Goal: Task Accomplishment & Management: Use online tool/utility

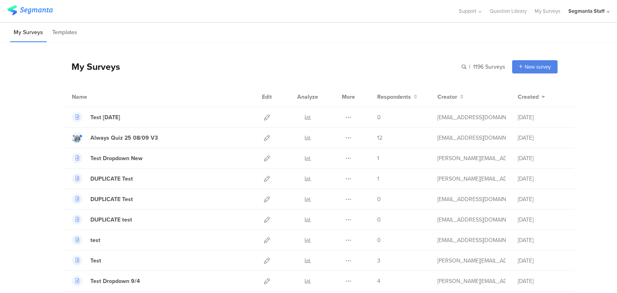
click at [536, 73] on div "My Surveys | 1196 Surveys New survey Start from scratch Choose from templates" at bounding box center [311, 67] width 494 height 32
click at [535, 68] on span "New survey" at bounding box center [538, 67] width 26 height 8
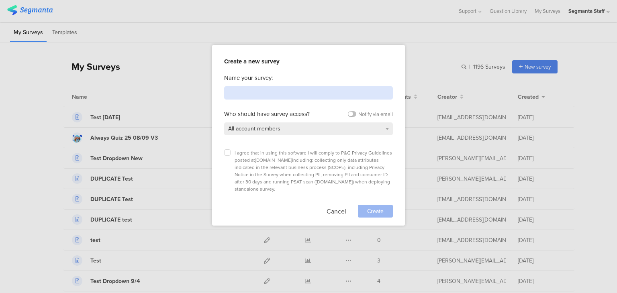
click at [303, 92] on input at bounding box center [308, 92] width 169 height 13
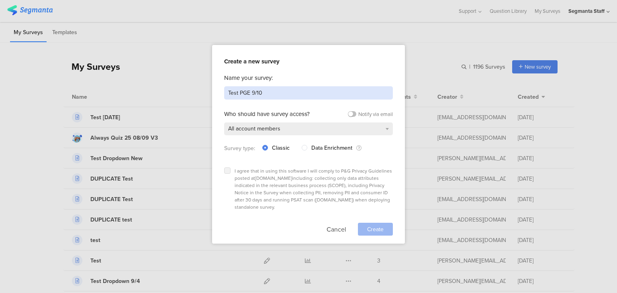
type input "Test PGE 9/10"
click at [227, 169] on icon at bounding box center [227, 170] width 3 height 3
click at [0, 0] on input "checkbox" at bounding box center [0, 0] width 0 height 0
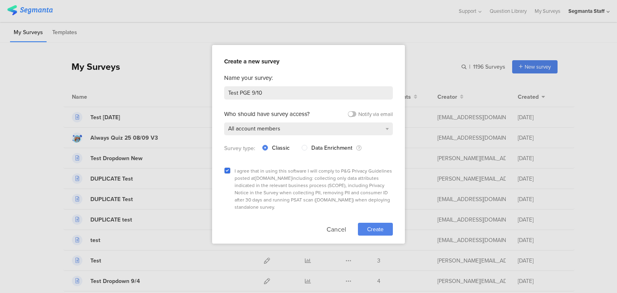
click at [370, 226] on span "Create" at bounding box center [375, 230] width 16 height 8
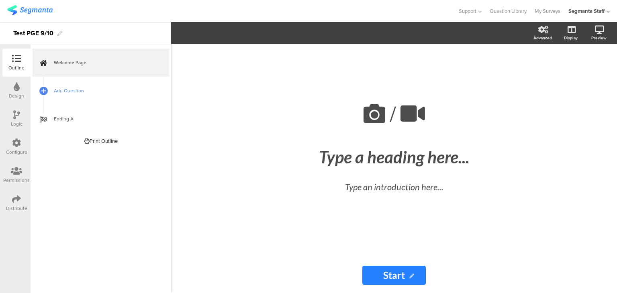
click at [90, 92] on span "Add Question" at bounding box center [105, 91] width 103 height 8
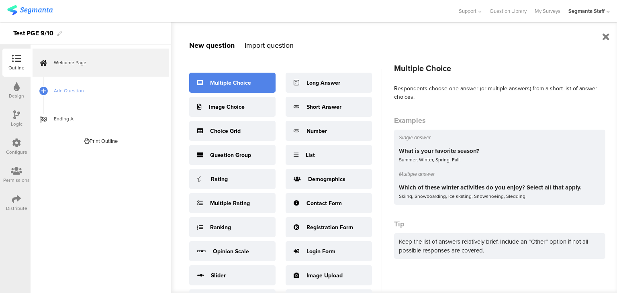
click at [221, 88] on div "Multiple Choice" at bounding box center [232, 83] width 86 height 20
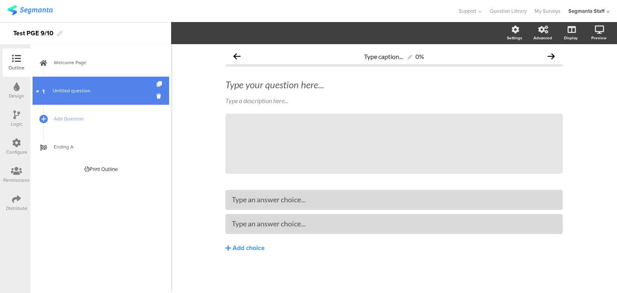
click at [85, 89] on span "Untitled question" at bounding box center [72, 90] width 38 height 7
click at [90, 90] on span "Untitled question" at bounding box center [101, 91] width 96 height 8
click at [70, 88] on span "Untitled question" at bounding box center [72, 90] width 38 height 7
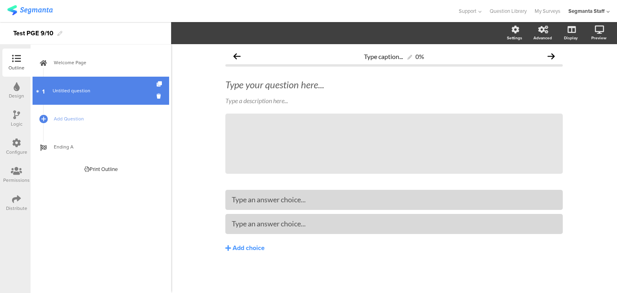
click at [70, 88] on span "Untitled question" at bounding box center [72, 90] width 38 height 7
click at [51, 98] on link "1 Untitled question" at bounding box center [101, 91] width 137 height 28
drag, startPoint x: 71, startPoint y: 88, endPoint x: 53, endPoint y: 82, distance: 19.1
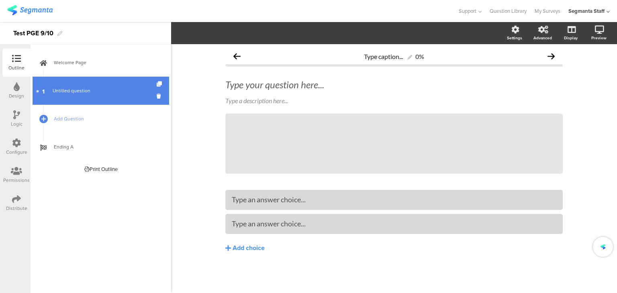
click at [78, 89] on span "Untitled question" at bounding box center [72, 90] width 38 height 7
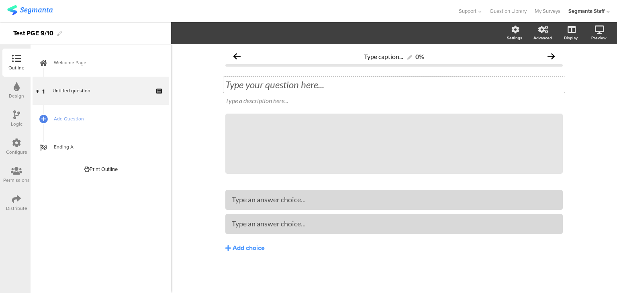
click at [281, 88] on div "Type your question here..." at bounding box center [394, 85] width 342 height 16
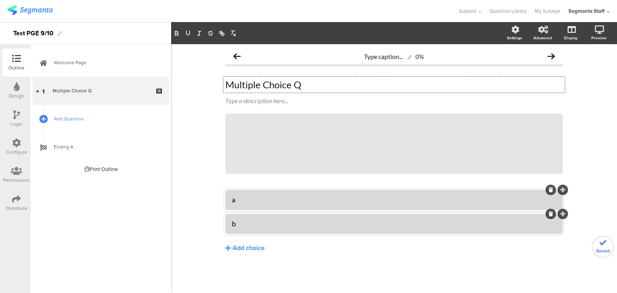
click at [95, 121] on span "Add Question" at bounding box center [105, 119] width 103 height 8
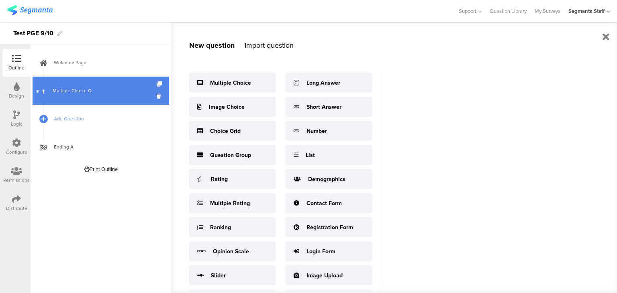
click at [111, 94] on div "Multiple Choice Q" at bounding box center [101, 91] width 96 height 8
click at [129, 89] on div "Multiple Choice Q" at bounding box center [101, 91] width 96 height 8
click at [133, 93] on div "Multiple Choice Q" at bounding box center [101, 91] width 96 height 8
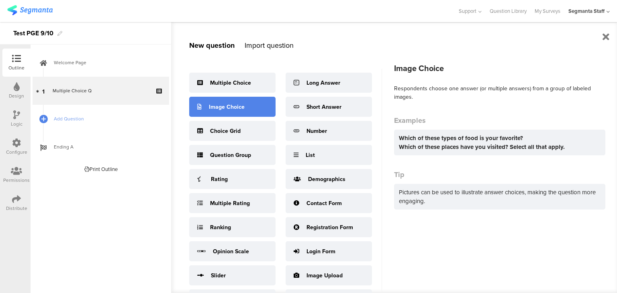
click at [258, 99] on div "Image Choice" at bounding box center [232, 107] width 86 height 20
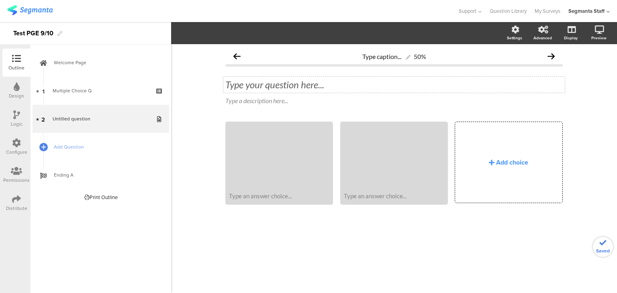
click at [298, 88] on div "Type your question here..." at bounding box center [394, 85] width 342 height 16
click at [62, 139] on link "Add Question" at bounding box center [101, 147] width 137 height 28
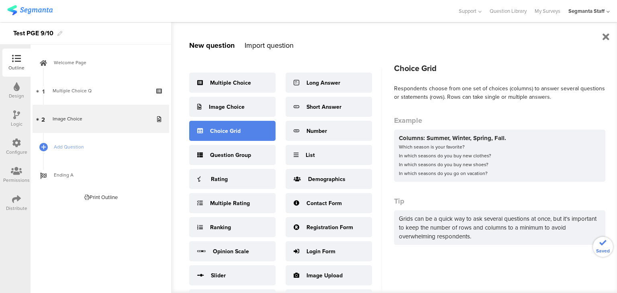
click at [215, 130] on div "Choice Grid" at bounding box center [225, 131] width 31 height 8
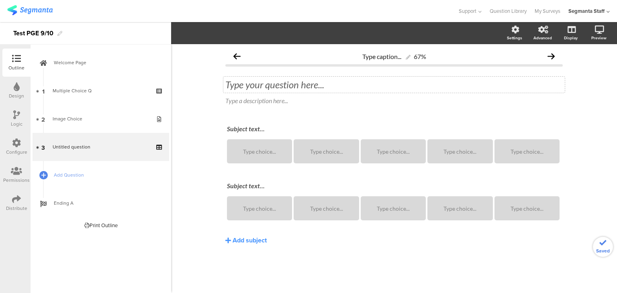
click at [305, 83] on div "Type your question here..." at bounding box center [394, 85] width 342 height 16
click at [51, 170] on link "Add Question" at bounding box center [101, 175] width 137 height 28
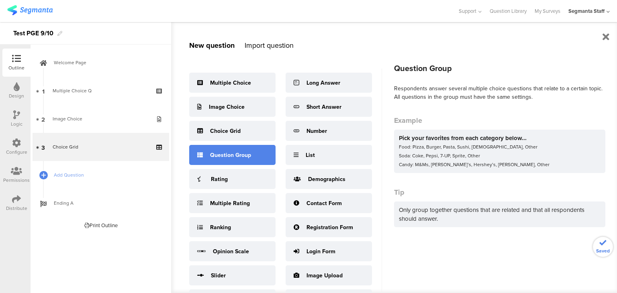
click at [204, 160] on div "Question Group" at bounding box center [232, 155] width 86 height 20
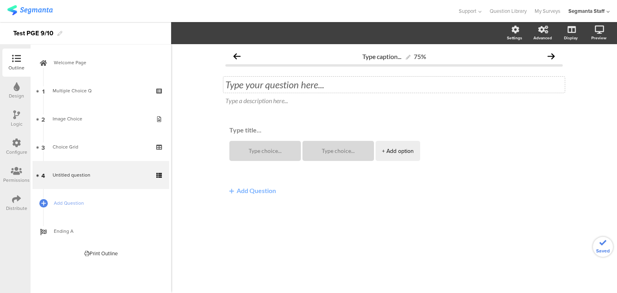
click at [258, 86] on div "Type your question here..." at bounding box center [394, 85] width 342 height 16
click at [70, 203] on span "Add Question" at bounding box center [105, 203] width 103 height 8
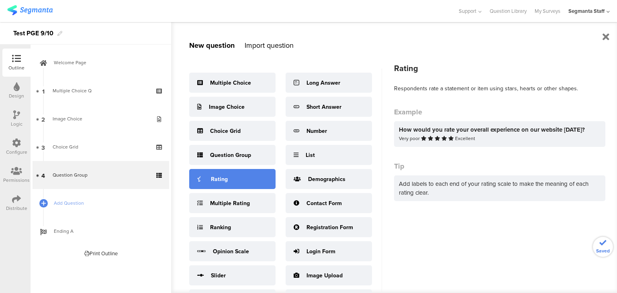
click at [215, 175] on div "Rating" at bounding box center [219, 179] width 17 height 8
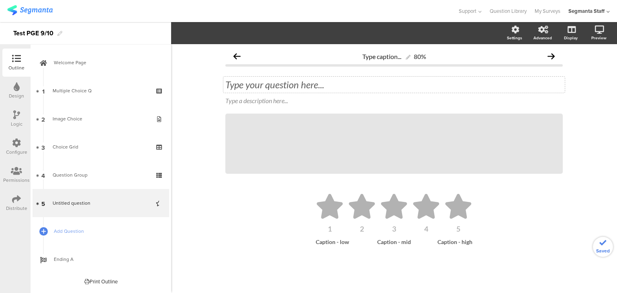
click at [262, 83] on div "Type your question here..." at bounding box center [394, 85] width 342 height 16
click at [55, 228] on span "Add Question" at bounding box center [105, 232] width 103 height 8
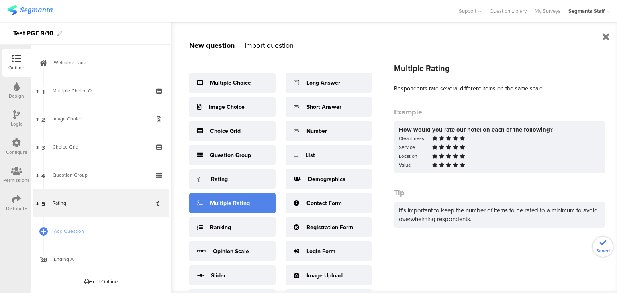
click at [217, 198] on div "Multiple Rating" at bounding box center [232, 203] width 86 height 20
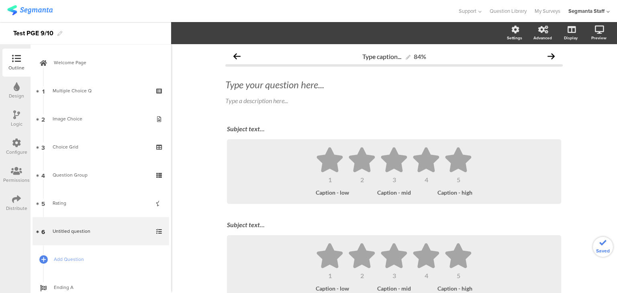
click at [280, 81] on div "Type your question here..." at bounding box center [394, 85] width 342 height 16
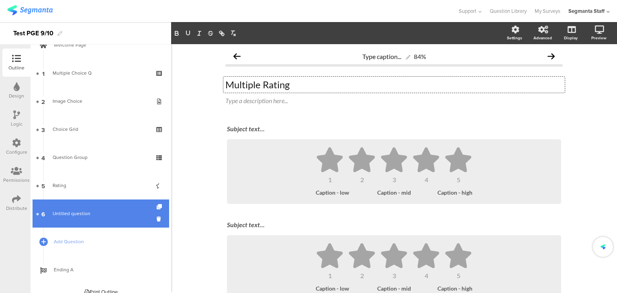
scroll to position [27, 0]
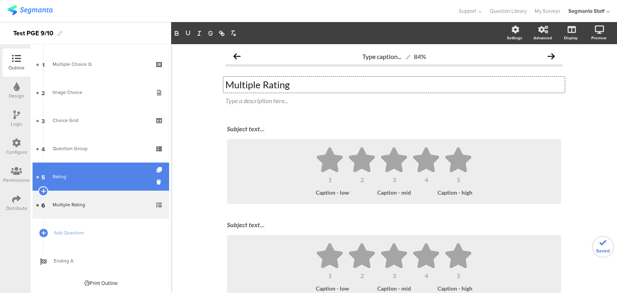
click at [98, 179] on div "Rating" at bounding box center [101, 177] width 96 height 8
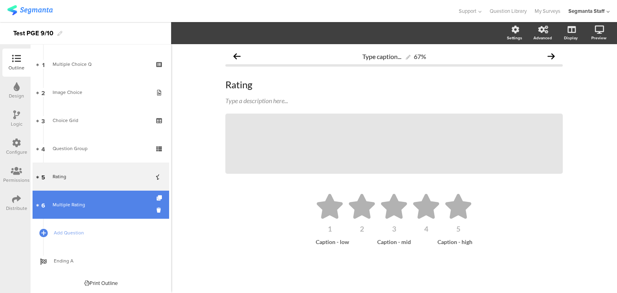
click at [108, 208] on div "Multiple Rating" at bounding box center [101, 205] width 96 height 8
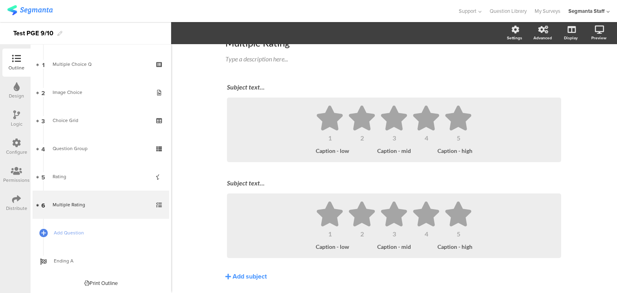
scroll to position [62, 0]
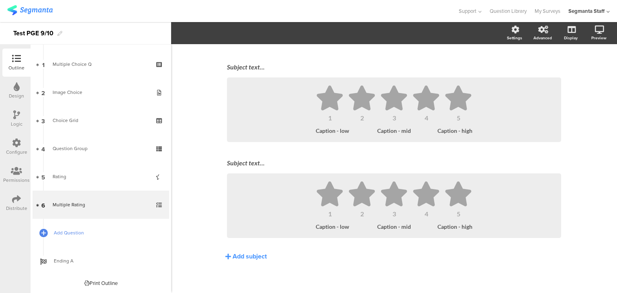
click at [58, 235] on span "Add Question" at bounding box center [105, 233] width 103 height 8
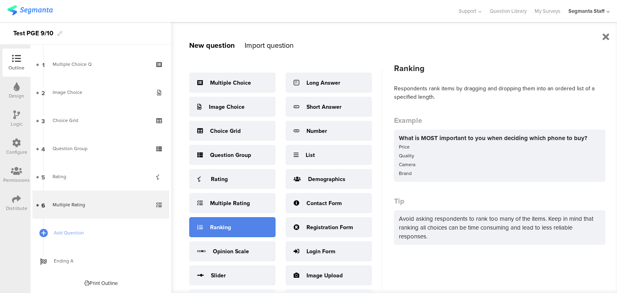
click at [227, 229] on div "Ranking" at bounding box center [220, 227] width 21 height 8
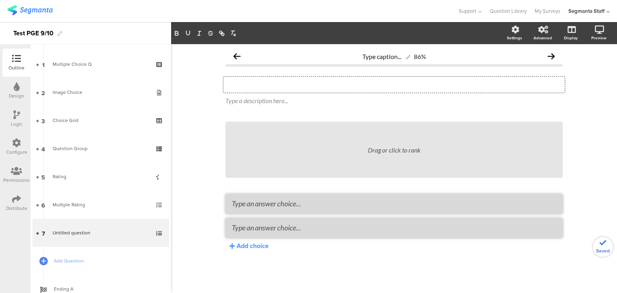
click at [277, 82] on div "Type your question here..." at bounding box center [394, 85] width 342 height 16
click at [261, 246] on div "Add choice" at bounding box center [253, 246] width 32 height 9
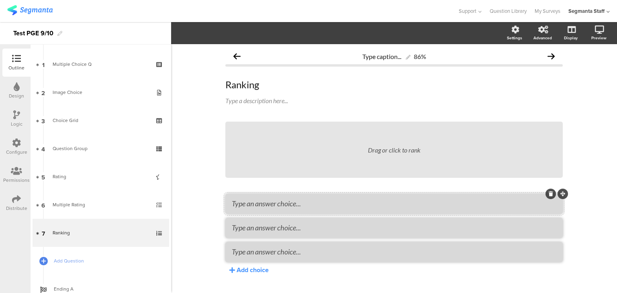
click at [262, 207] on textarea at bounding box center [394, 203] width 325 height 9
type textarea "Top 1"
type textarea "Top 2"
type textarea "Top 3"
click at [95, 253] on link "Add Question" at bounding box center [101, 261] width 137 height 28
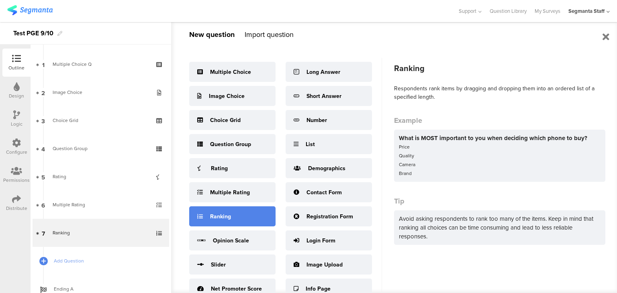
scroll to position [16, 0]
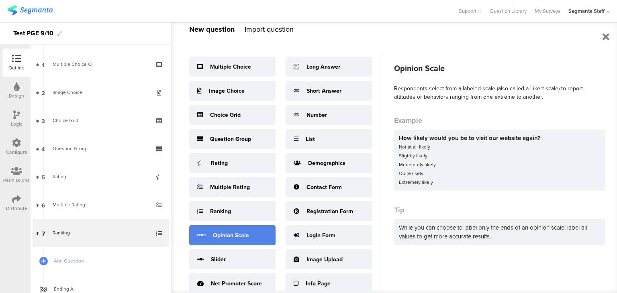
drag, startPoint x: 252, startPoint y: 233, endPoint x: 245, endPoint y: 237, distance: 8.5
click at [236, 264] on div "Multiple Choice Image Choice Choice Grid Question Group Rating Multiple Rating …" at bounding box center [285, 173] width 193 height 241
click at [245, 237] on div "Opinion Scale" at bounding box center [231, 236] width 36 height 8
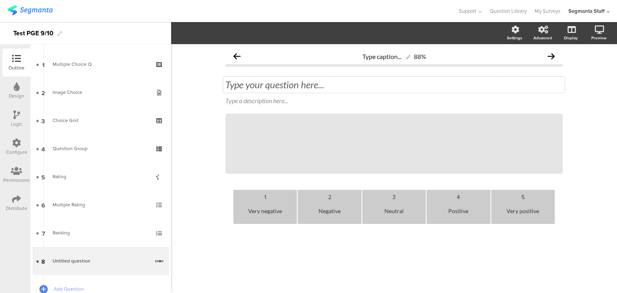
click at [264, 78] on div "Type your question here..." at bounding box center [394, 85] width 342 height 16
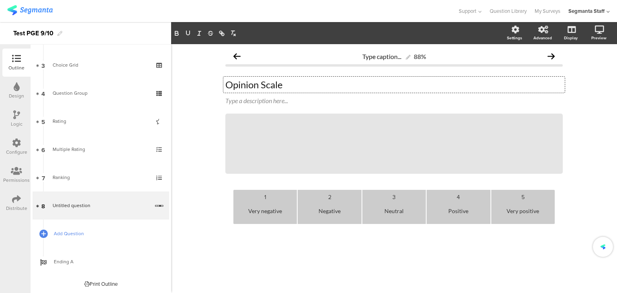
scroll to position [83, 0]
click at [81, 234] on span "Add Question" at bounding box center [105, 233] width 103 height 8
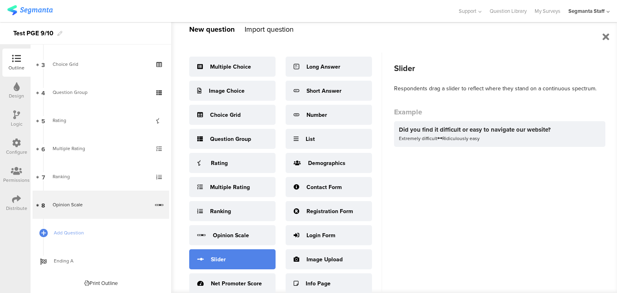
click at [236, 256] on div "Slider" at bounding box center [232, 260] width 86 height 20
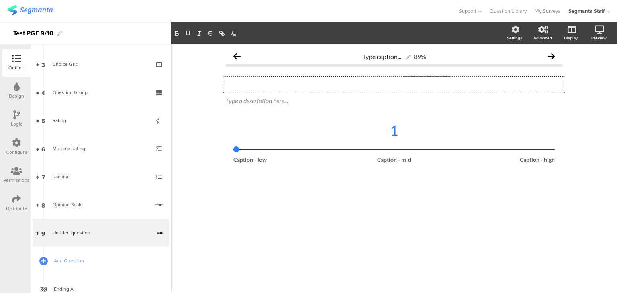
click at [266, 89] on div "Type your question here..." at bounding box center [394, 85] width 342 height 16
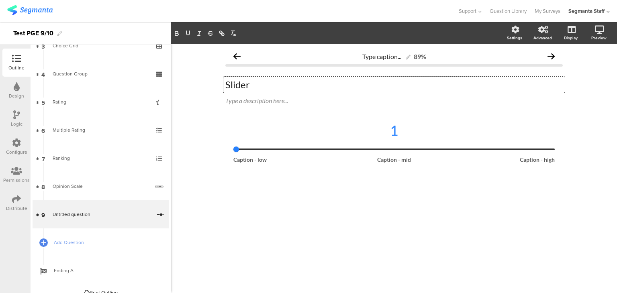
scroll to position [111, 0]
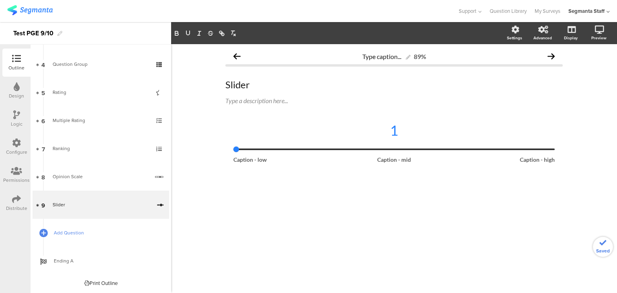
click at [69, 226] on link "Add Question" at bounding box center [101, 233] width 137 height 28
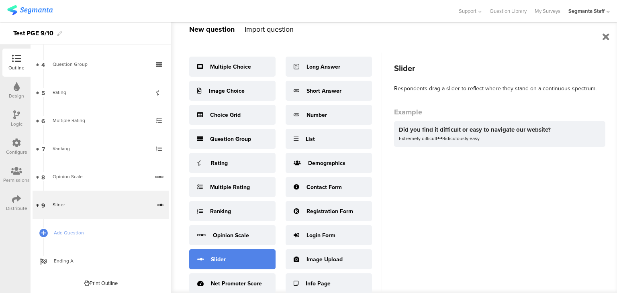
scroll to position [6, 0]
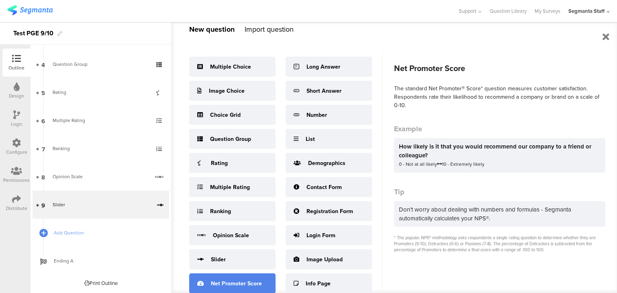
click at [220, 274] on div "Net Promoter Score" at bounding box center [232, 284] width 86 height 20
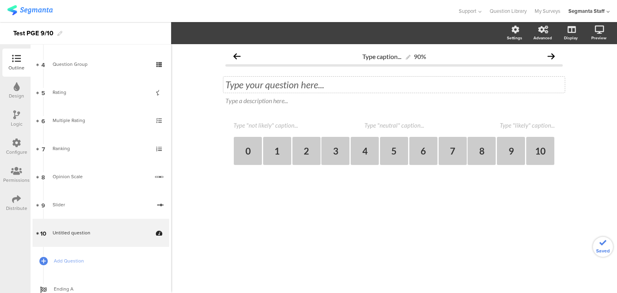
click at [296, 79] on div "Type your question here..." at bounding box center [394, 85] width 342 height 16
click at [55, 266] on link "Add Question" at bounding box center [101, 261] width 137 height 28
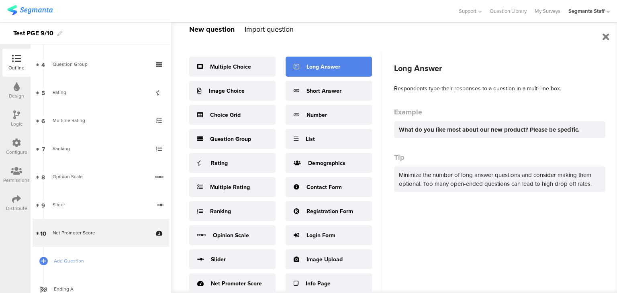
click at [313, 66] on div "Long Answer" at bounding box center [324, 67] width 34 height 8
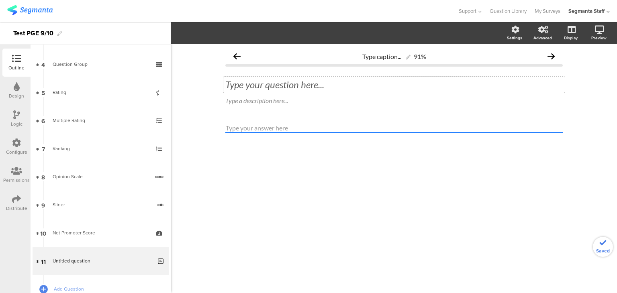
click at [282, 85] on div "Type your question here..." at bounding box center [395, 85] width 338 height 12
click at [56, 288] on span "Add Question" at bounding box center [105, 289] width 103 height 8
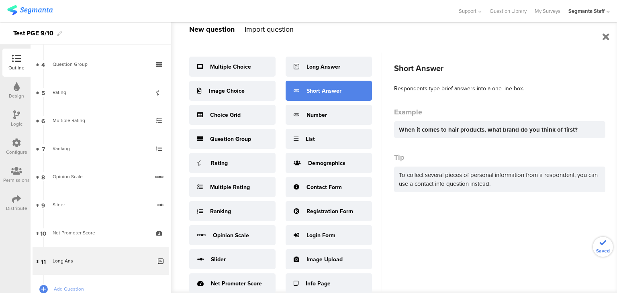
click at [321, 99] on div "Short Answer" at bounding box center [329, 91] width 86 height 20
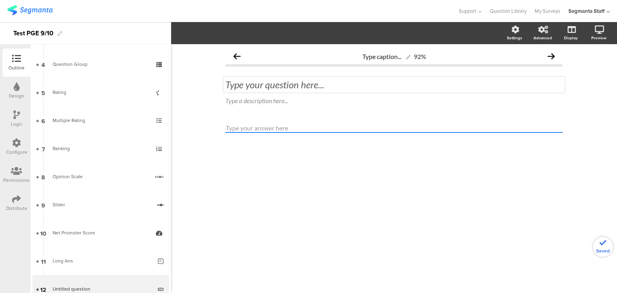
click at [344, 87] on div "Type your question here..." at bounding box center [394, 85] width 342 height 16
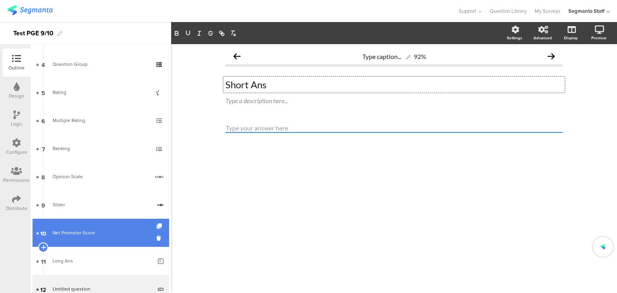
scroll to position [191, 0]
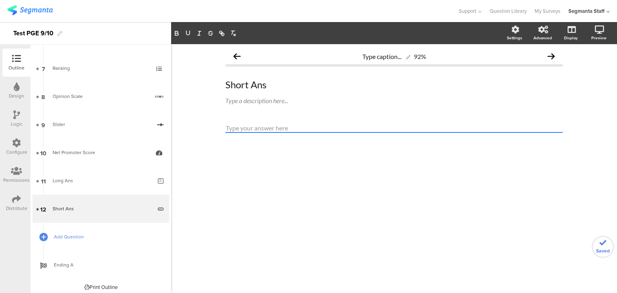
click at [95, 229] on link "Add Question" at bounding box center [101, 237] width 137 height 28
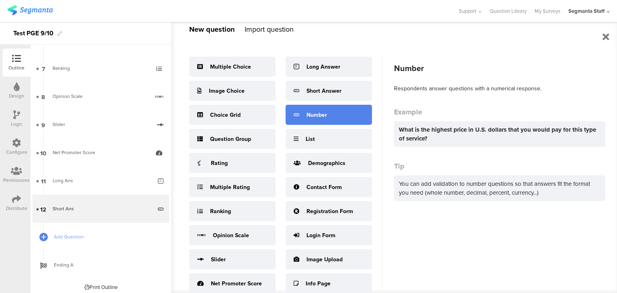
click at [334, 114] on div "Number" at bounding box center [329, 115] width 86 height 20
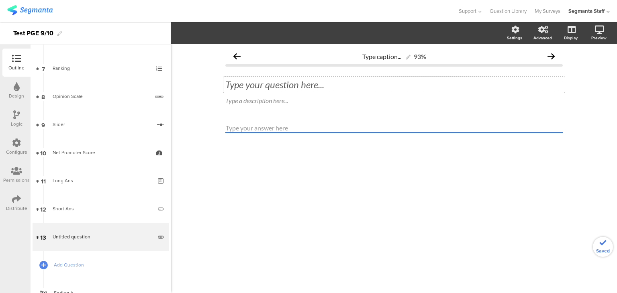
click at [285, 85] on div "Type your question here..." at bounding box center [394, 85] width 342 height 16
click at [82, 267] on span "Add Question" at bounding box center [105, 265] width 103 height 8
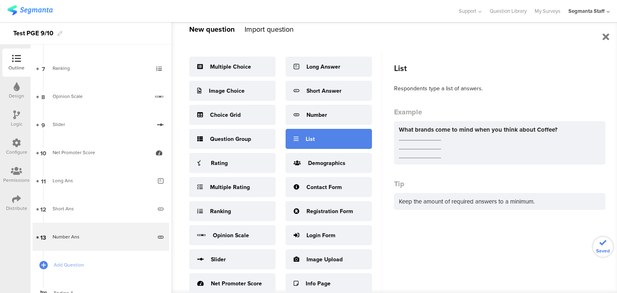
click at [332, 141] on div "List" at bounding box center [329, 139] width 86 height 20
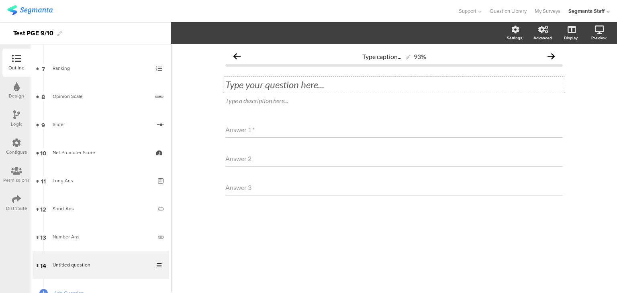
click at [283, 80] on div "Type your question here..." at bounding box center [394, 85] width 342 height 16
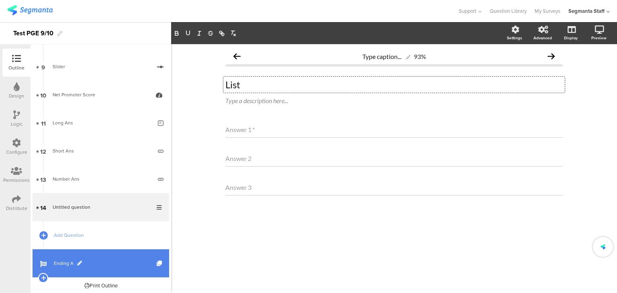
scroll to position [252, 0]
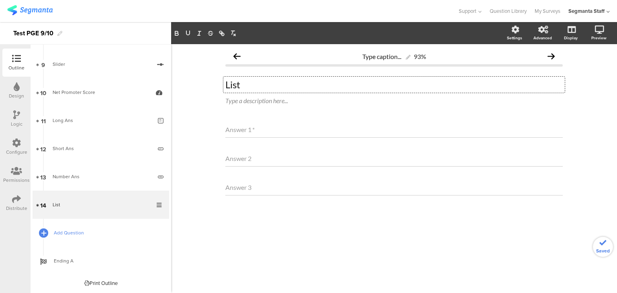
click at [45, 228] on div at bounding box center [43, 233] width 11 height 11
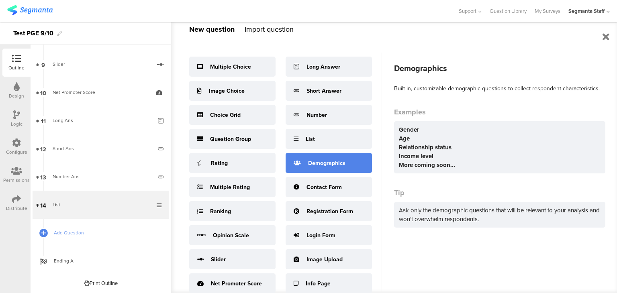
click at [314, 159] on div "Demographics" at bounding box center [326, 163] width 37 height 8
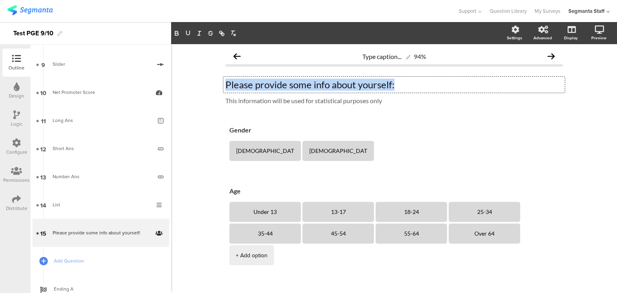
drag, startPoint x: 319, startPoint y: 74, endPoint x: 183, endPoint y: 60, distance: 136.9
click at [183, 60] on div "Type caption... 94% Please provide some info about yourself: Please provide som…" at bounding box center [394, 189] width 446 height 291
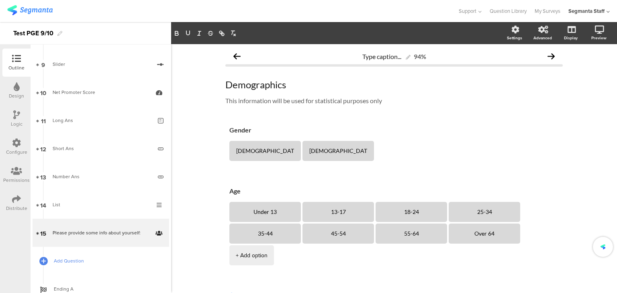
click at [65, 258] on span "Add Question" at bounding box center [105, 261] width 103 height 8
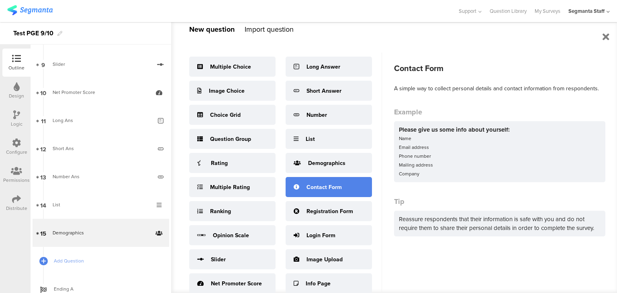
click at [299, 192] on div "Contact Form" at bounding box center [329, 187] width 86 height 20
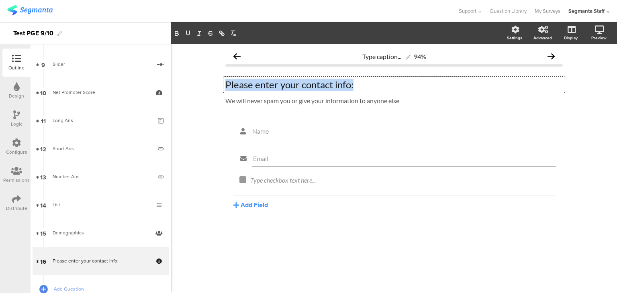
drag, startPoint x: 366, startPoint y: 87, endPoint x: 187, endPoint y: 96, distance: 179.9
click at [188, 86] on div "Type caption... 94% Please enter your contact info: Please enter your contact i…" at bounding box center [394, 168] width 446 height 249
click at [55, 286] on span "Add Question" at bounding box center [105, 289] width 103 height 8
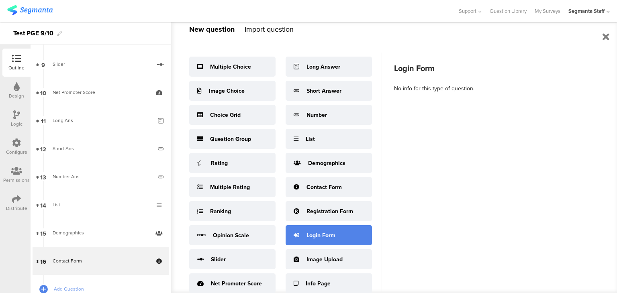
scroll to position [6, 0]
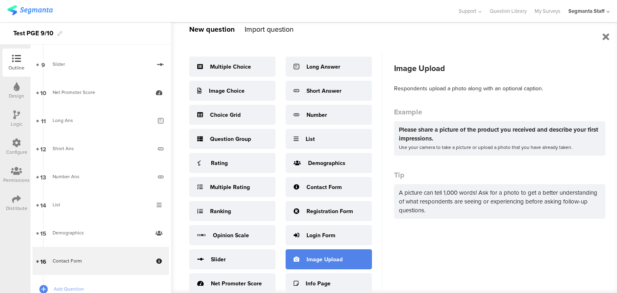
click at [343, 251] on div "Image Upload" at bounding box center [329, 260] width 86 height 20
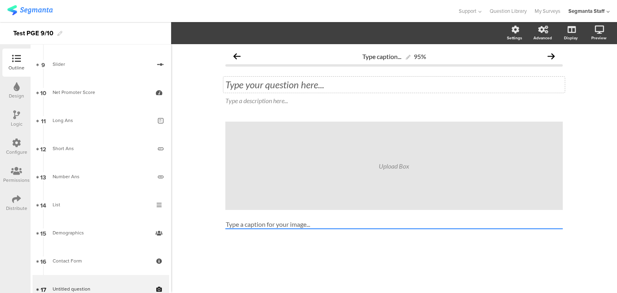
click at [266, 78] on div "Type your question here..." at bounding box center [394, 85] width 342 height 16
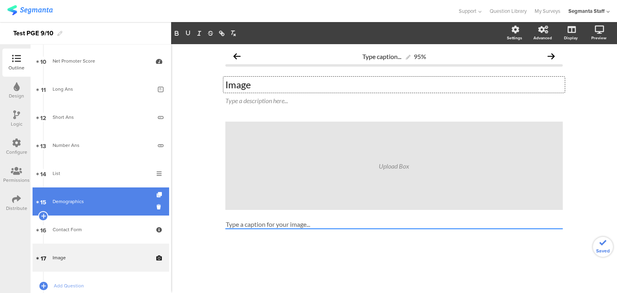
scroll to position [292, 0]
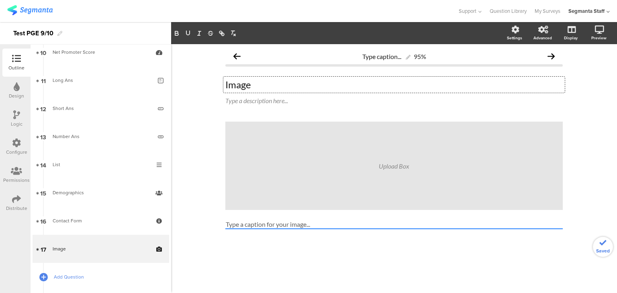
click at [72, 276] on span "Add Question" at bounding box center [105, 277] width 103 height 8
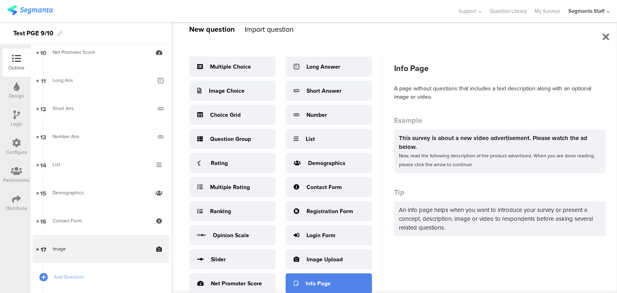
click at [322, 275] on div "Info Page" at bounding box center [329, 284] width 86 height 20
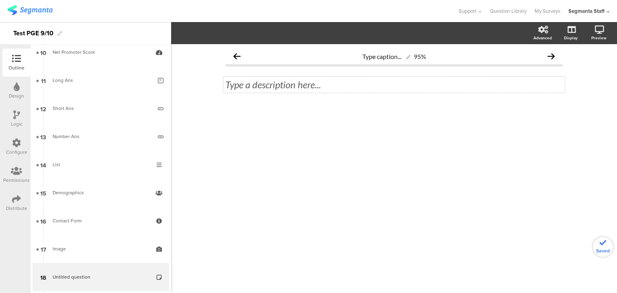
click at [295, 82] on div "Type a description here..." at bounding box center [394, 85] width 342 height 16
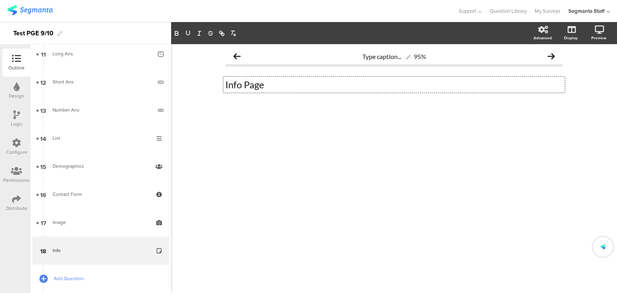
scroll to position [364, 0]
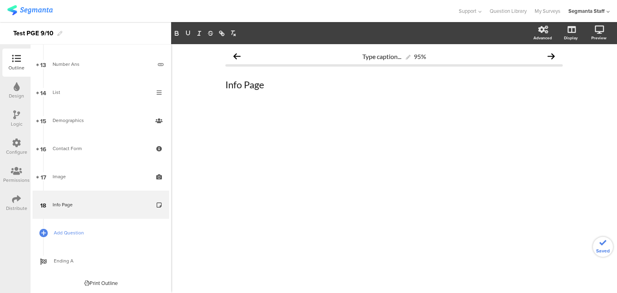
click at [85, 235] on span "Add Question" at bounding box center [105, 233] width 103 height 8
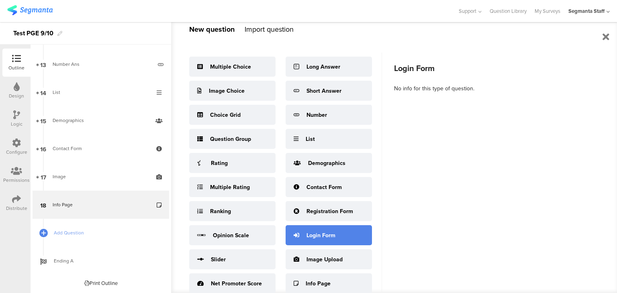
scroll to position [6, 0]
click at [324, 232] on div "Login Form" at bounding box center [321, 236] width 29 height 8
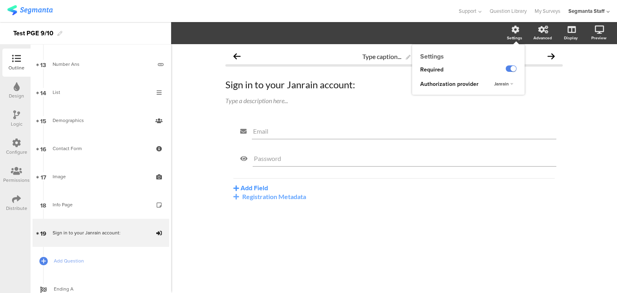
click at [512, 34] on div "Settings" at bounding box center [519, 33] width 28 height 20
click at [503, 82] on span "Janrain" at bounding box center [501, 84] width 14 height 6
click at [505, 100] on div "Okta" at bounding box center [498, 100] width 47 height 8
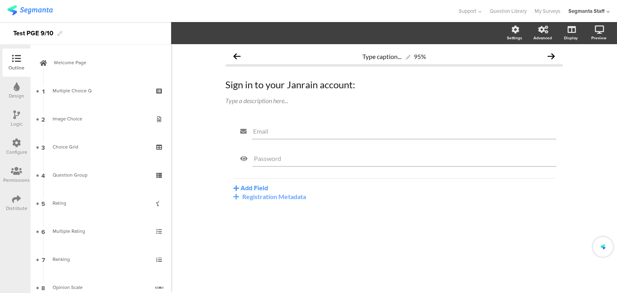
click at [123, 90] on div "Multiple Choice Q" at bounding box center [101, 91] width 96 height 8
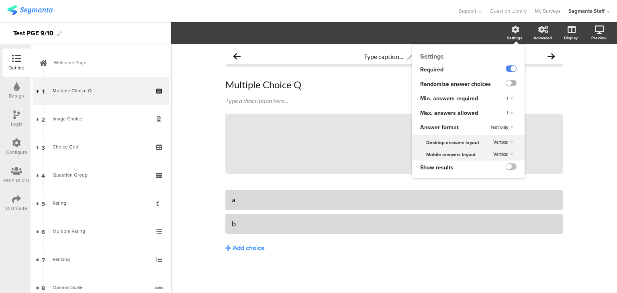
click at [510, 82] on label at bounding box center [511, 83] width 11 height 6
click at [0, 0] on input "checkbox" at bounding box center [0, 0] width 0 height 0
click at [508, 166] on label at bounding box center [511, 167] width 11 height 6
click at [0, 0] on input "checkbox" at bounding box center [0, 0] width 0 height 0
click at [511, 99] on div "1" at bounding box center [510, 99] width 13 height 10
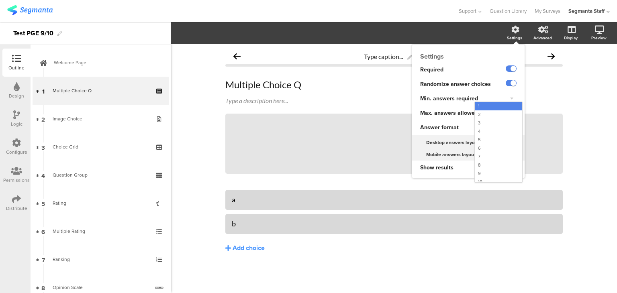
click at [511, 99] on div "1" at bounding box center [511, 98] width 11 height 5
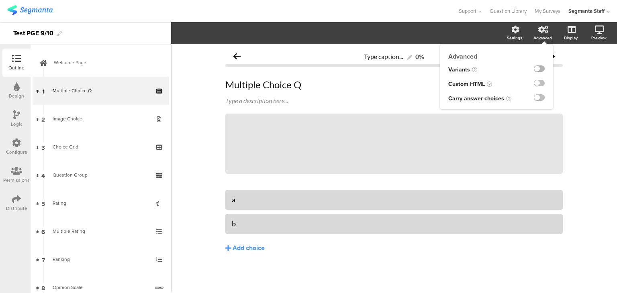
click at [542, 71] on label at bounding box center [539, 69] width 11 height 6
click at [0, 0] on input "checkbox" at bounding box center [0, 0] width 0 height 0
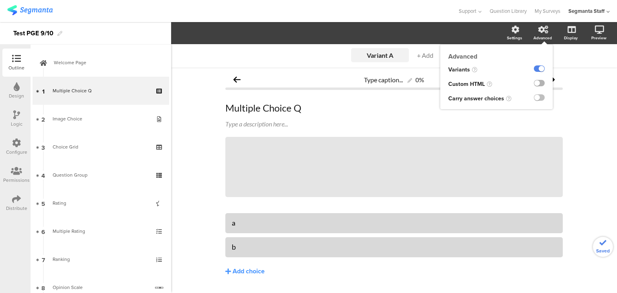
click at [534, 84] on label at bounding box center [539, 83] width 11 height 6
click at [0, 0] on input "checkbox" at bounding box center [0, 0] width 0 height 0
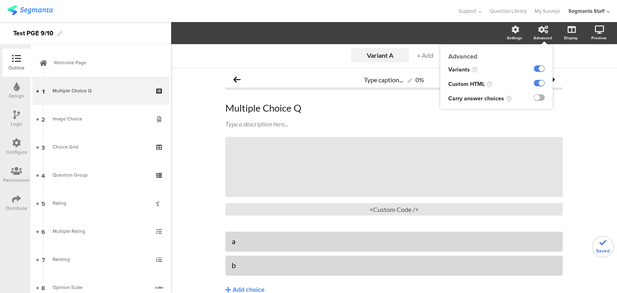
click at [534, 101] on label at bounding box center [539, 97] width 11 height 6
click at [0, 0] on input "checkbox" at bounding box center [0, 0] width 0 height 0
click at [535, 101] on label at bounding box center [539, 97] width 11 height 6
click at [0, 0] on input "checkbox" at bounding box center [0, 0] width 0 height 0
click at [534, 101] on ng-transclude at bounding box center [539, 98] width 11 height 9
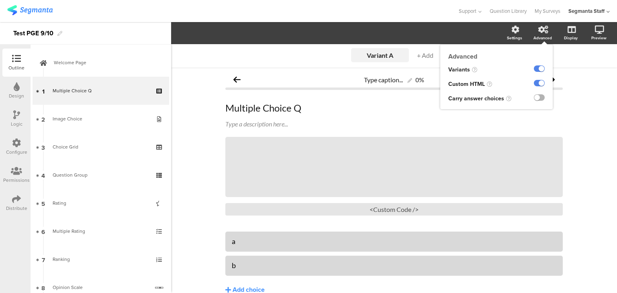
click at [534, 100] on label at bounding box center [539, 97] width 11 height 6
click at [0, 0] on input "checkbox" at bounding box center [0, 0] width 0 height 0
click at [458, 37] on div "Carry Forward" at bounding box center [457, 33] width 42 height 11
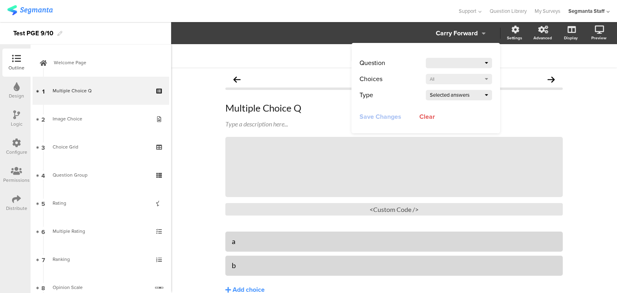
click at [461, 38] on div "Carry Forward" at bounding box center [457, 33] width 42 height 11
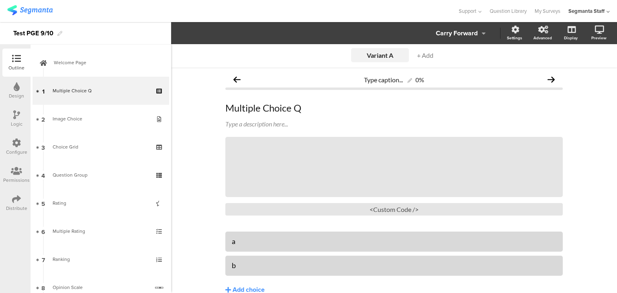
click at [475, 33] on div "Carry Forward" at bounding box center [468, 33] width 64 height 11
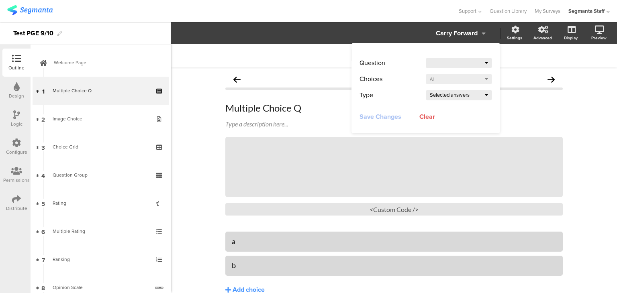
click at [482, 33] on icon at bounding box center [484, 33] width 4 height 6
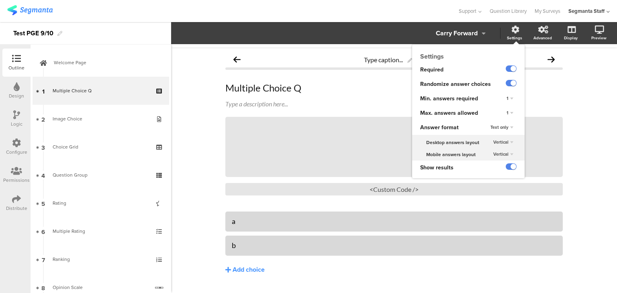
scroll to position [39, 0]
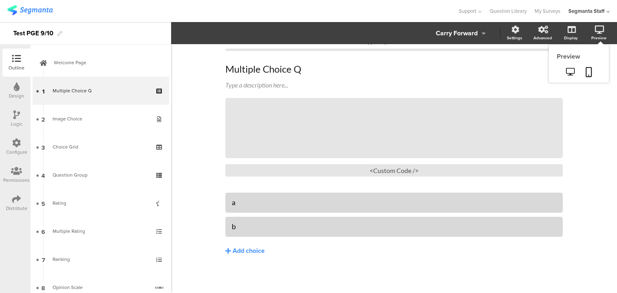
click at [592, 58] on div "Preview" at bounding box center [579, 56] width 60 height 9
click at [10, 81] on div "Design" at bounding box center [16, 91] width 28 height 28
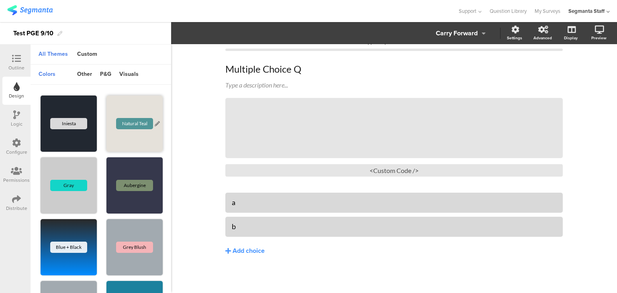
click at [127, 125] on div "Natural Teal" at bounding box center [134, 123] width 37 height 11
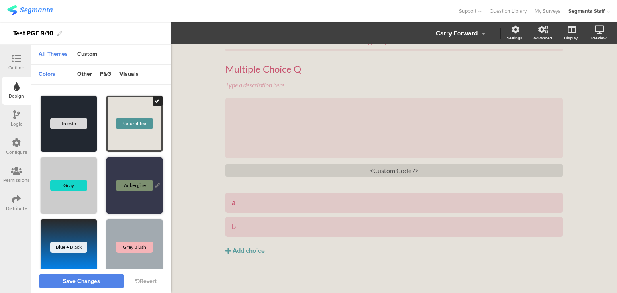
click at [130, 198] on div "Aubergine" at bounding box center [135, 186] width 56 height 56
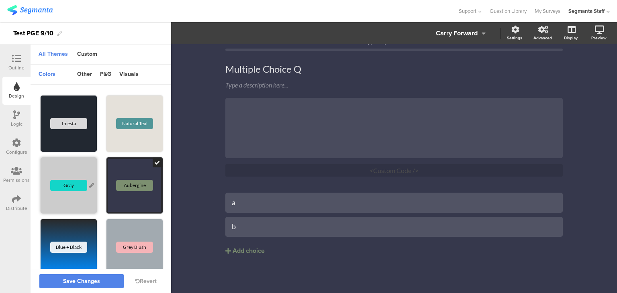
click at [66, 198] on div "Gray" at bounding box center [69, 186] width 56 height 56
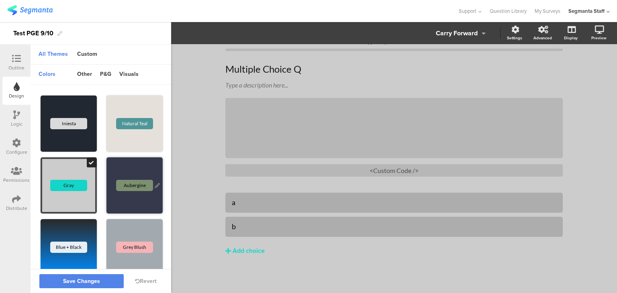
scroll to position [121, 0]
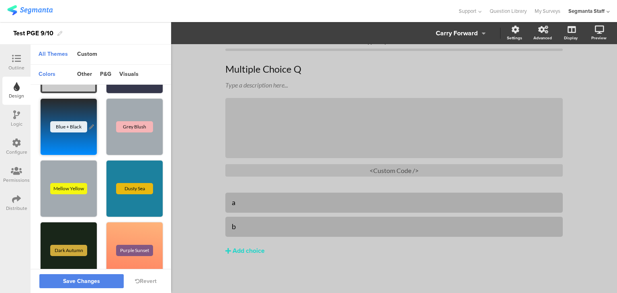
click at [61, 146] on div "Blue + Black" at bounding box center [69, 127] width 56 height 56
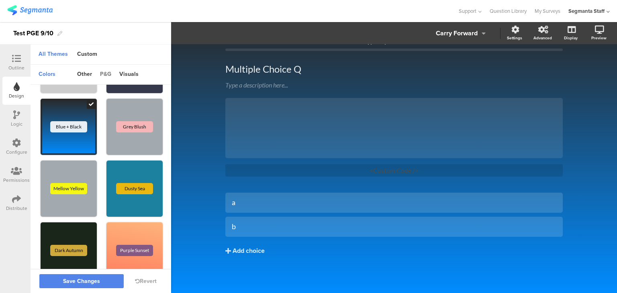
click at [106, 71] on div "p&g" at bounding box center [105, 75] width 19 height 14
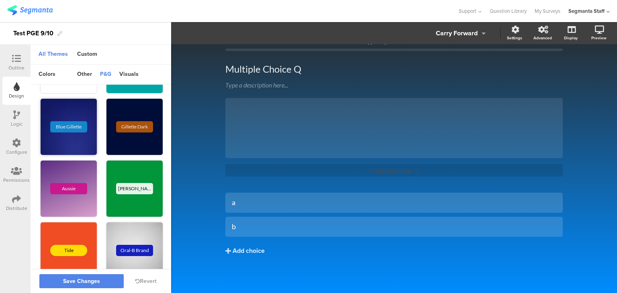
click at [71, 125] on div "Blue Gillette" at bounding box center [68, 126] width 37 height 11
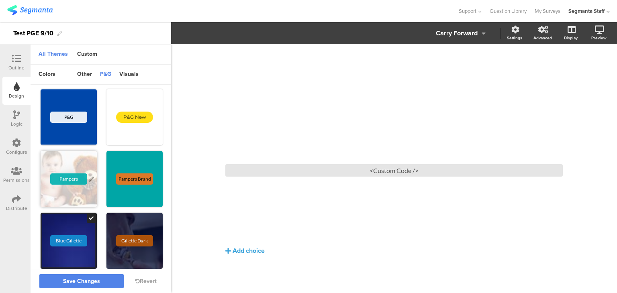
scroll to position [0, 0]
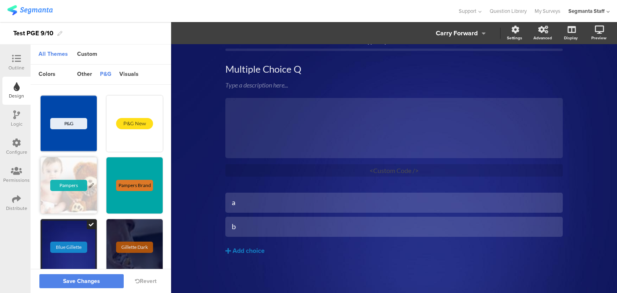
click at [70, 193] on div "Pampers" at bounding box center [69, 186] width 56 height 56
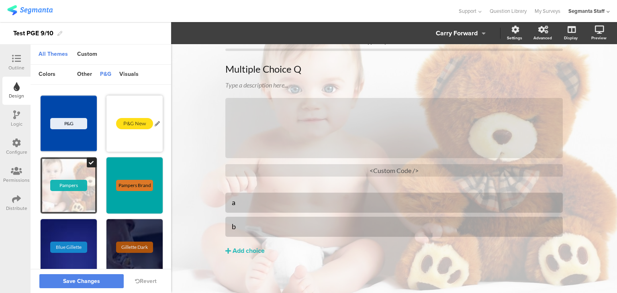
click at [133, 126] on div "P&G New" at bounding box center [134, 123] width 37 height 11
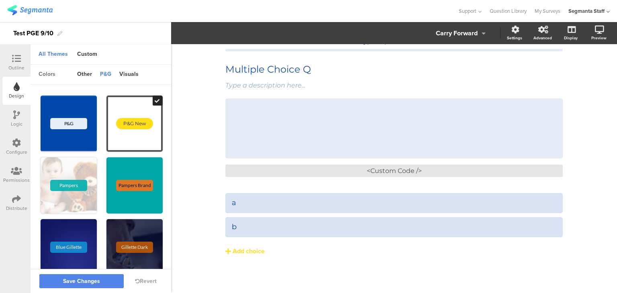
click at [43, 71] on div "colors" at bounding box center [47, 75] width 25 height 14
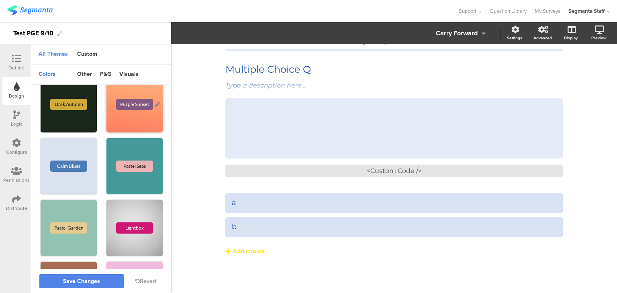
scroll to position [362, 0]
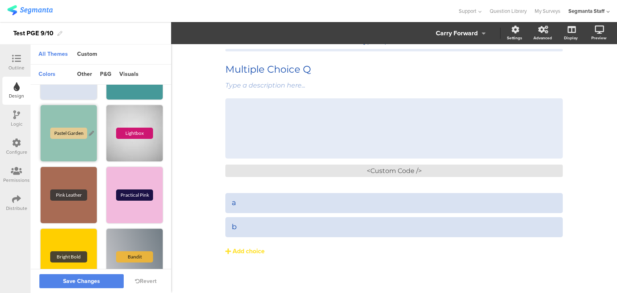
click at [68, 132] on div "Pastel Garden" at bounding box center [68, 133] width 37 height 11
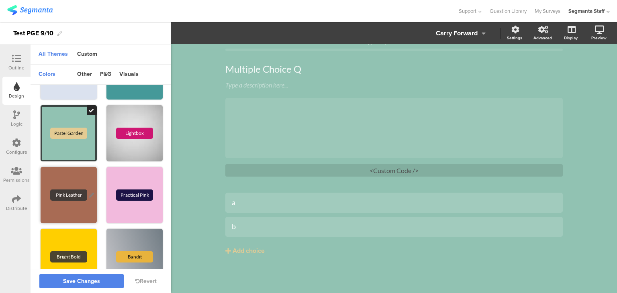
click at [81, 196] on div "Pink Leather" at bounding box center [68, 195] width 37 height 11
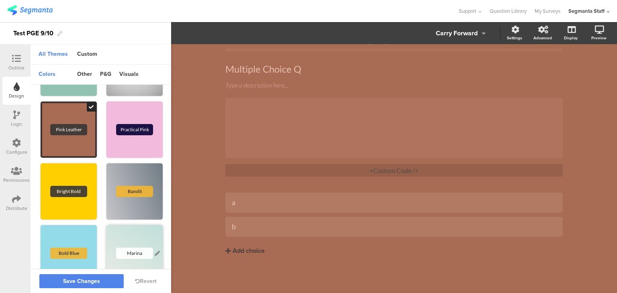
scroll to position [482, 0]
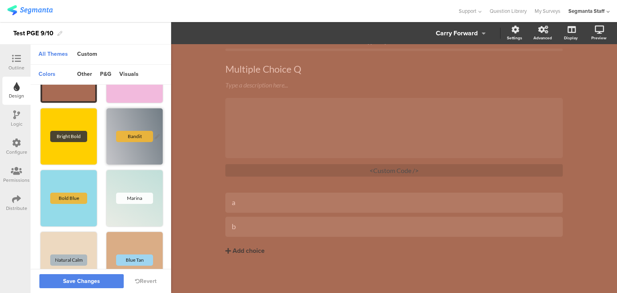
click at [127, 133] on div "Bandit" at bounding box center [134, 136] width 37 height 11
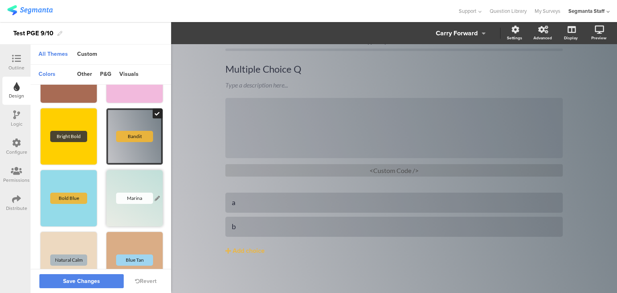
click at [133, 199] on div "Marina" at bounding box center [134, 198] width 37 height 11
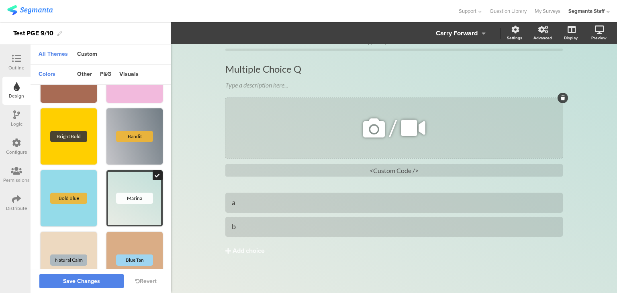
scroll to position [0, 0]
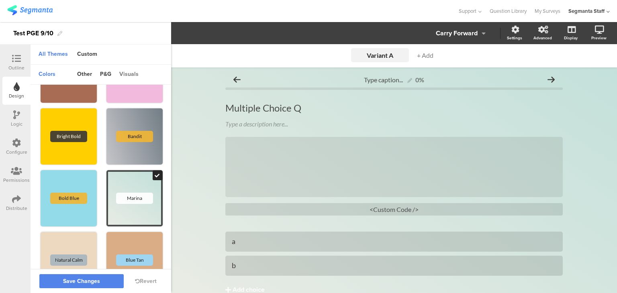
click at [126, 72] on div "visuals" at bounding box center [128, 75] width 27 height 14
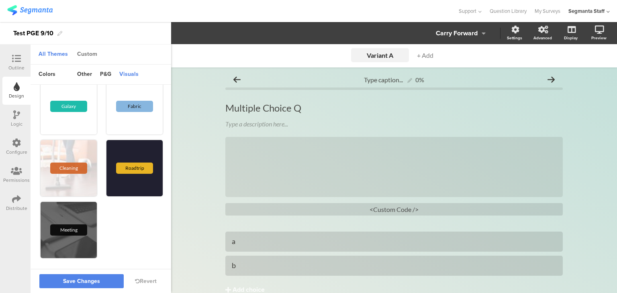
click at [94, 58] on div "Custom" at bounding box center [87, 55] width 28 height 14
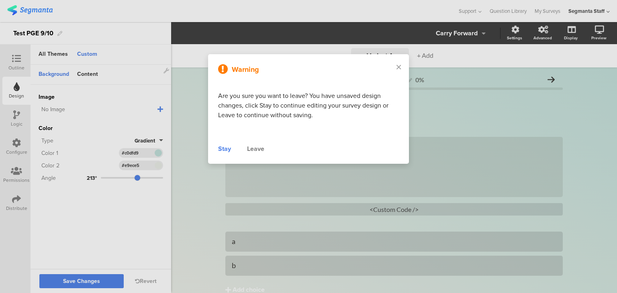
click at [248, 150] on div "Leave" at bounding box center [255, 149] width 17 height 10
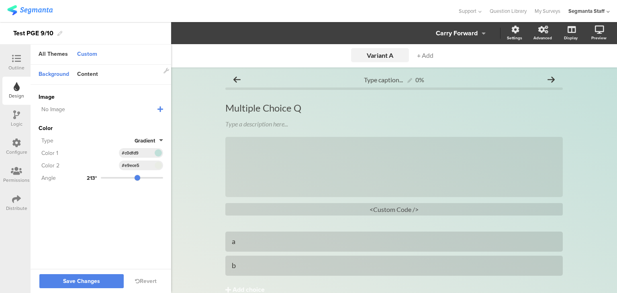
click at [160, 108] on icon at bounding box center [161, 109] width 6 height 6
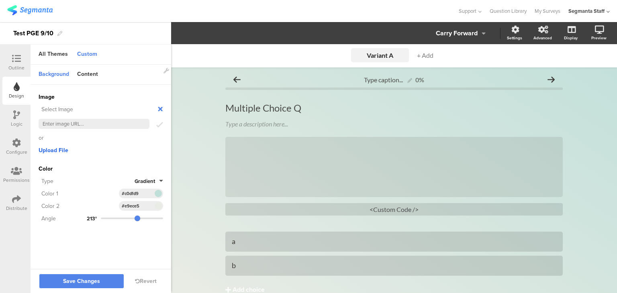
click at [53, 148] on span "Upload File" at bounding box center [54, 150] width 30 height 8
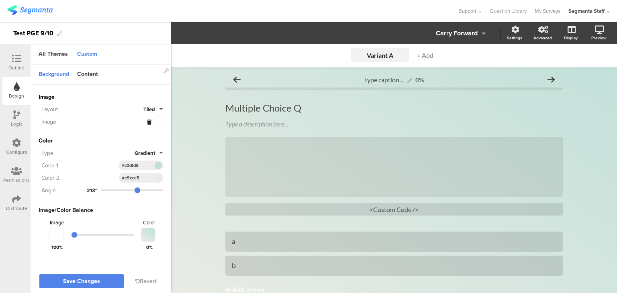
click at [162, 118] on div at bounding box center [155, 122] width 16 height 10
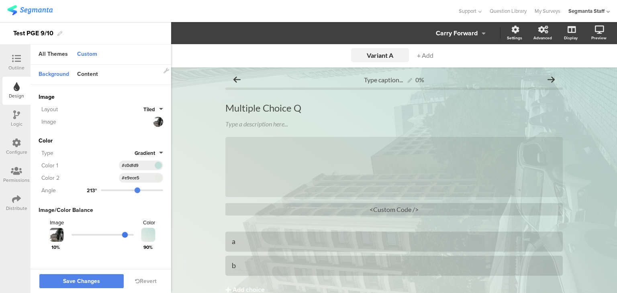
drag, startPoint x: 78, startPoint y: 235, endPoint x: 125, endPoint y: 240, distance: 47.7
click at [125, 236] on input "range" at bounding box center [103, 235] width 62 height 2
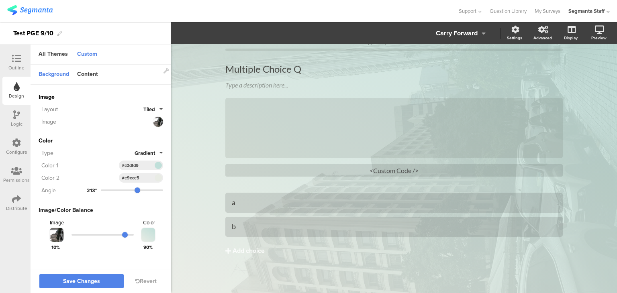
scroll to position [0, 0]
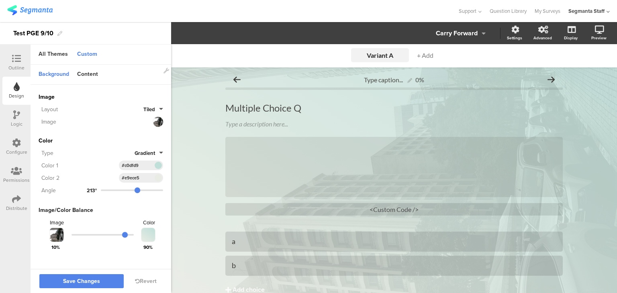
click at [19, 58] on icon at bounding box center [16, 58] width 9 height 9
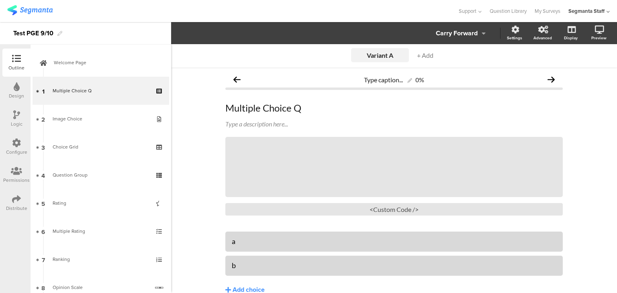
click at [18, 91] on div at bounding box center [17, 87] width 6 height 10
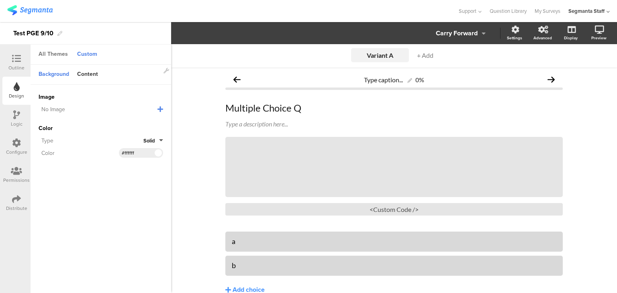
click at [61, 59] on div "All Themes" at bounding box center [53, 55] width 37 height 14
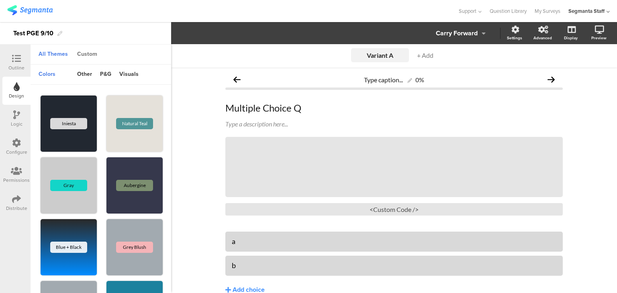
click at [88, 60] on div "Custom" at bounding box center [87, 55] width 28 height 14
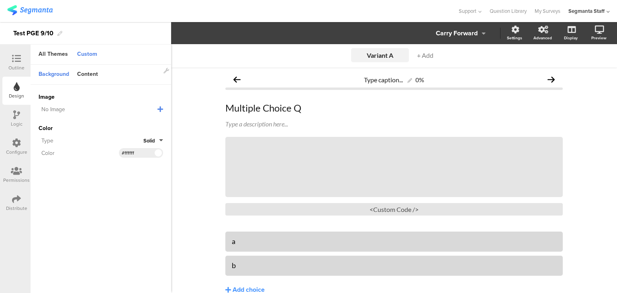
click at [160, 106] on icon at bounding box center [161, 109] width 6 height 6
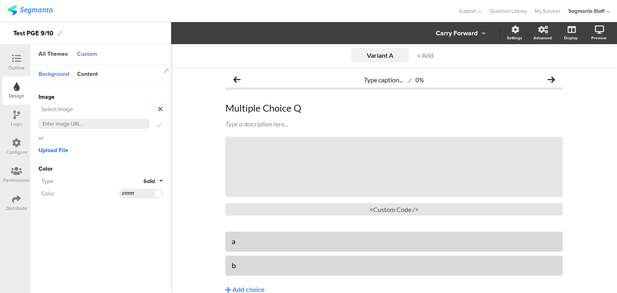
click at [54, 153] on span "Upload File" at bounding box center [54, 150] width 30 height 8
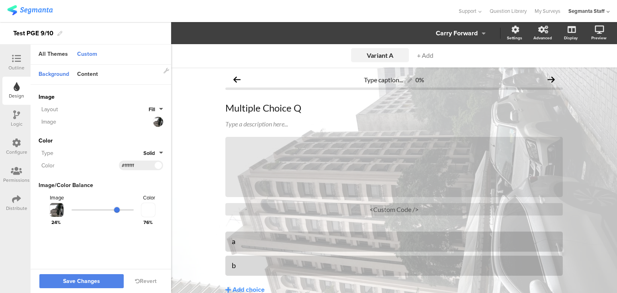
drag, startPoint x: 94, startPoint y: 209, endPoint x: 118, endPoint y: 210, distance: 23.7
click at [118, 210] on input "range" at bounding box center [103, 210] width 62 height 2
click at [45, 52] on div "All Themes" at bounding box center [53, 55] width 37 height 14
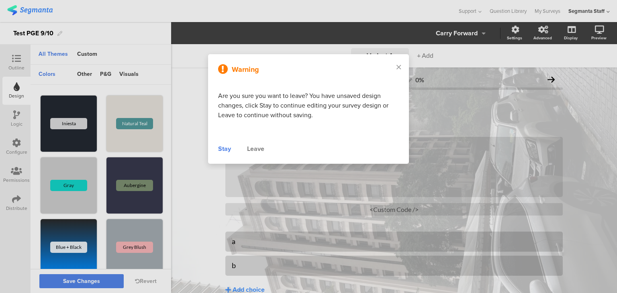
click at [250, 152] on div "Leave" at bounding box center [255, 149] width 17 height 10
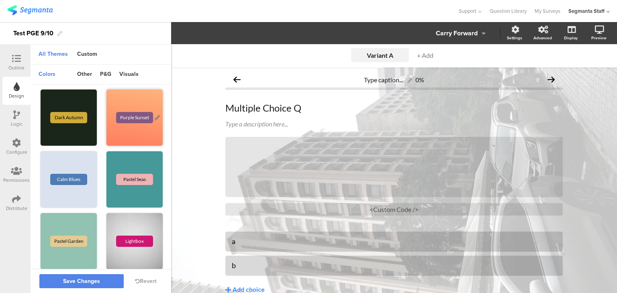
scroll to position [322, 0]
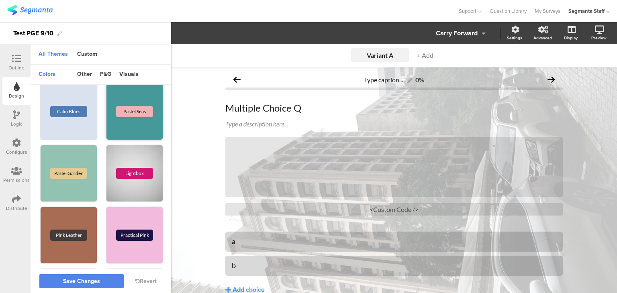
click at [132, 122] on div "Pastel Seas" at bounding box center [135, 112] width 56 height 56
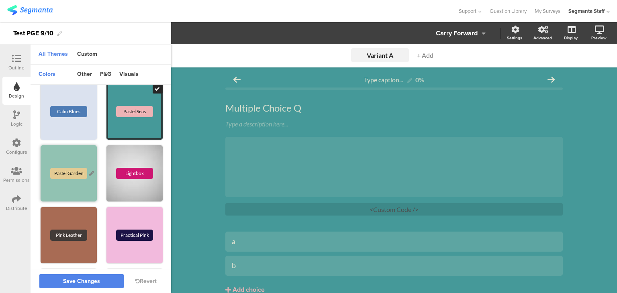
click at [73, 168] on div "Pastel Garden" at bounding box center [69, 174] width 56 height 56
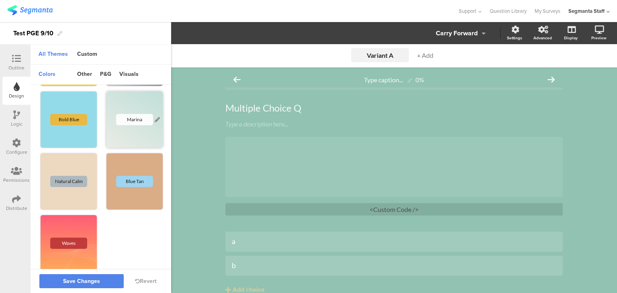
scroll to position [563, 0]
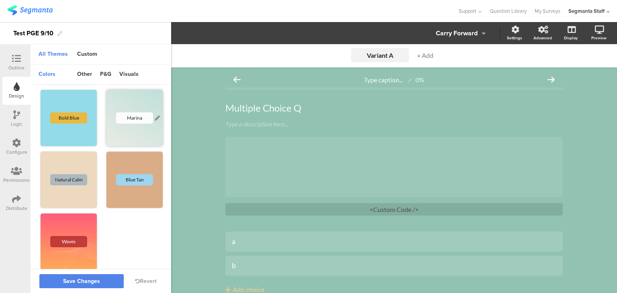
click at [123, 129] on div "Marina" at bounding box center [135, 118] width 56 height 56
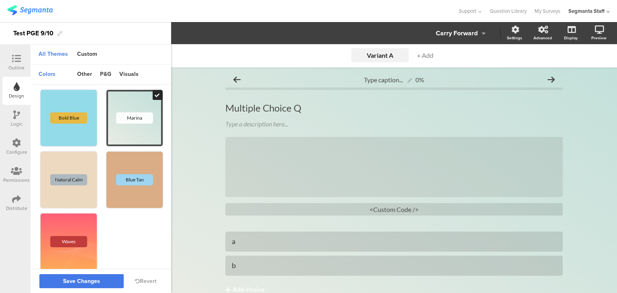
click at [100, 282] on span "Save Changes" at bounding box center [81, 282] width 37 height 0
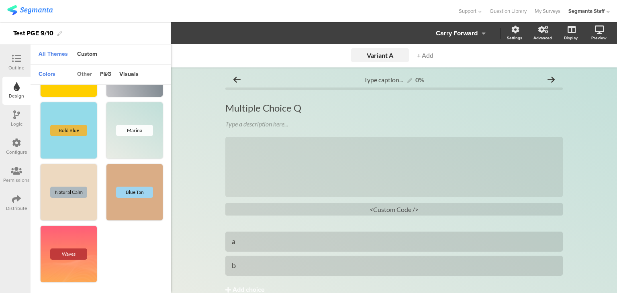
click at [83, 77] on div "other" at bounding box center [84, 75] width 23 height 14
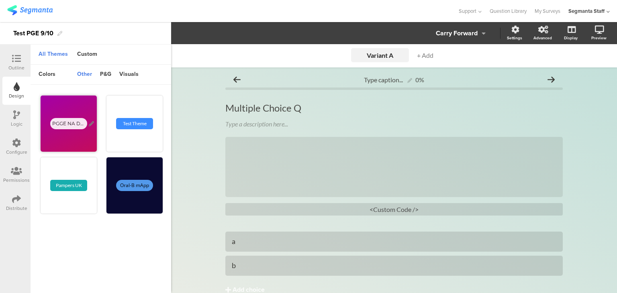
click at [74, 122] on div "PGGE NA DEQ" at bounding box center [68, 123] width 37 height 11
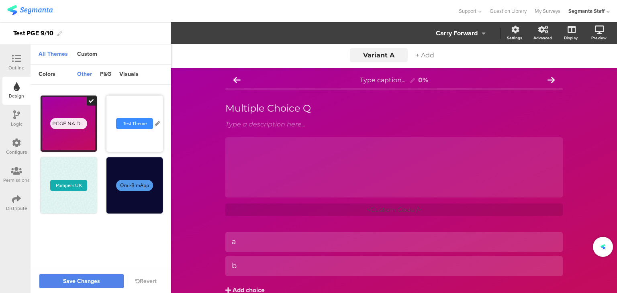
click at [129, 128] on div "Test Theme" at bounding box center [134, 123] width 37 height 11
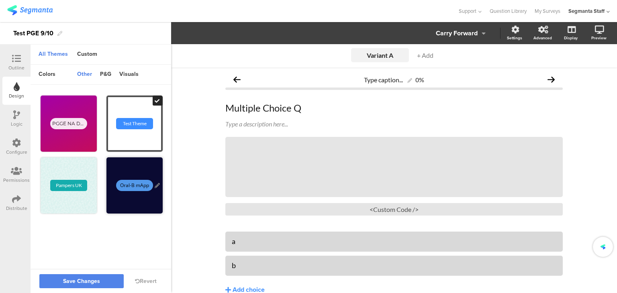
click at [135, 173] on div "Oral-B mApp" at bounding box center [135, 186] width 56 height 56
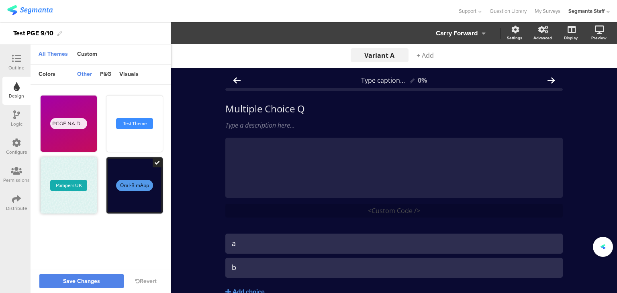
click at [59, 189] on div "Pampers UK" at bounding box center [68, 185] width 37 height 11
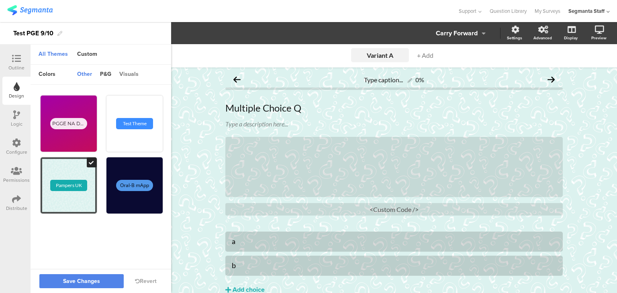
click at [128, 71] on div "visuals" at bounding box center [128, 75] width 27 height 14
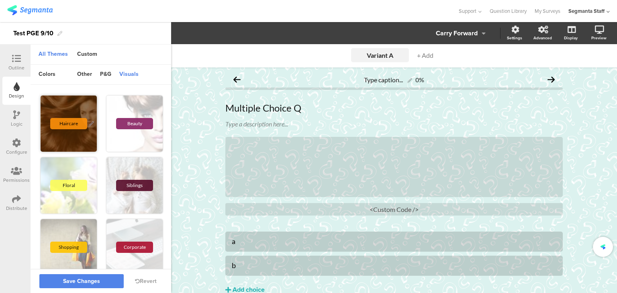
click at [71, 130] on div "Haircare" at bounding box center [69, 124] width 56 height 56
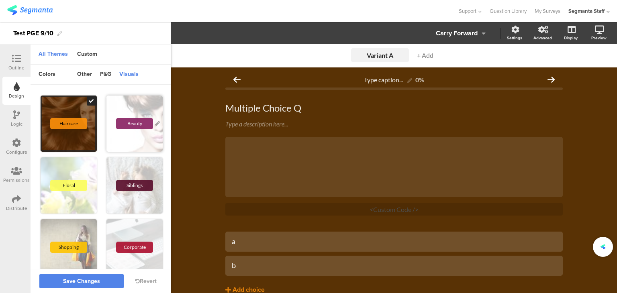
click at [130, 134] on div "Beauty" at bounding box center [135, 124] width 56 height 56
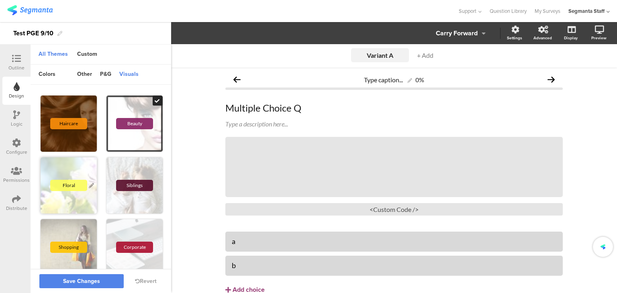
click at [63, 195] on div "Floral" at bounding box center [69, 186] width 56 height 56
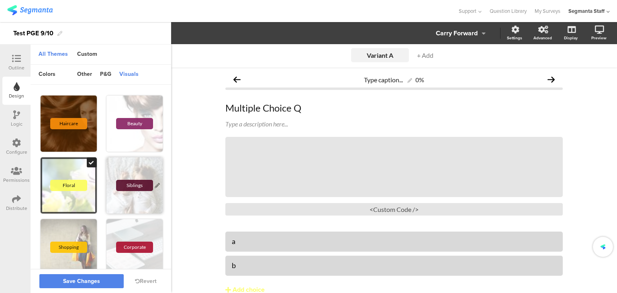
click at [135, 197] on div "Siblings" at bounding box center [135, 186] width 56 height 56
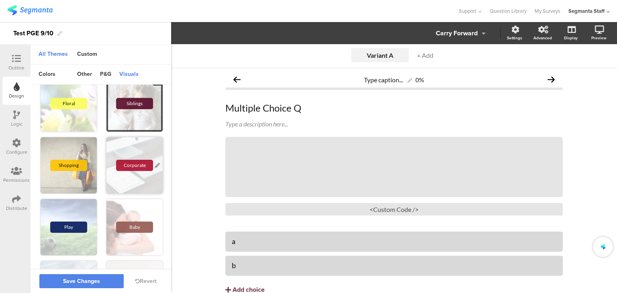
scroll to position [161, 0]
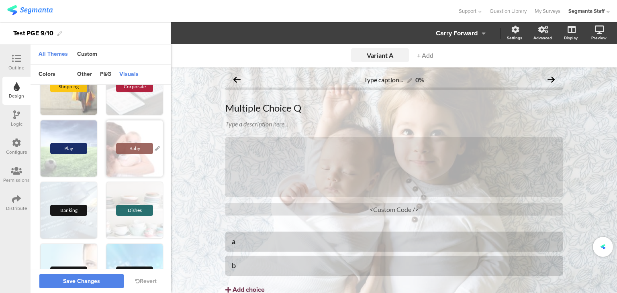
click at [135, 150] on div "Baby" at bounding box center [134, 148] width 37 height 11
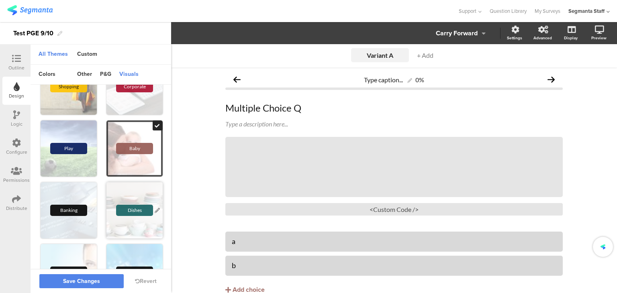
click at [138, 205] on div "Dishes" at bounding box center [134, 210] width 37 height 11
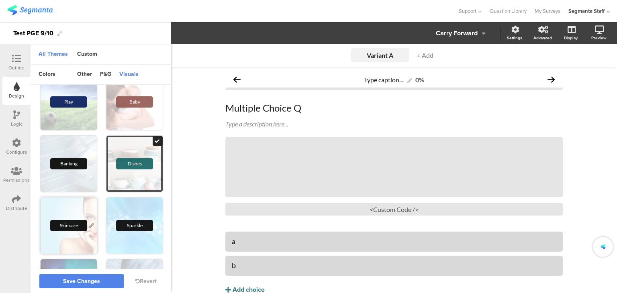
scroll to position [281, 0]
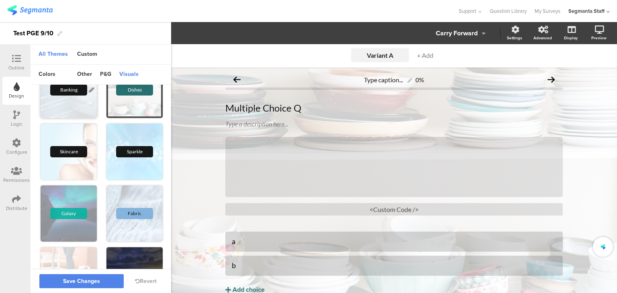
click at [69, 103] on div "Banking" at bounding box center [69, 90] width 56 height 56
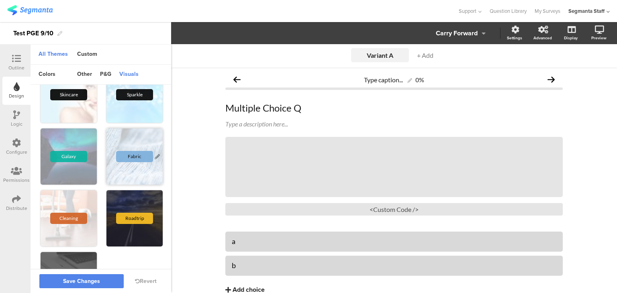
scroll to position [389, 0]
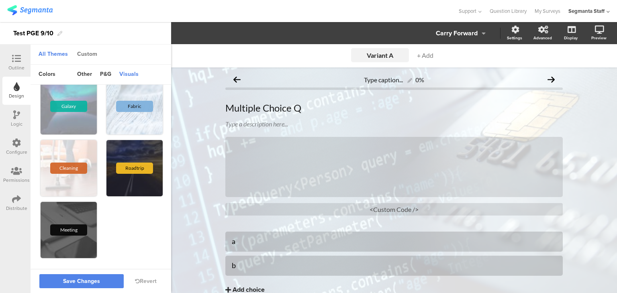
click at [88, 53] on div "Custom" at bounding box center [87, 55] width 28 height 14
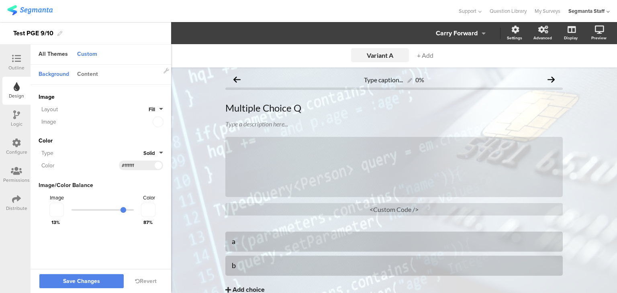
click at [90, 75] on div "Content" at bounding box center [87, 75] width 29 height 14
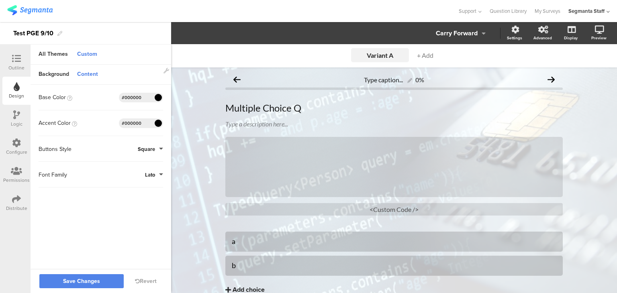
click at [158, 95] on span at bounding box center [158, 97] width 9 height 5
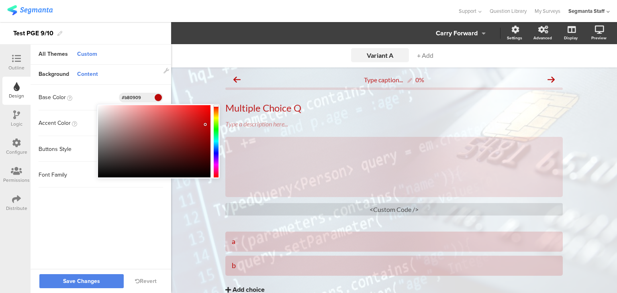
drag, startPoint x: 187, startPoint y: 125, endPoint x: 205, endPoint y: 125, distance: 18.9
click at [205, 125] on div at bounding box center [154, 141] width 113 height 72
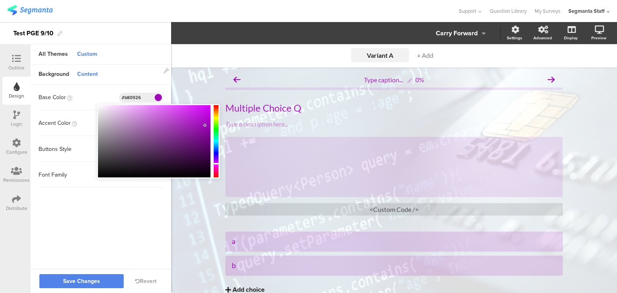
type input "#b80909"
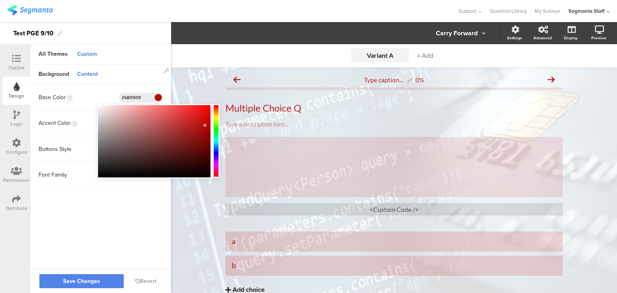
drag, startPoint x: 214, startPoint y: 124, endPoint x: 219, endPoint y: 185, distance: 60.6
click at [219, 185] on body "You are using an unsupported version of Internet Explorer. Unsupported browsers…" at bounding box center [308, 146] width 617 height 293
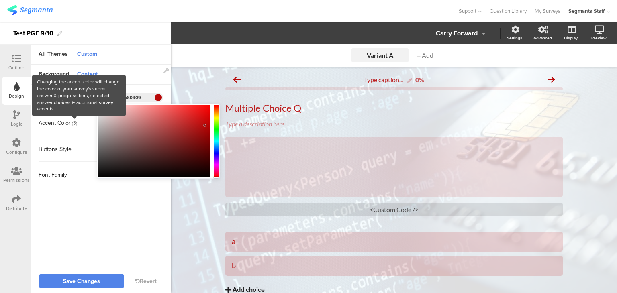
click at [75, 121] on body "You are using an unsupported version of Internet Explorer. Unsupported browsers…" at bounding box center [308, 146] width 617 height 293
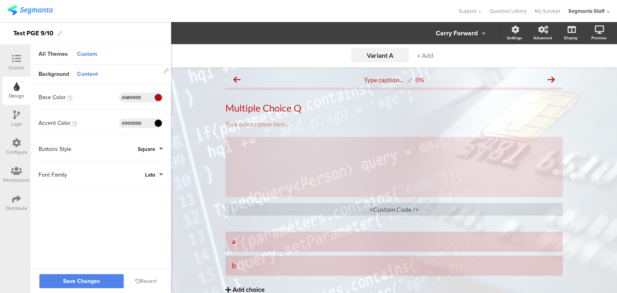
click at [158, 123] on span at bounding box center [158, 123] width 9 height 5
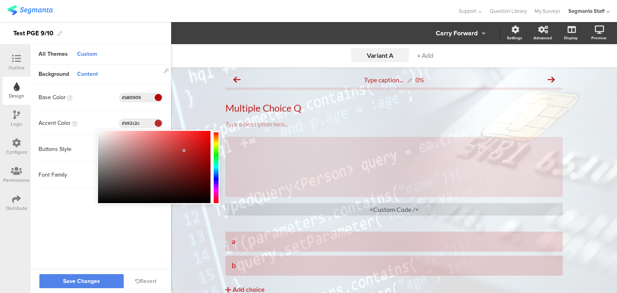
drag, startPoint x: 157, startPoint y: 145, endPoint x: 184, endPoint y: 151, distance: 27.5
click at [184, 151] on div at bounding box center [154, 167] width 113 height 72
drag, startPoint x: 195, startPoint y: 154, endPoint x: 206, endPoint y: 200, distance: 47.5
click at [206, 206] on body "You are using an unsupported version of Internet Explorer. Unsupported browsers…" at bounding box center [308, 146] width 617 height 293
type input "#c24040"
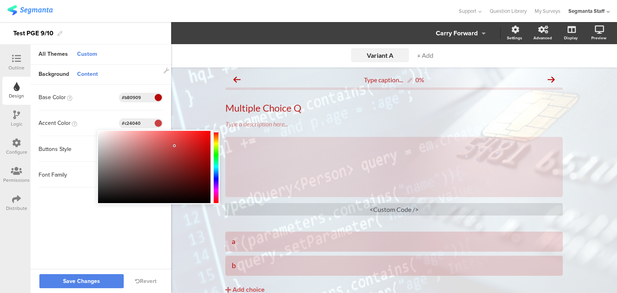
drag, startPoint x: 180, startPoint y: 165, endPoint x: 174, endPoint y: 148, distance: 17.7
click at [174, 148] on div at bounding box center [154, 167] width 113 height 72
click at [182, 115] on div "Variant A Variant A + Add Type caption... 0% Multiple Choice Q Multiple Choice …" at bounding box center [394, 188] width 446 height 288
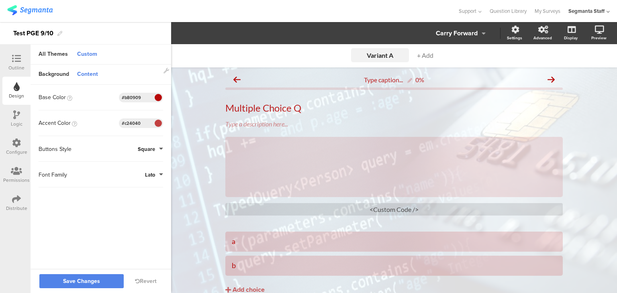
click at [148, 153] on div "Buttons Style Square" at bounding box center [101, 149] width 125 height 10
click at [159, 148] on button "Square" at bounding box center [150, 150] width 25 height 8
click at [121, 185] on button "Round" at bounding box center [133, 184] width 60 height 17
click at [157, 172] on button "Lato" at bounding box center [154, 175] width 18 height 8
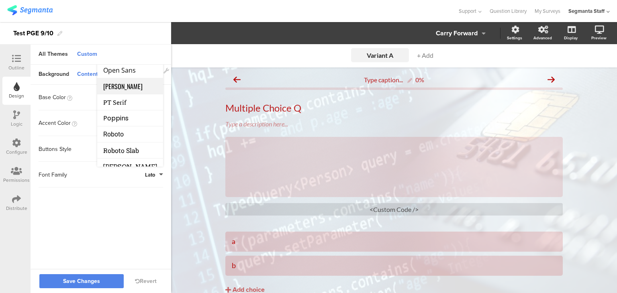
scroll to position [40, 0]
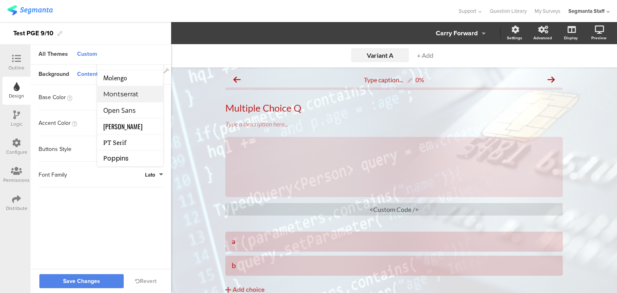
click at [144, 90] on li "Montserrat" at bounding box center [130, 94] width 66 height 16
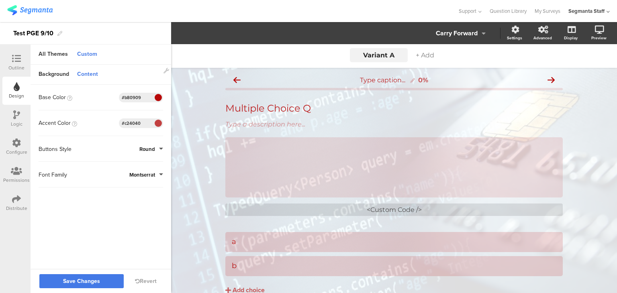
click at [76, 282] on span "Save Changes" at bounding box center [81, 282] width 37 height 0
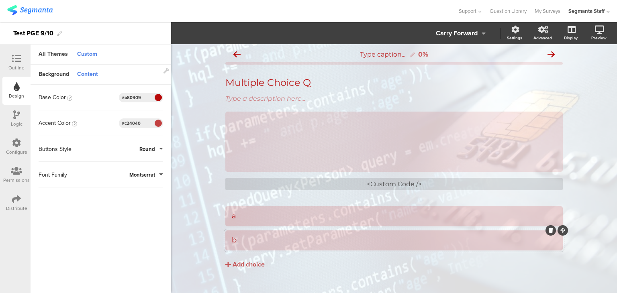
scroll to position [39, 0]
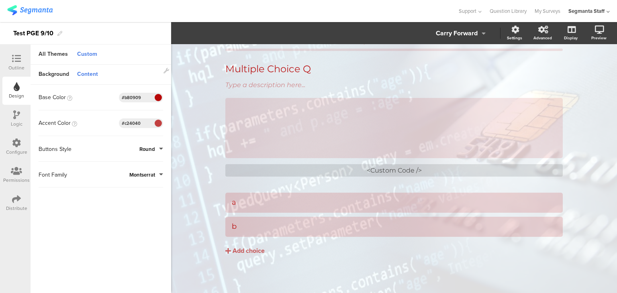
click at [58, 211] on sg-customize-design "Background Content Image Invalid URL or Upload File Layout Fill Image Color Typ…" at bounding box center [101, 180] width 141 height 230
click at [535, 10] on link "My Surveys" at bounding box center [548, 11] width 26 height 22
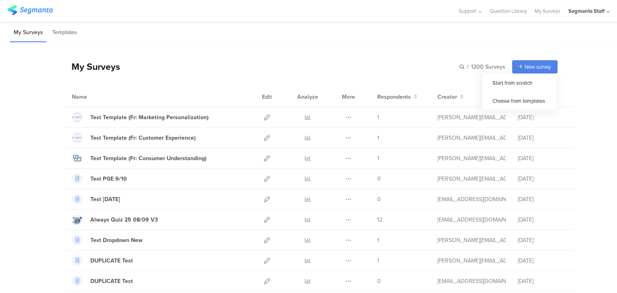
click at [537, 66] on span "New survey" at bounding box center [538, 67] width 26 height 8
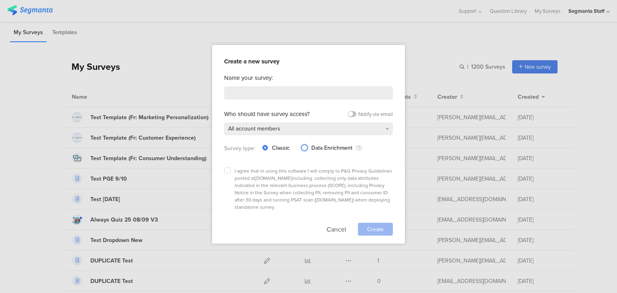
click at [308, 146] on span "Data Enrichment" at bounding box center [335, 149] width 54 height 6
click at [308, 144] on input "Data Enrichment" at bounding box center [305, 147] width 6 height 7
radio input "true"
radio input "false"
radio input "true"
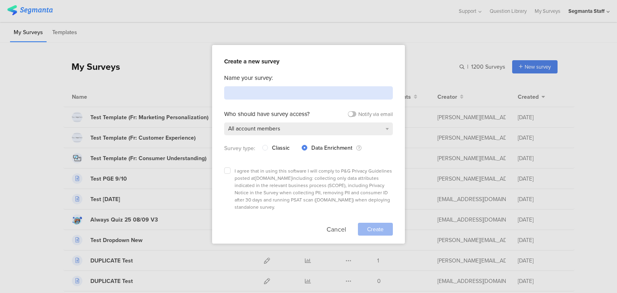
click at [291, 94] on input at bounding box center [308, 92] width 169 height 13
type input "Test PGE DE"
click at [226, 169] on icon at bounding box center [227, 170] width 3 height 3
click at [0, 0] on input "checkbox" at bounding box center [0, 0] width 0 height 0
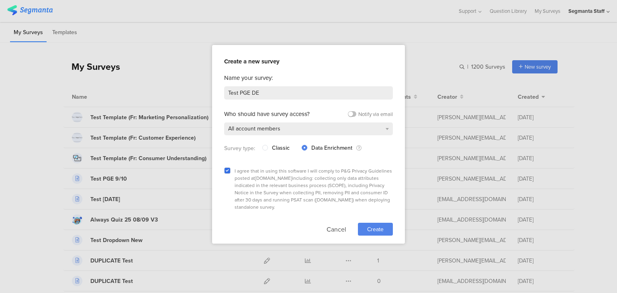
click at [373, 226] on span "Create" at bounding box center [375, 230] width 16 height 8
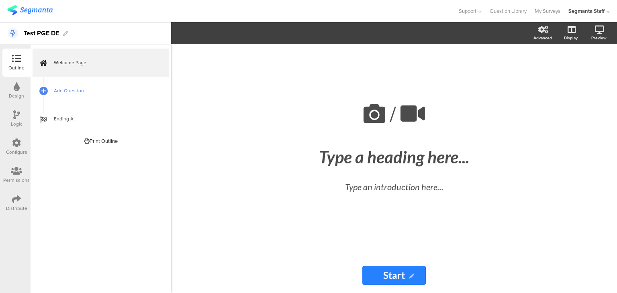
click at [82, 94] on span "Add Question" at bounding box center [105, 91] width 103 height 8
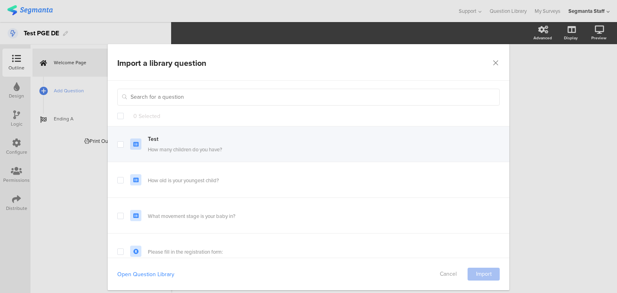
click at [118, 148] on div "Test How many children do you have?" at bounding box center [309, 145] width 402 height 36
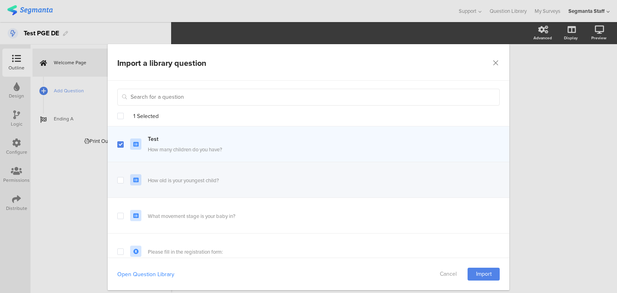
click at [123, 180] on div "How old is your youngest child?" at bounding box center [309, 180] width 402 height 36
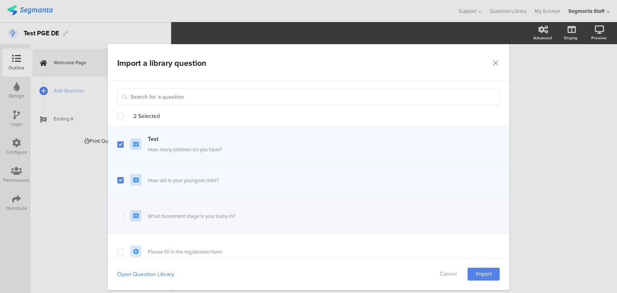
click at [121, 219] on div "What movement stage is your baby in?" at bounding box center [309, 216] width 402 height 36
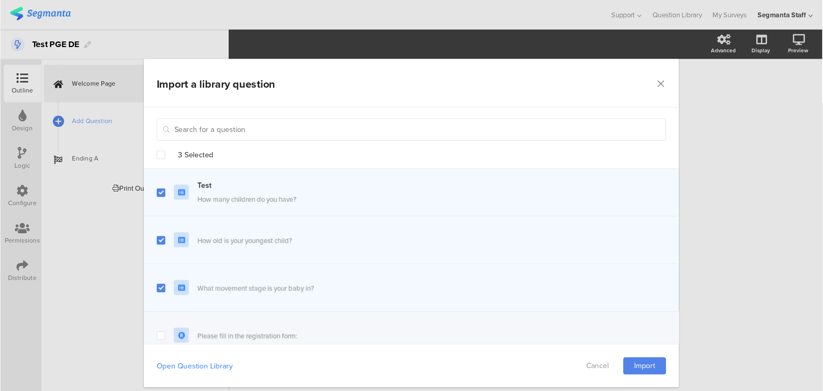
scroll to position [80, 0]
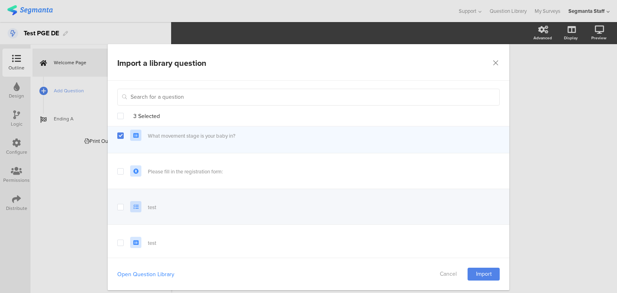
click at [120, 206] on span "dialog" at bounding box center [120, 207] width 6 height 6
click at [124, 204] on input "dialog" at bounding box center [124, 204] width 0 height 0
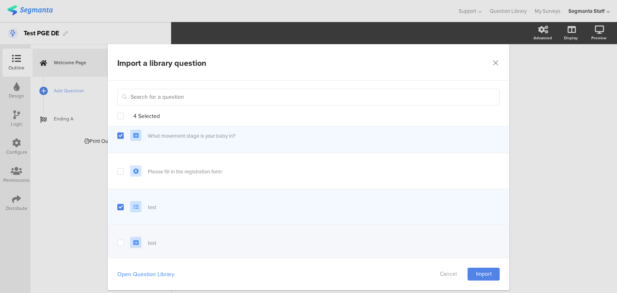
click at [122, 244] on div "test" at bounding box center [309, 243] width 402 height 36
click at [473, 274] on link "Import" at bounding box center [484, 274] width 32 height 13
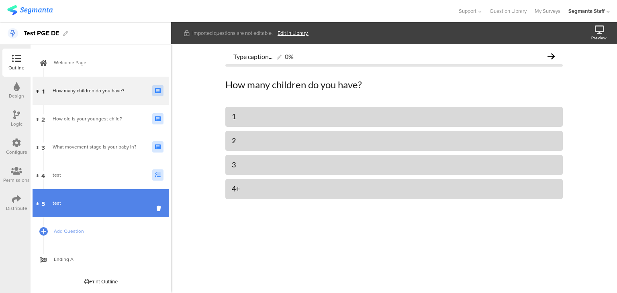
click at [71, 211] on link "5 test" at bounding box center [101, 203] width 137 height 28
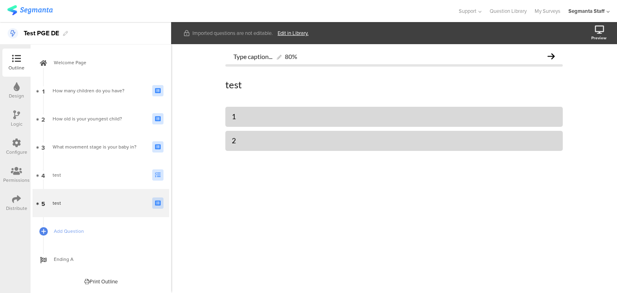
click at [18, 204] on div at bounding box center [16, 200] width 9 height 10
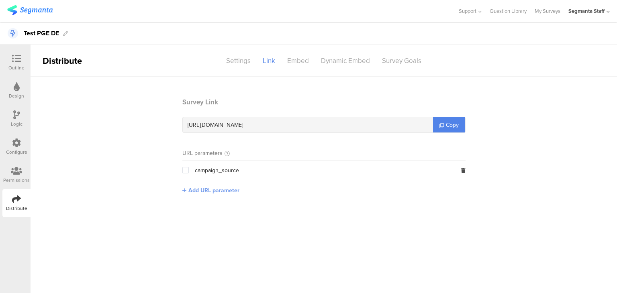
click at [200, 187] on span "Add URL parameter" at bounding box center [214, 191] width 51 height 8
click at [220, 187] on input "text" at bounding box center [235, 190] width 106 height 13
type input "t"
type input "seg_erid"
click at [297, 191] on button "Save" at bounding box center [301, 190] width 12 height 8
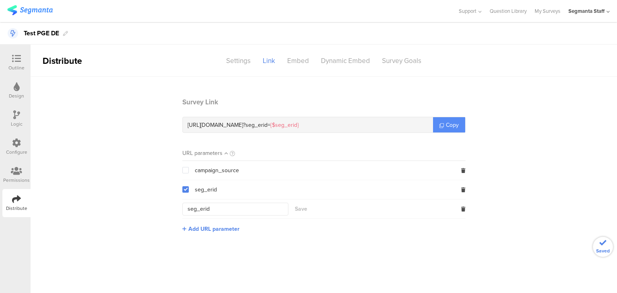
click at [440, 124] on icon at bounding box center [442, 125] width 4 height 4
click at [441, 124] on icon at bounding box center [442, 125] width 4 height 4
click at [8, 49] on div "Outline Design Logic Configure Permissions Distribute" at bounding box center [15, 169] width 31 height 249
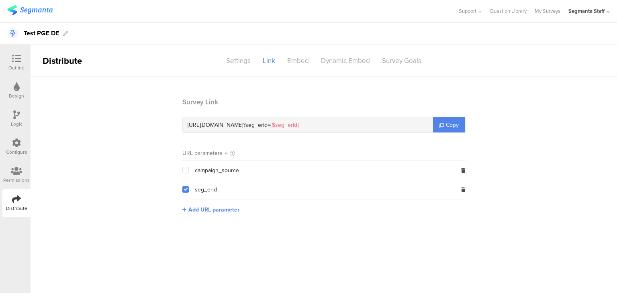
click at [18, 60] on icon at bounding box center [16, 58] width 9 height 9
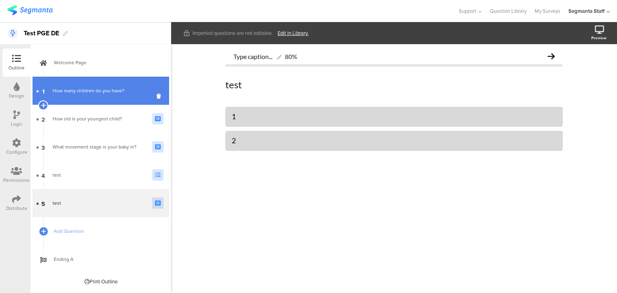
click at [47, 91] on link "1 How many children do you have?" at bounding box center [101, 91] width 137 height 28
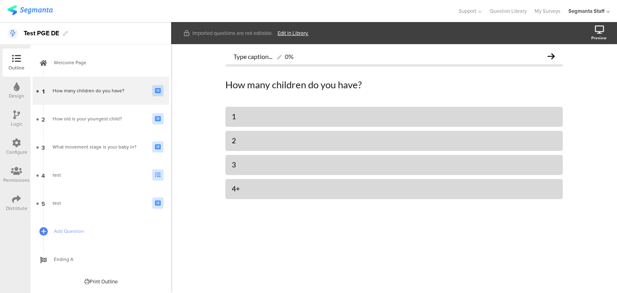
click at [12, 123] on div "Logic" at bounding box center [17, 124] width 12 height 7
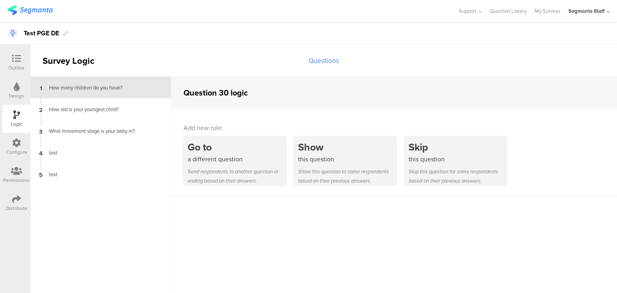
click at [10, 61] on div at bounding box center [16, 59] width 16 height 10
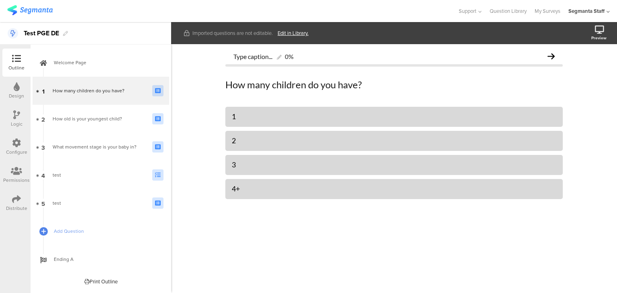
click at [17, 203] on icon at bounding box center [16, 199] width 9 height 9
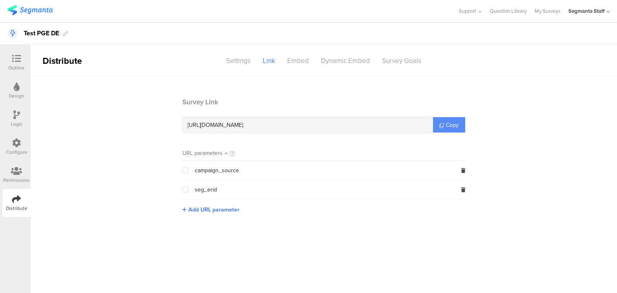
click at [455, 123] on span "Copy" at bounding box center [452, 125] width 13 height 8
click at [454, 123] on span "Copy" at bounding box center [452, 125] width 13 height 8
click at [453, 123] on span "Copy" at bounding box center [452, 125] width 13 height 8
drag, startPoint x: 188, startPoint y: 189, endPoint x: 195, endPoint y: 185, distance: 7.6
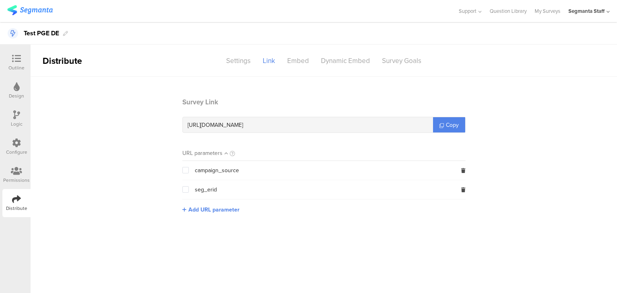
click at [188, 189] on span at bounding box center [185, 190] width 6 height 6
click at [189, 187] on input "checkbox" at bounding box center [189, 187] width 0 height 0
click at [455, 125] on span "Copy" at bounding box center [452, 125] width 13 height 8
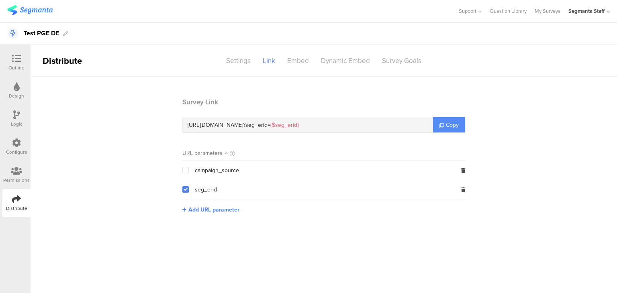
click at [451, 121] on span "Copy" at bounding box center [452, 125] width 13 height 8
click at [15, 57] on icon at bounding box center [16, 58] width 9 height 9
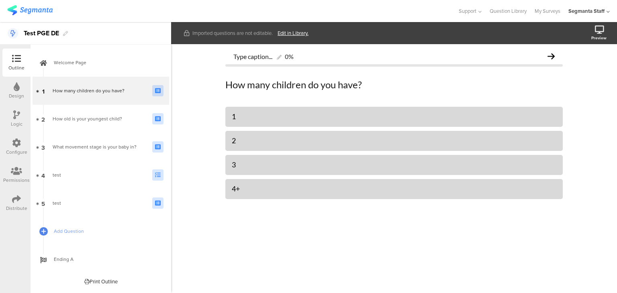
click at [15, 57] on icon at bounding box center [16, 58] width 9 height 9
click at [14, 58] on icon at bounding box center [16, 58] width 9 height 9
click at [60, 175] on div "test" at bounding box center [100, 175] width 94 height 8
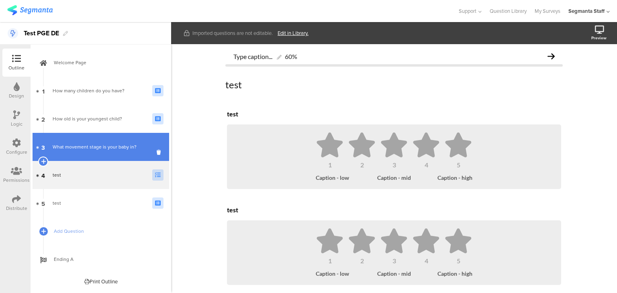
click at [85, 139] on link "3 What movement stage is your baby in?" at bounding box center [101, 147] width 137 height 28
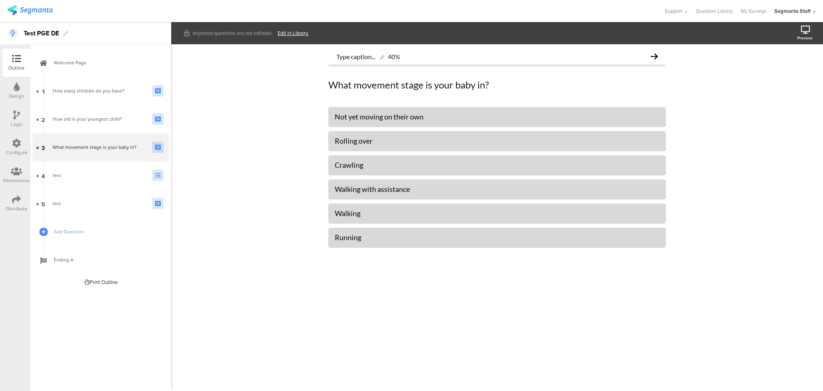
click at [56, 237] on link "Add Question" at bounding box center [101, 231] width 137 height 28
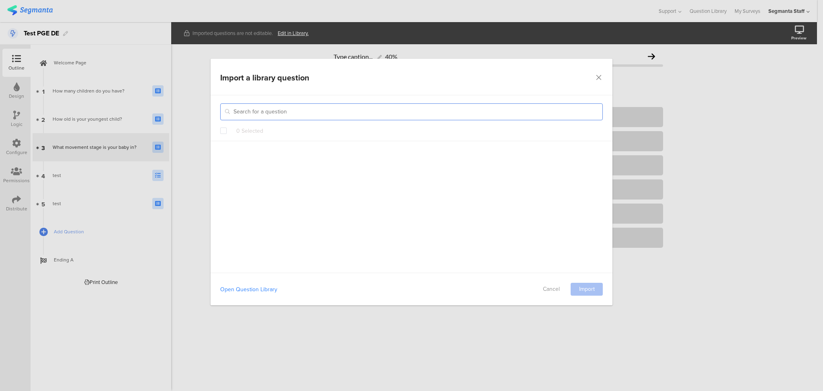
click at [298, 114] on input "dialog" at bounding box center [411, 111] width 383 height 17
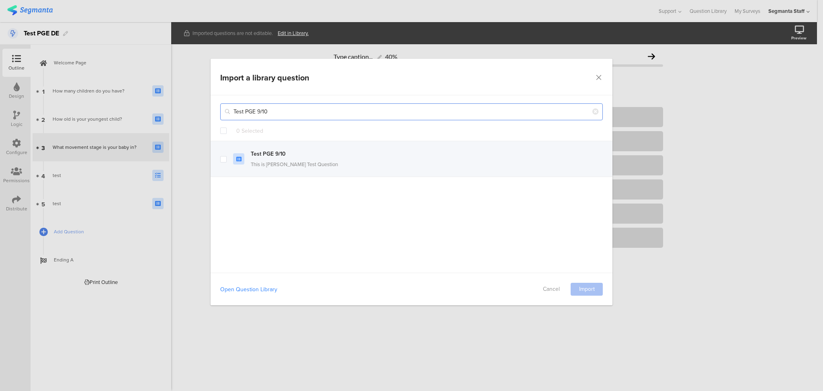
type input "Test PGE 9/10"
click at [223, 157] on span "dialog" at bounding box center [223, 159] width 6 height 6
click at [227, 156] on input "dialog" at bounding box center [227, 156] width 0 height 0
click at [590, 289] on link "Import" at bounding box center [587, 289] width 32 height 13
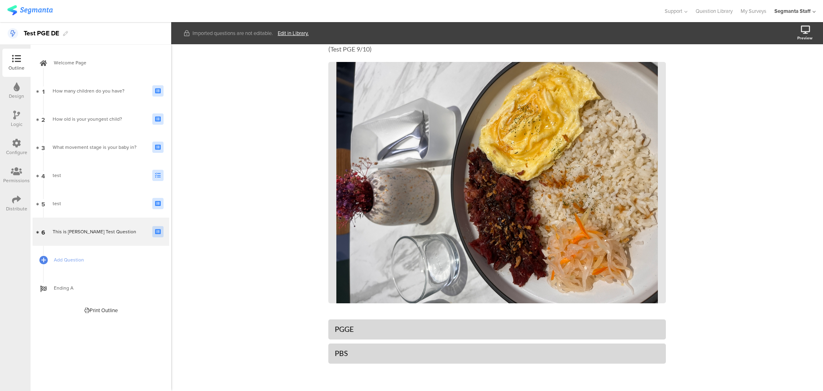
scroll to position [56, 0]
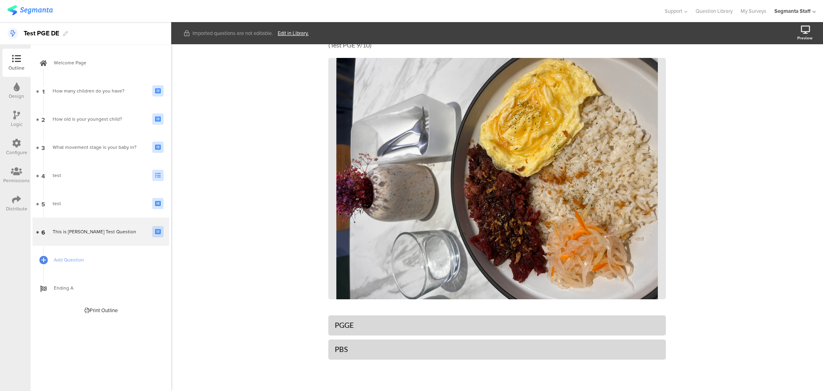
click at [8, 203] on div "Distribute" at bounding box center [16, 203] width 28 height 28
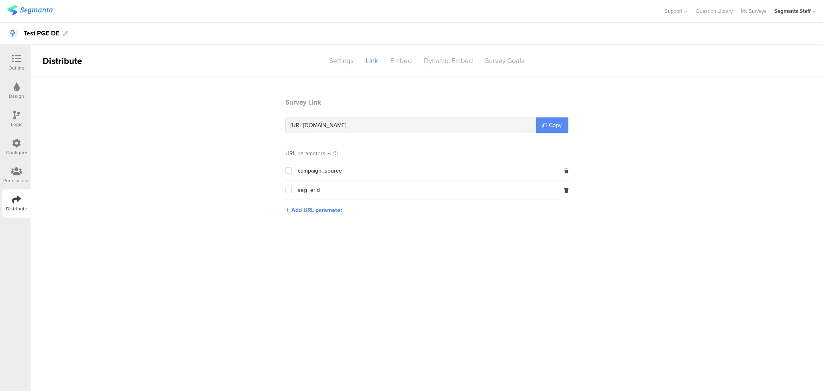
click at [556, 132] on link "Copy" at bounding box center [552, 124] width 32 height 15
click at [285, 191] on span at bounding box center [288, 190] width 6 height 6
click at [292, 187] on input "checkbox" at bounding box center [292, 187] width 0 height 0
click at [548, 123] on link "Copy" at bounding box center [552, 124] width 32 height 15
copy icon
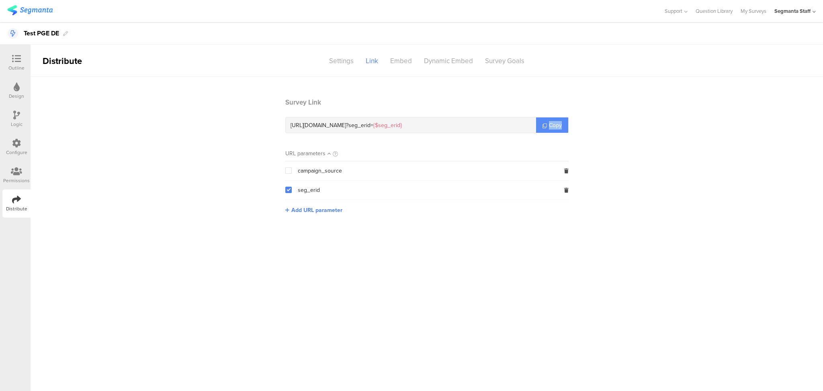
click at [549, 123] on span "Copy" at bounding box center [555, 125] width 13 height 8
click at [617, 17] on link "My Surveys" at bounding box center [754, 11] width 26 height 22
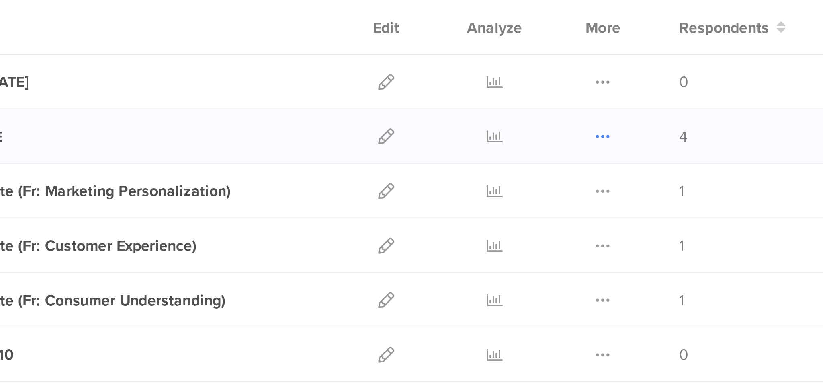
click at [449, 137] on icon at bounding box center [452, 138] width 6 height 6
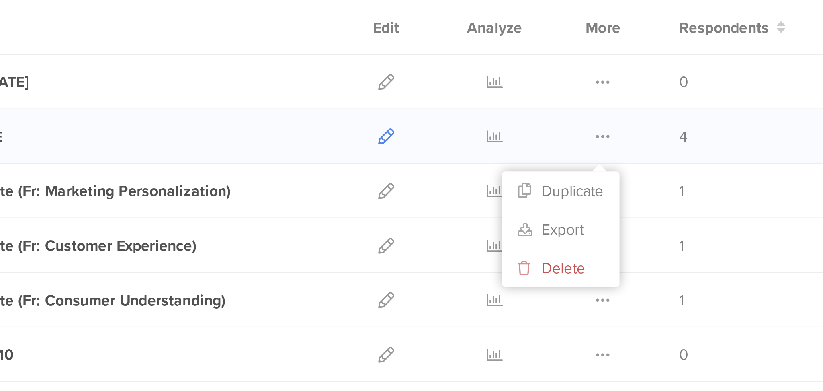
click at [367, 142] on link at bounding box center [370, 138] width 6 height 20
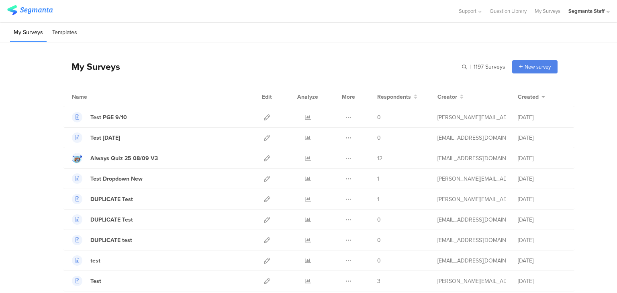
click at [79, 27] on li "Templates" at bounding box center [65, 32] width 32 height 19
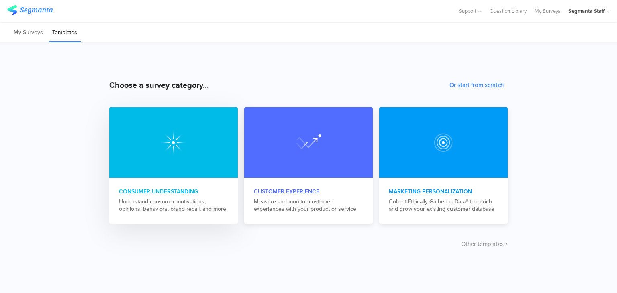
click at [203, 169] on div at bounding box center [173, 142] width 129 height 71
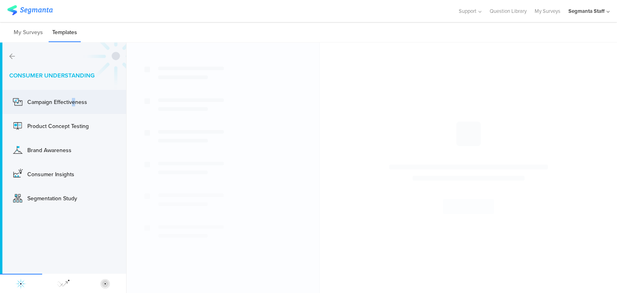
click at [75, 106] on div "Campaign Effectiveness" at bounding box center [51, 102] width 80 height 13
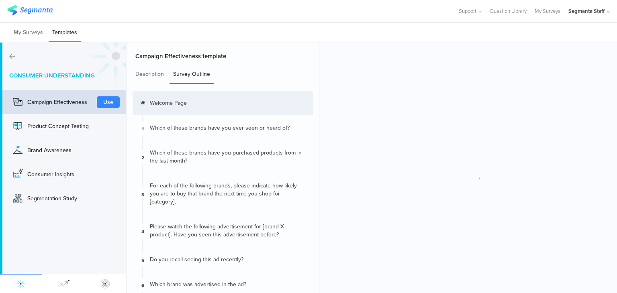
click at [458, 279] on div at bounding box center [468, 178] width 297 height 271
click at [105, 105] on button "Use" at bounding box center [108, 102] width 23 height 12
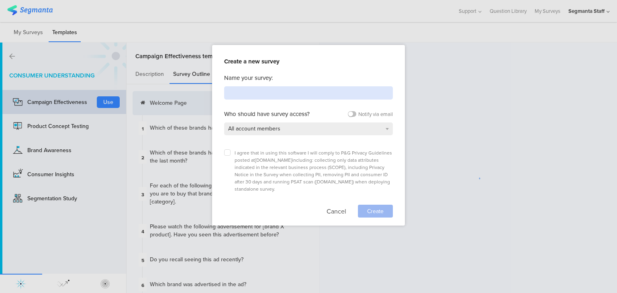
drag, startPoint x: 310, startPoint y: 94, endPoint x: 310, endPoint y: 88, distance: 6.0
click at [310, 93] on input at bounding box center [308, 92] width 169 height 13
type input "Test Template"
click at [228, 150] on label at bounding box center [227, 153] width 6 height 6
click at [0, 0] on input "checkbox" at bounding box center [0, 0] width 0 height 0
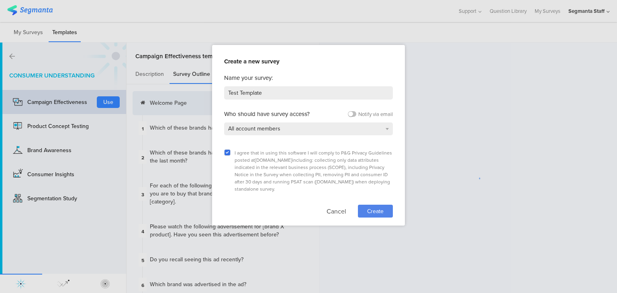
click at [375, 207] on span "Create" at bounding box center [375, 211] width 16 height 8
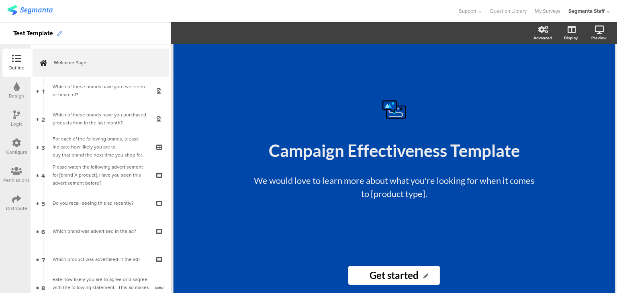
click at [59, 34] on icon at bounding box center [59, 33] width 5 height 5
click at [46, 33] on div "Test Template" at bounding box center [33, 33] width 40 height 13
click at [53, 31] on div "Test Template" at bounding box center [33, 33] width 40 height 13
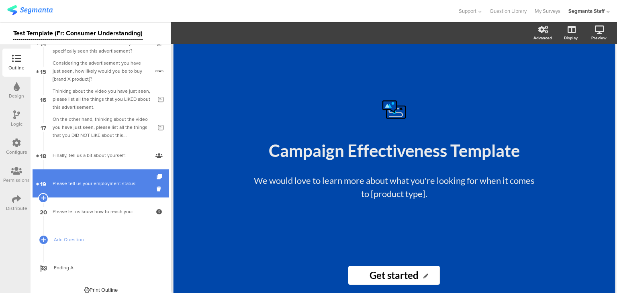
scroll to position [420, 0]
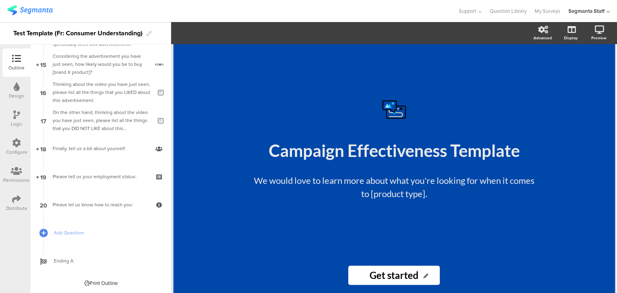
click at [8, 201] on div "Distribute" at bounding box center [16, 203] width 28 height 28
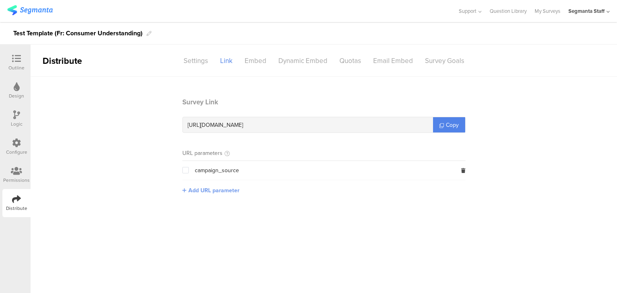
click at [208, 190] on span "Add URL parameter" at bounding box center [214, 191] width 51 height 8
click at [209, 185] on input "text" at bounding box center [235, 190] width 106 height 13
click at [190, 189] on input "Seg_erid" at bounding box center [235, 190] width 106 height 13
type input "seg_erid"
click at [300, 187] on button "Save" at bounding box center [301, 190] width 12 height 8
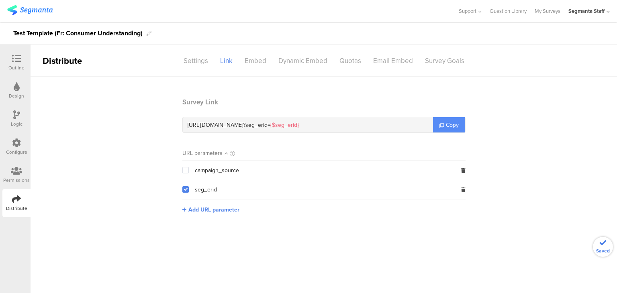
click at [458, 129] on link "Copy" at bounding box center [449, 124] width 32 height 15
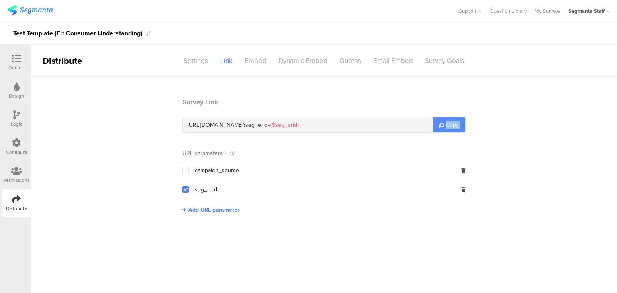
drag, startPoint x: 458, startPoint y: 129, endPoint x: 452, endPoint y: 129, distance: 6.0
click at [454, 131] on link "Copy" at bounding box center [449, 124] width 32 height 15
click at [551, 14] on link "My Surveys" at bounding box center [548, 11] width 26 height 22
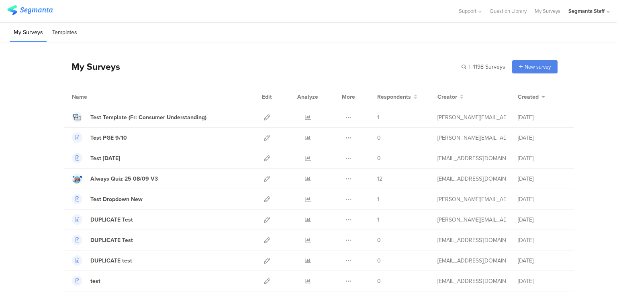
click at [71, 34] on li "Templates" at bounding box center [65, 32] width 32 height 19
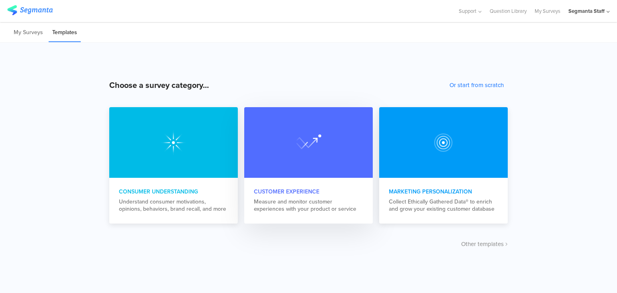
click at [288, 191] on div "Customer Experience" at bounding box center [308, 192] width 109 height 8
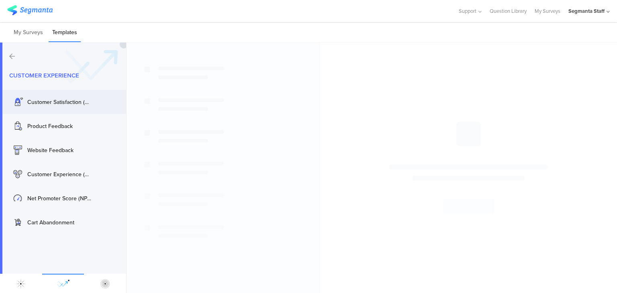
click at [97, 97] on div "Customer Satisfaction (CSAT) Use" at bounding box center [63, 102] width 126 height 24
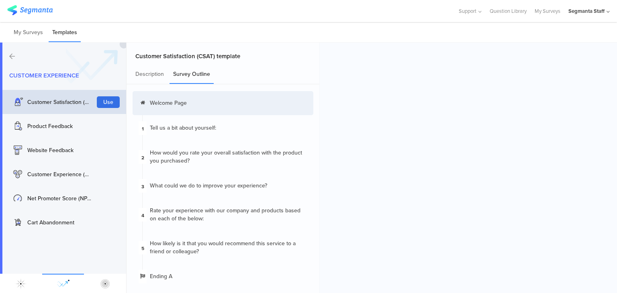
click at [110, 104] on button "Use" at bounding box center [108, 102] width 23 height 12
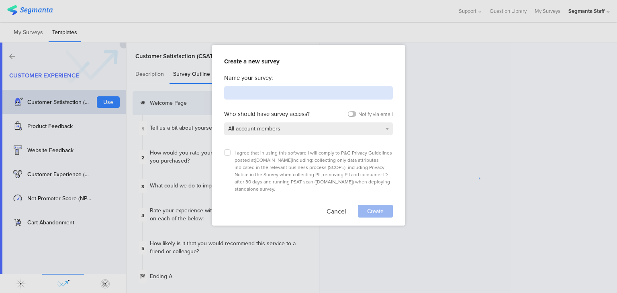
click at [282, 94] on input at bounding box center [308, 92] width 169 height 13
type input "Test Template (Fr: Customer Experience)"
click at [228, 155] on div "I agree that in using this software I will comply to P&G Privacy Guidelines pos…" at bounding box center [308, 171] width 169 height 43
click at [228, 152] on icon at bounding box center [227, 152] width 3 height 3
click at [0, 0] on input "checkbox" at bounding box center [0, 0] width 0 height 0
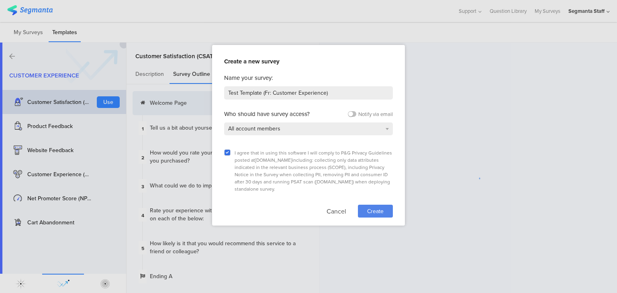
click at [379, 207] on span "Create" at bounding box center [375, 211] width 16 height 8
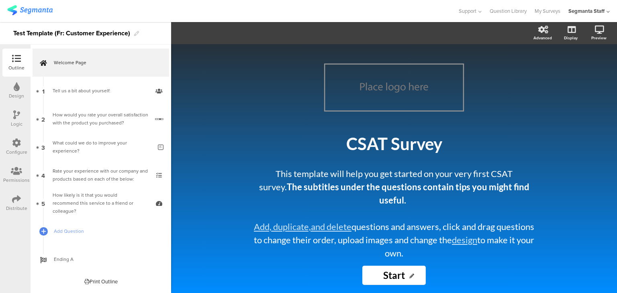
click at [18, 205] on div "Distribute" at bounding box center [16, 208] width 21 height 7
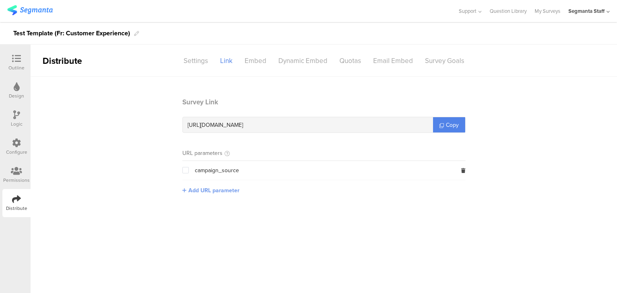
click at [201, 191] on span "Add URL parameter" at bounding box center [214, 191] width 51 height 8
click at [215, 189] on input "text" at bounding box center [235, 190] width 106 height 13
type input "seg_erid"
click at [307, 189] on div "seg_erid Save" at bounding box center [323, 189] width 283 height 19
click at [307, 190] on button "Save" at bounding box center [301, 190] width 12 height 8
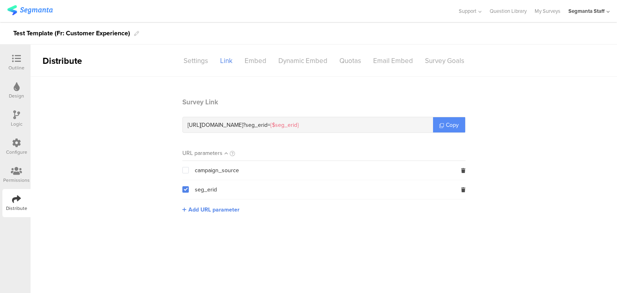
click at [451, 126] on span "Copy" at bounding box center [452, 125] width 13 height 8
drag, startPoint x: 451, startPoint y: 126, endPoint x: 457, endPoint y: 0, distance: 126.0
click at [453, 124] on span "Copy" at bounding box center [452, 125] width 13 height 8
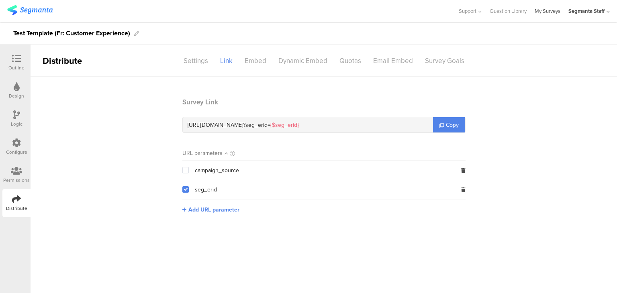
click at [554, 10] on link "My Surveys" at bounding box center [548, 11] width 26 height 22
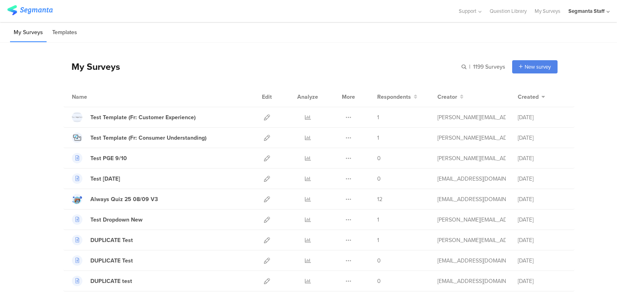
click at [61, 33] on li "Templates" at bounding box center [65, 32] width 32 height 19
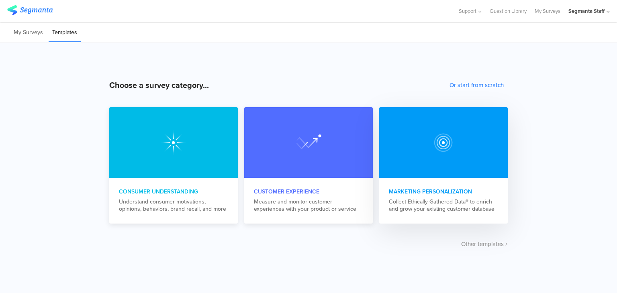
click at [433, 207] on div "Collect Ethically Gathered Data® to enrich and grow your existing customer data…" at bounding box center [443, 206] width 109 height 14
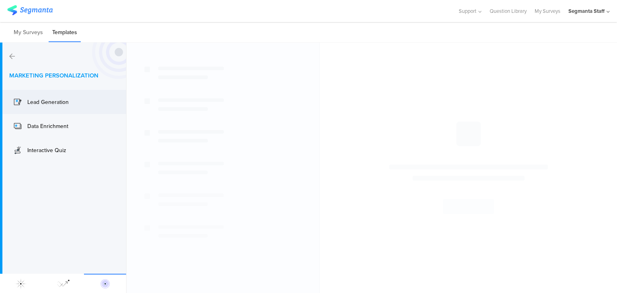
click at [63, 108] on div "Lead Generation" at bounding box center [51, 102] width 80 height 13
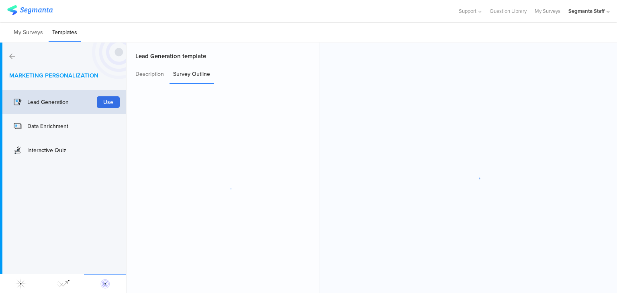
click at [106, 105] on button "Use" at bounding box center [108, 102] width 23 height 12
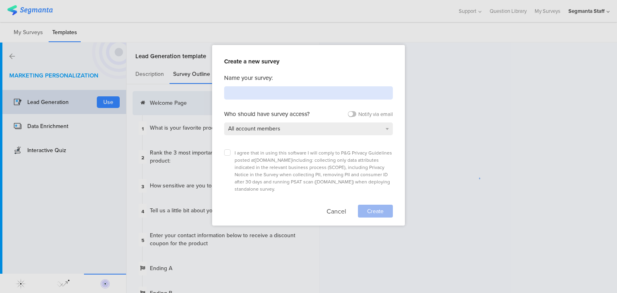
click at [273, 95] on input at bounding box center [308, 92] width 169 height 13
type input "Test Template (Fr: Marketing Personalization)"
click at [228, 152] on icon at bounding box center [227, 152] width 3 height 3
click at [0, 0] on input "checkbox" at bounding box center [0, 0] width 0 height 0
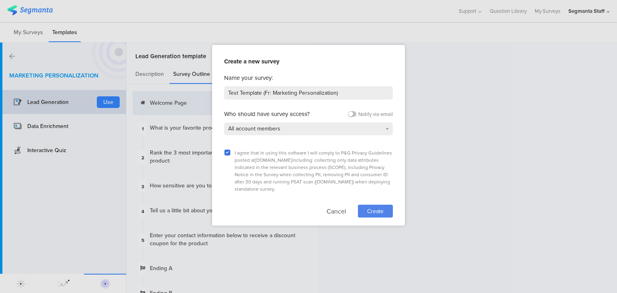
click at [369, 207] on span "Create" at bounding box center [375, 211] width 16 height 8
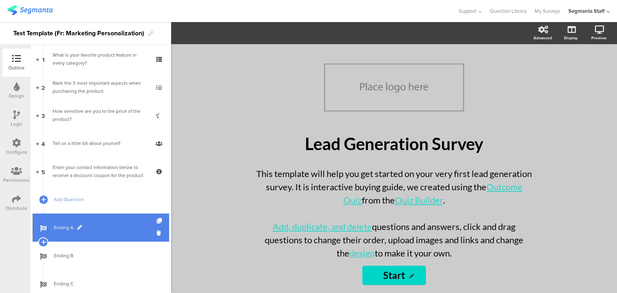
scroll to position [55, 0]
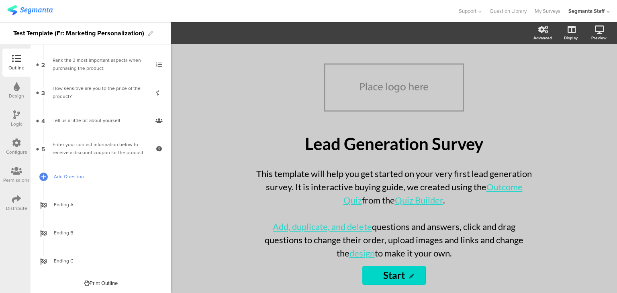
click at [66, 176] on span "Add Question" at bounding box center [105, 177] width 103 height 8
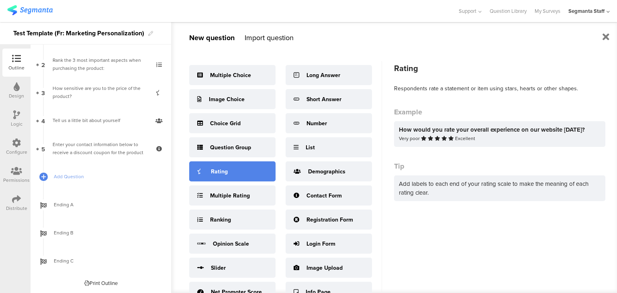
scroll to position [0, 0]
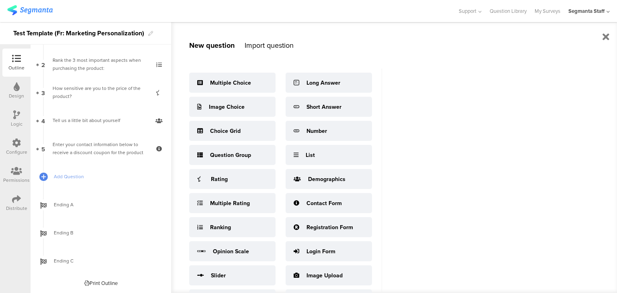
click at [10, 205] on div "Distribute" at bounding box center [16, 208] width 21 height 7
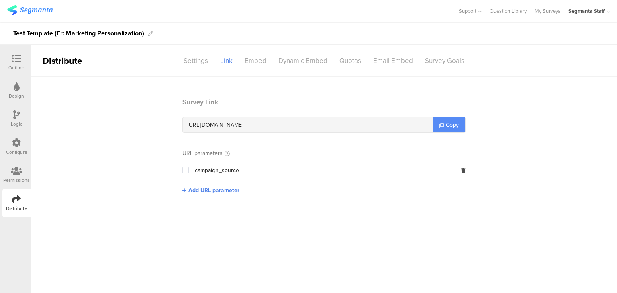
click at [459, 130] on link "Copy" at bounding box center [449, 124] width 32 height 15
click at [459, 128] on span "Copy" at bounding box center [452, 125] width 13 height 8
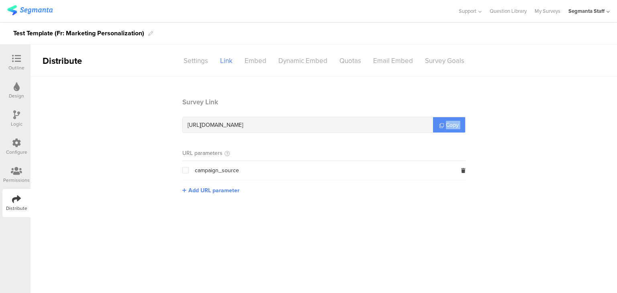
click at [459, 128] on span "Copy" at bounding box center [452, 125] width 13 height 8
click at [214, 191] on span "Add URL parameter" at bounding box center [214, 191] width 51 height 8
click at [222, 189] on input "text" at bounding box center [235, 190] width 106 height 13
type input "seg_erid"
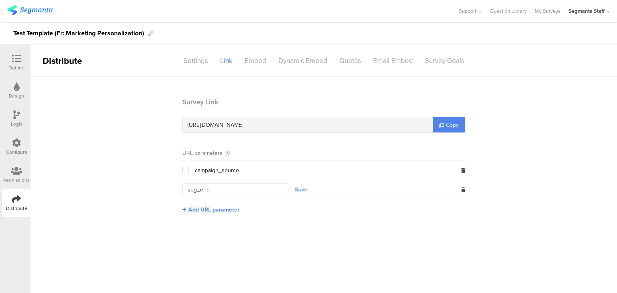
click at [302, 187] on button "Save" at bounding box center [301, 190] width 12 height 8
click at [447, 122] on span "Copy" at bounding box center [452, 125] width 13 height 8
drag, startPoint x: 447, startPoint y: 122, endPoint x: 389, endPoint y: 0, distance: 134.9
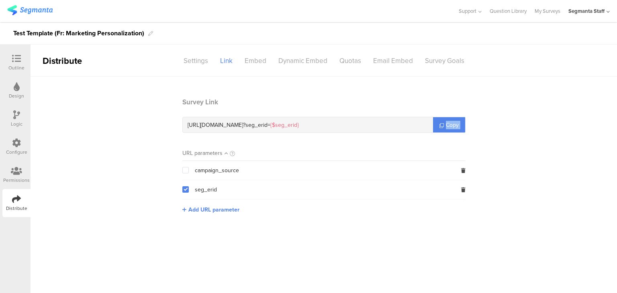
click at [447, 122] on span "Copy" at bounding box center [452, 125] width 13 height 8
click at [17, 57] on icon at bounding box center [16, 58] width 9 height 9
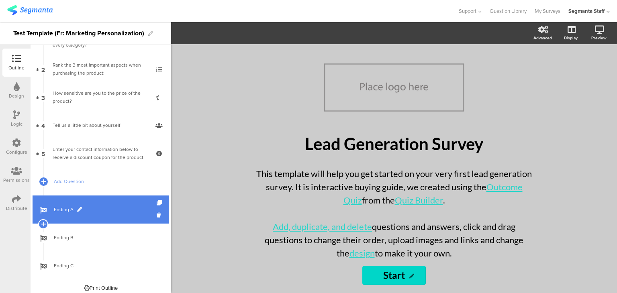
scroll to position [55, 0]
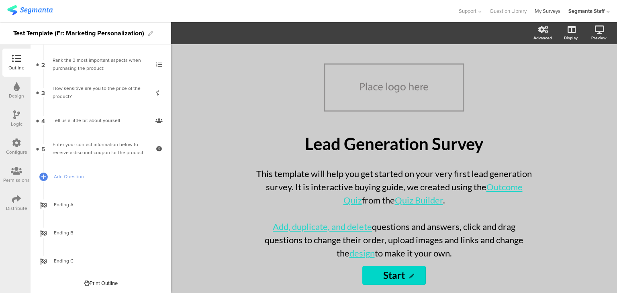
click at [548, 8] on link "My Surveys" at bounding box center [548, 11] width 26 height 22
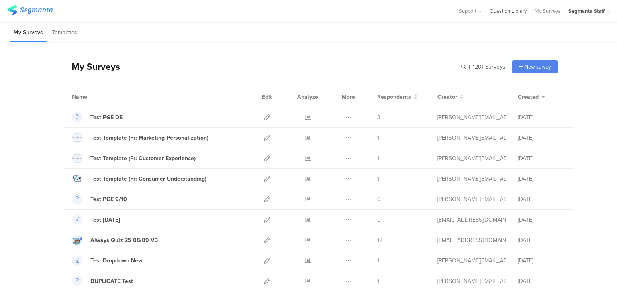
click at [509, 12] on link "Question Library" at bounding box center [508, 11] width 37 height 22
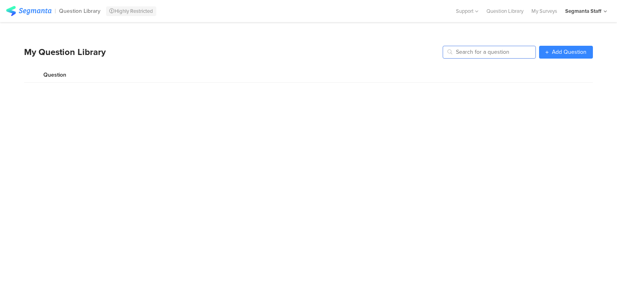
click at [491, 51] on input "text" at bounding box center [489, 52] width 93 height 13
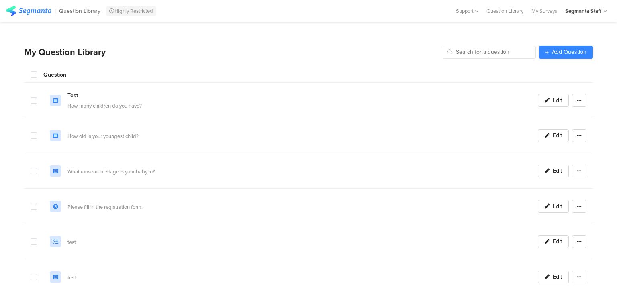
click at [539, 48] on link "Add Question" at bounding box center [566, 52] width 54 height 13
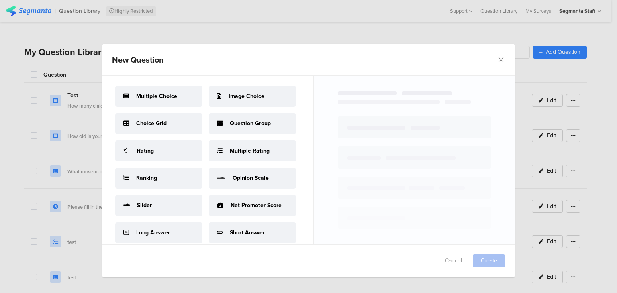
click at [153, 102] on div "Multiple Choice" at bounding box center [158, 96] width 87 height 21
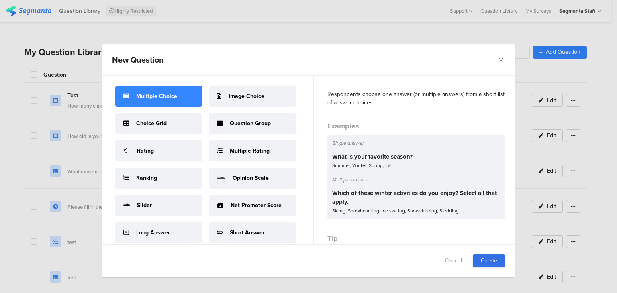
click at [484, 264] on link "Create" at bounding box center [489, 261] width 32 height 13
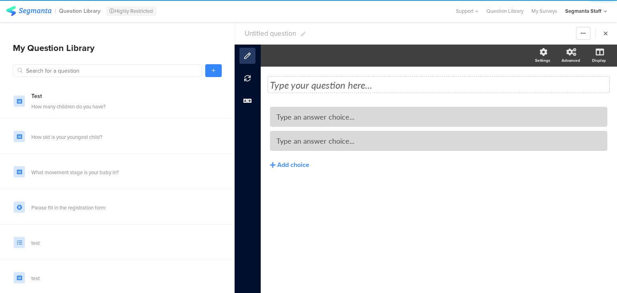
click at [326, 92] on div "Type your question here..." at bounding box center [439, 85] width 342 height 16
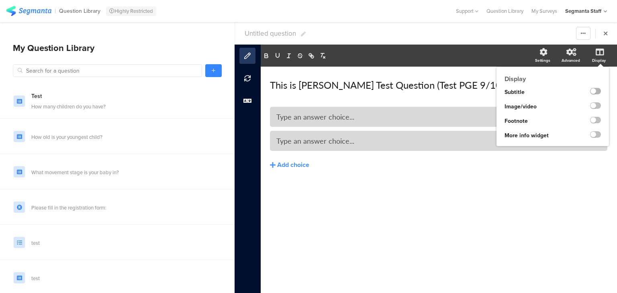
click at [600, 90] on label at bounding box center [595, 91] width 11 height 6
click at [0, 0] on input "checkbox" at bounding box center [0, 0] width 0 height 0
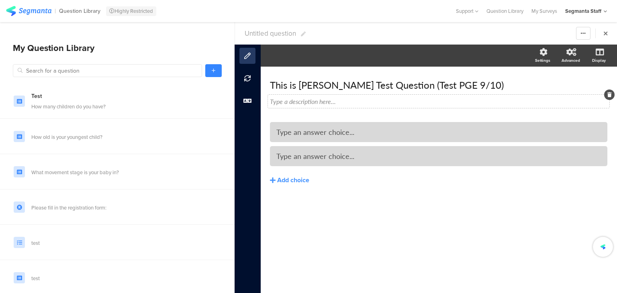
click at [340, 103] on div "Type a description here..." at bounding box center [439, 101] width 342 height 13
drag, startPoint x: 469, startPoint y: 86, endPoint x: 393, endPoint y: 86, distance: 76.0
click at [393, 86] on div "This is Nevin's Test Question (Test PGE 9/10) This is Nevin's Test Question (Te…" at bounding box center [439, 85] width 342 height 16
click at [314, 102] on div "Type a description here..." at bounding box center [439, 101] width 342 height 13
drag, startPoint x: 469, startPoint y: 81, endPoint x: 394, endPoint y: 88, distance: 75.5
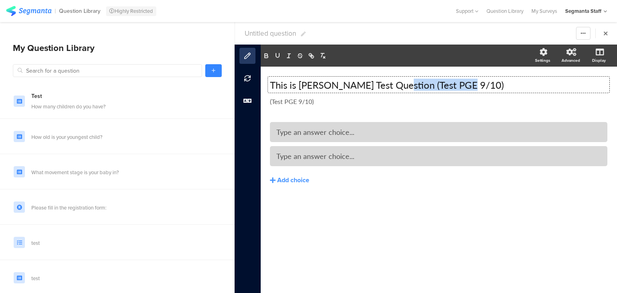
click at [392, 88] on div "This is Nevin's Test Question (Test PGE 9/10) This is Nevin's Test Question (Te…" at bounding box center [439, 85] width 342 height 16
click at [271, 101] on div "(Test PGE 9/10) (Test PGE 9/10) (Test PGE 9/10)" at bounding box center [439, 101] width 342 height 13
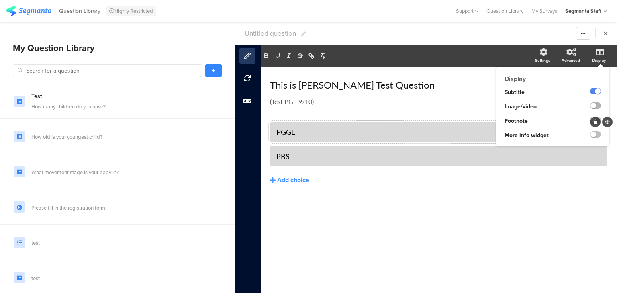
click at [595, 105] on label at bounding box center [595, 106] width 11 height 6
click at [0, 0] on input "checkbox" at bounding box center [0, 0] width 0 height 0
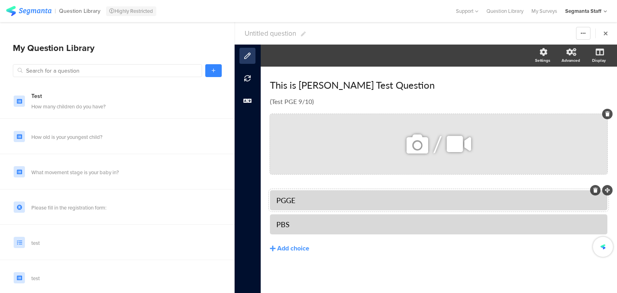
click at [413, 146] on icon at bounding box center [417, 144] width 27 height 27
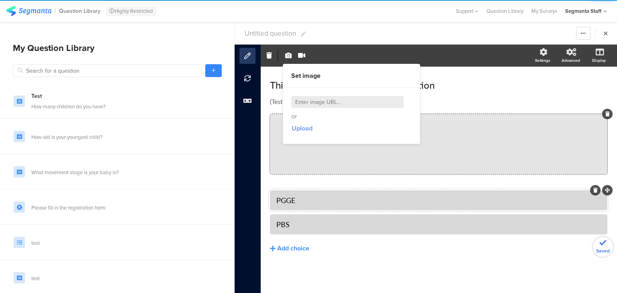
click at [295, 129] on span "Upload" at bounding box center [302, 128] width 21 height 9
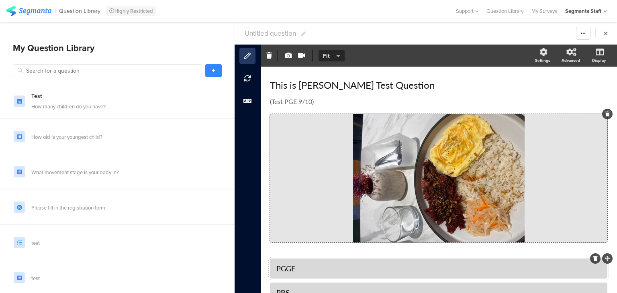
click at [332, 53] on span "Fit" at bounding box center [330, 56] width 15 height 8
click at [334, 20] on div "Fit" at bounding box center [331, 19] width 40 height 21
click at [332, 58] on span "Fit" at bounding box center [330, 56] width 15 height 8
click at [334, 40] on div "Fill" at bounding box center [331, 40] width 40 height 20
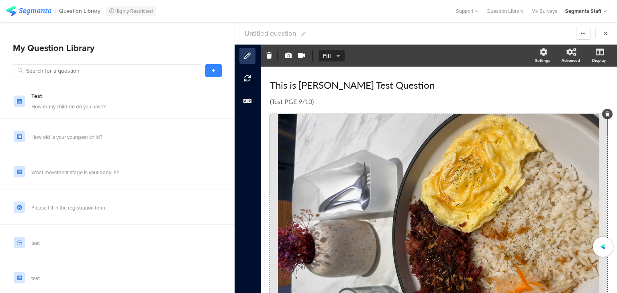
click at [336, 62] on section "Set video Source Youtube Youtube Self hosted video URL Fill Settings Advanced D…" at bounding box center [439, 56] width 357 height 22
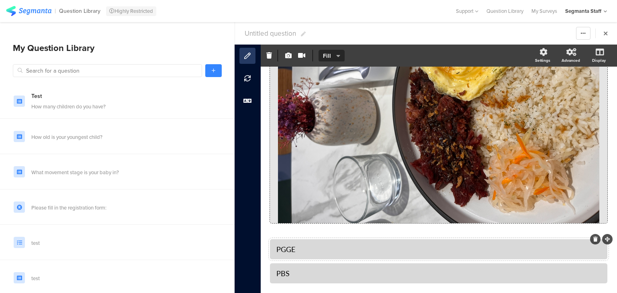
scroll to position [57, 0]
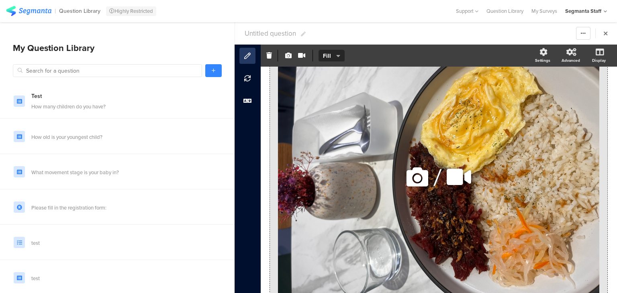
click at [415, 177] on icon at bounding box center [417, 177] width 27 height 27
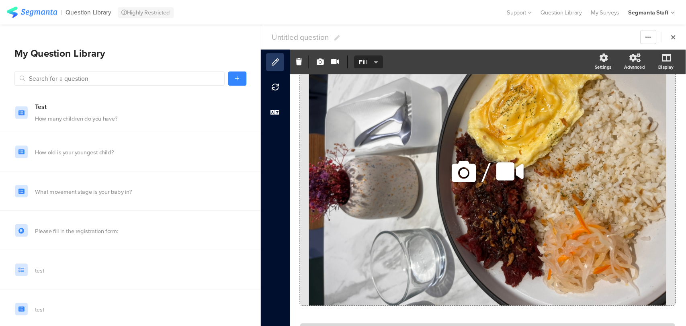
scroll to position [178, 0]
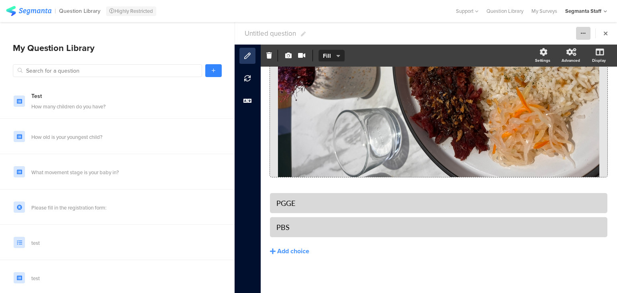
click at [588, 30] on link at bounding box center [583, 33] width 14 height 13
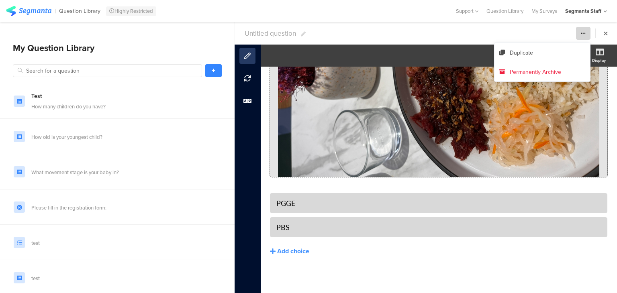
click at [586, 31] on link at bounding box center [583, 33] width 14 height 13
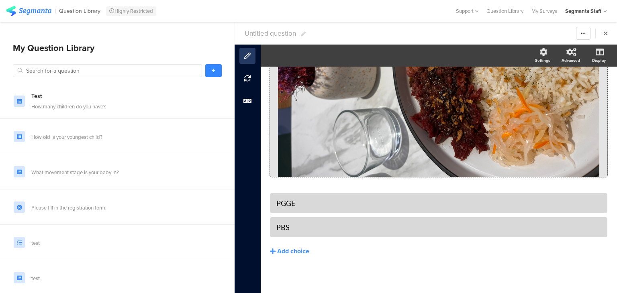
click at [592, 31] on div at bounding box center [596, 33] width 41 height 13
click at [584, 33] on icon at bounding box center [584, 34] width 6 height 6
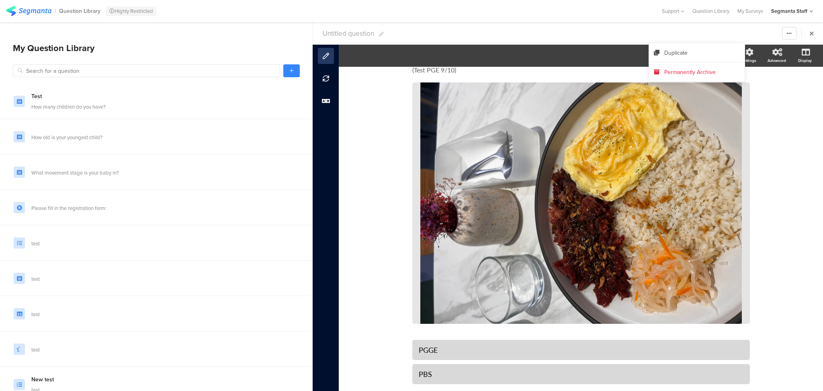
scroll to position [31, 0]
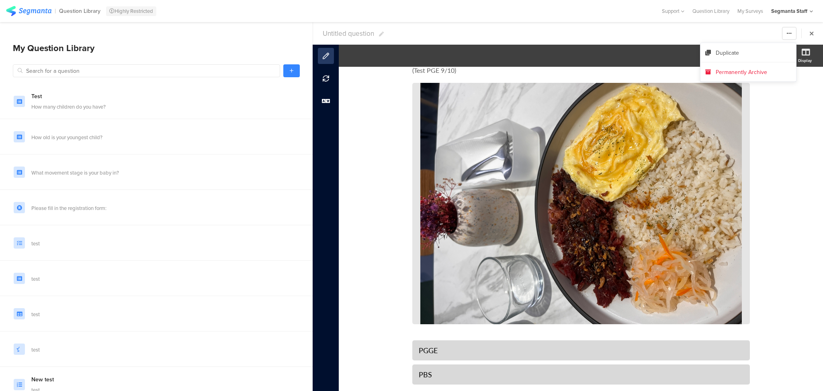
click at [349, 34] on span "Untitled question" at bounding box center [348, 34] width 51 height 10
type input "Test PGE 9/10"
click at [383, 147] on div "This is Nevin's Test Question This is Nevin's Test Question (Test PGE 9/10) (Te…" at bounding box center [581, 229] width 484 height 324
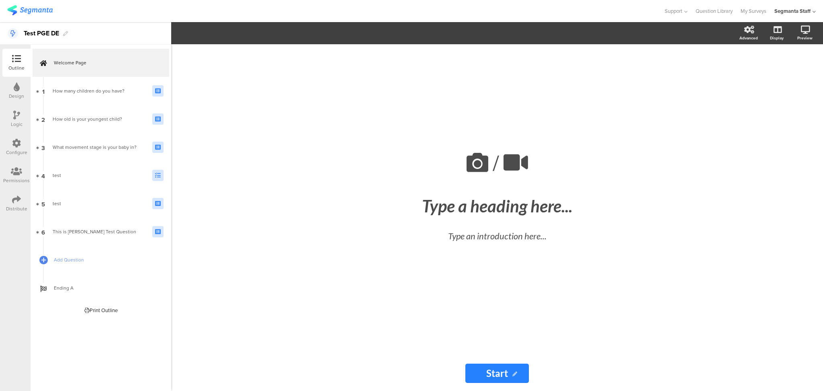
click at [59, 32] on div "Test PGE DE" at bounding box center [41, 33] width 35 height 13
click at [721, 10] on link "Question Library" at bounding box center [714, 11] width 37 height 22
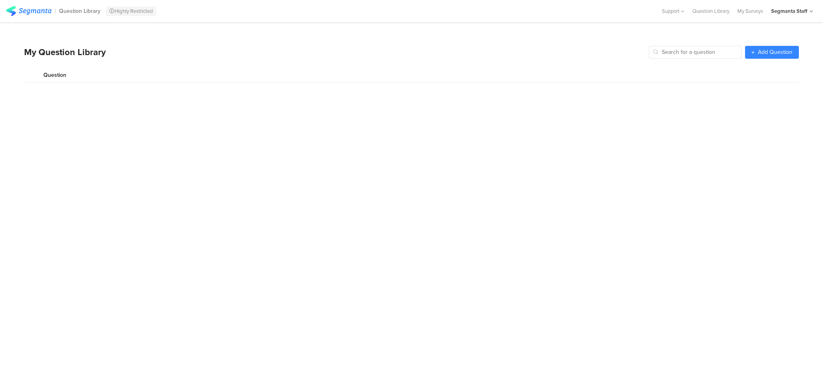
click at [721, 10] on sg-question-page-library "| Question Library Highly Restricted Help Center Live Chat Support Question Lib…" at bounding box center [411, 195] width 823 height 391
click at [738, 12] on div "My Surveys" at bounding box center [751, 11] width 34 height 8
click at [738, 12] on div "Support Help Center Live Chat Question Library My Surveys Segmanta Staff ACCOUN…" at bounding box center [736, 11] width 160 height 22
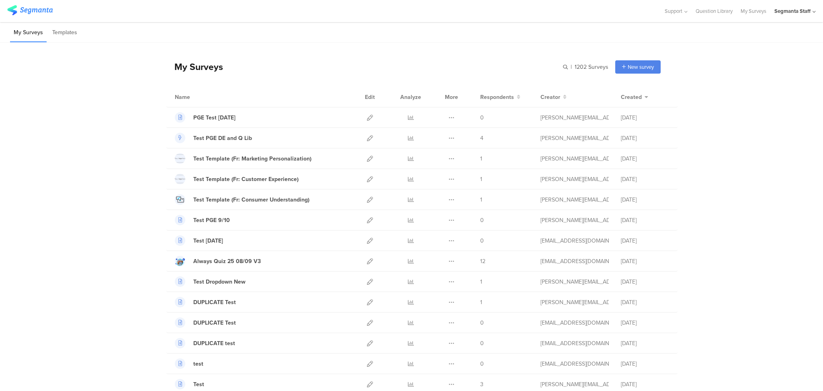
click at [408, 141] on link at bounding box center [411, 138] width 6 height 20
click at [449, 141] on icon at bounding box center [452, 138] width 6 height 6
click at [440, 158] on button "Duplicate" at bounding box center [436, 158] width 44 height 14
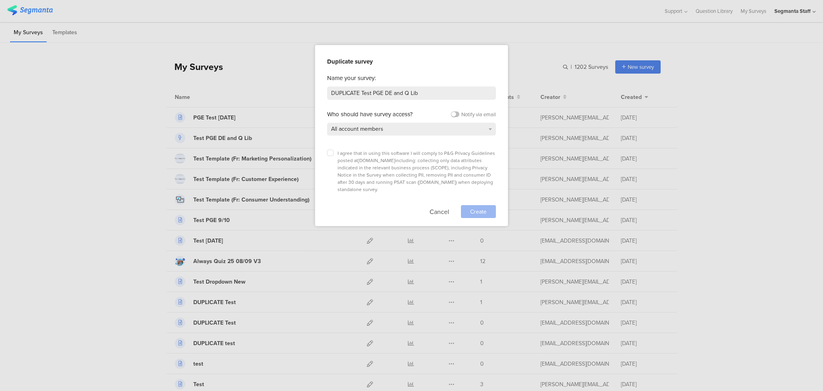
click at [326, 152] on div "Duplicate survey Name your survey: DUPLICATE Test PGE DE and Q Lib Who should h…" at bounding box center [411, 135] width 193 height 181
click at [328, 152] on label at bounding box center [330, 153] width 6 height 6
click at [0, 0] on input "checkbox" at bounding box center [0, 0] width 0 height 0
click at [481, 207] on span "Create" at bounding box center [478, 211] width 16 height 8
click at [107, 176] on div at bounding box center [411, 195] width 823 height 391
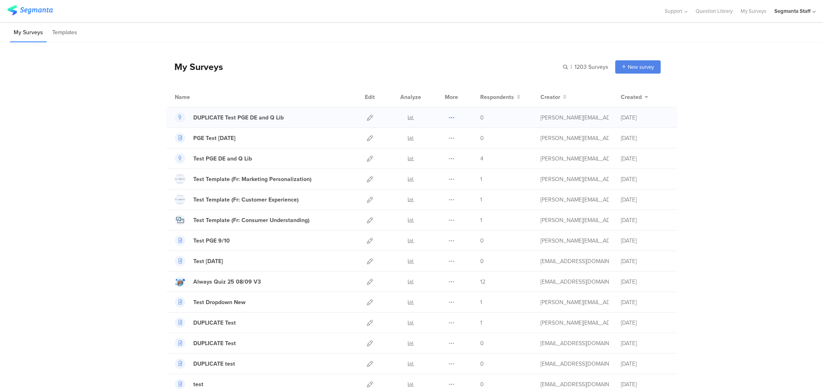
click at [449, 117] on icon at bounding box center [452, 118] width 6 height 6
click at [438, 154] on link "Export" at bounding box center [436, 152] width 44 height 14
click at [449, 160] on icon at bounding box center [452, 159] width 6 height 6
click at [437, 189] on link "Export" at bounding box center [436, 193] width 44 height 14
click at [449, 118] on icon at bounding box center [452, 118] width 6 height 6
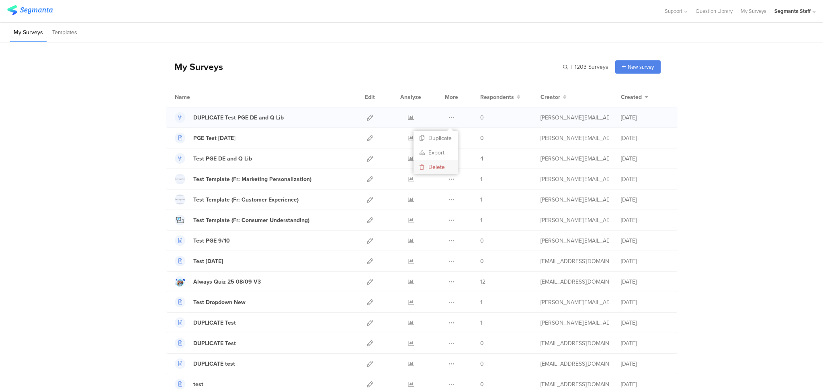
click at [441, 170] on button "Delete" at bounding box center [436, 167] width 44 height 14
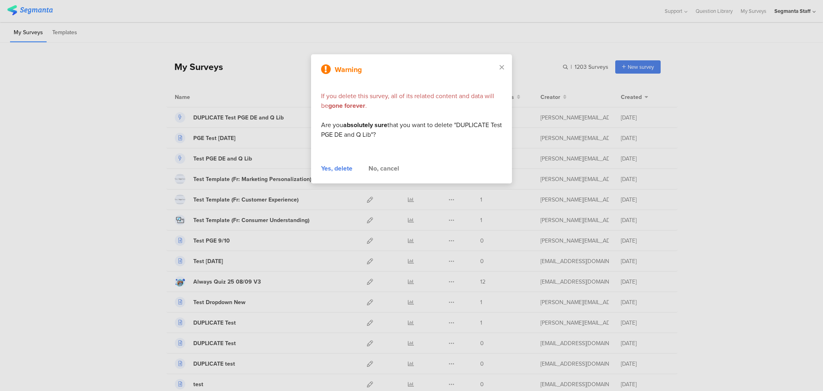
click at [346, 168] on div "Yes, delete" at bounding box center [336, 169] width 31 height 10
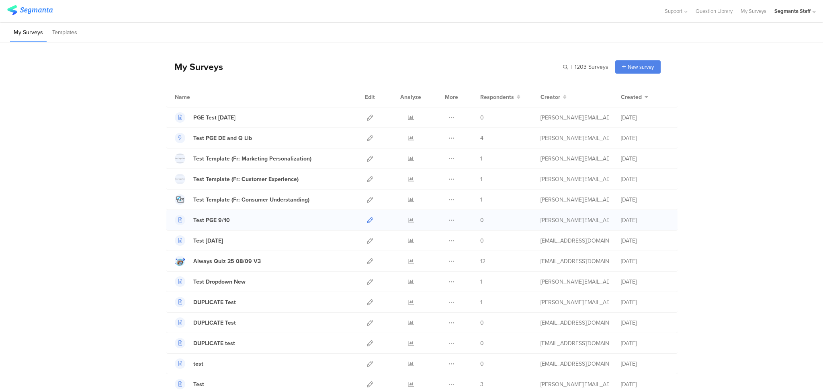
click at [367, 219] on icon at bounding box center [370, 220] width 6 height 6
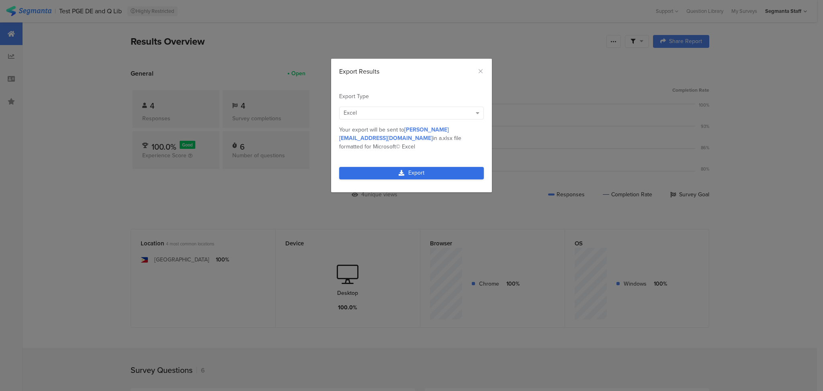
click at [413, 167] on link "Export" at bounding box center [411, 173] width 145 height 12
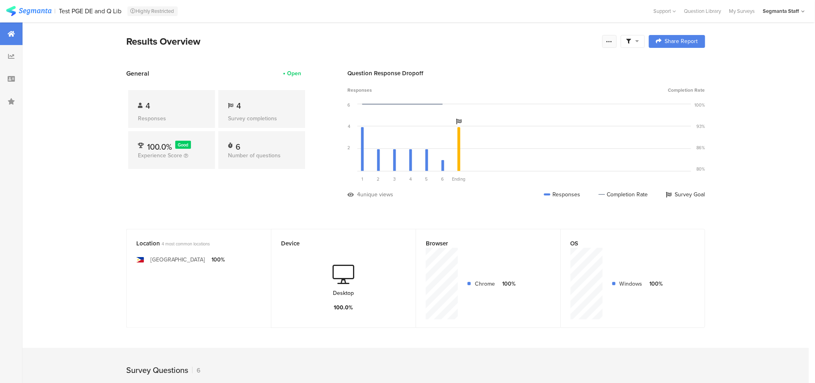
click at [612, 40] on icon at bounding box center [609, 41] width 6 height 6
click at [740, 9] on div "My Surveys" at bounding box center [742, 11] width 34 height 8
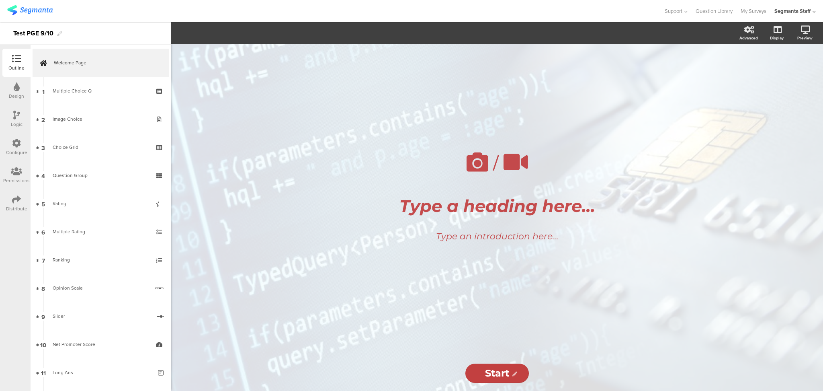
click at [19, 118] on icon at bounding box center [16, 115] width 7 height 9
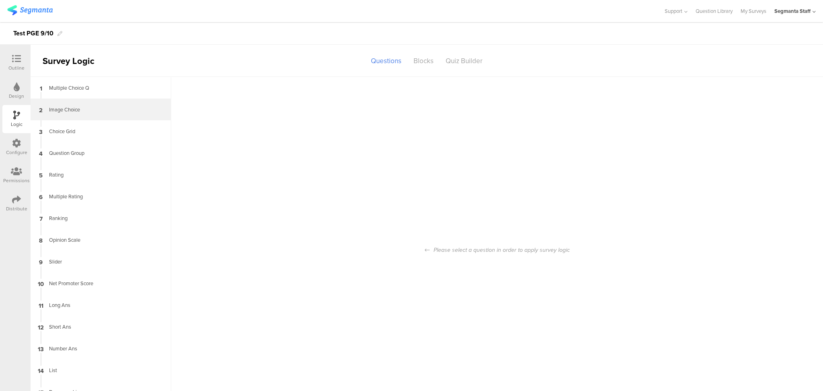
click at [84, 111] on div "Image Choice" at bounding box center [94, 110] width 100 height 8
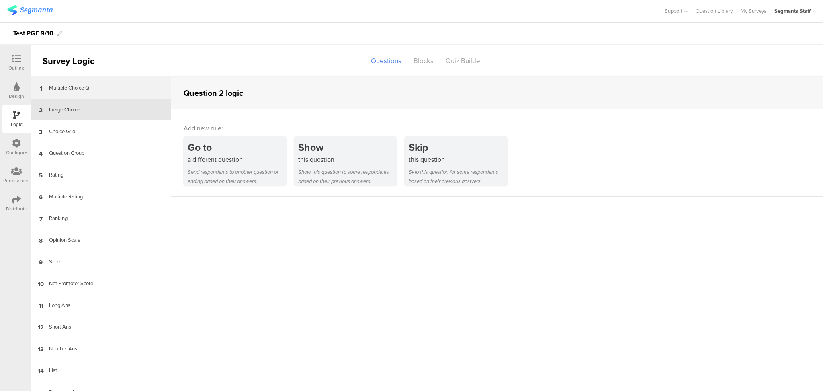
click at [88, 85] on div "Multiple Choice Q" at bounding box center [94, 88] width 100 height 8
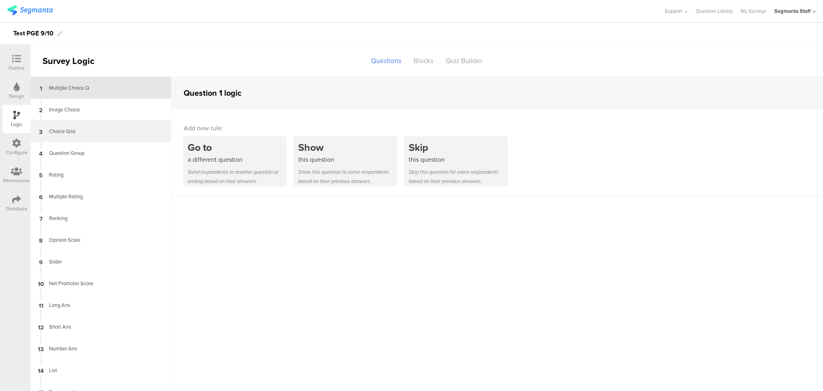
click at [133, 121] on div "3 Choice Grid" at bounding box center [101, 131] width 141 height 22
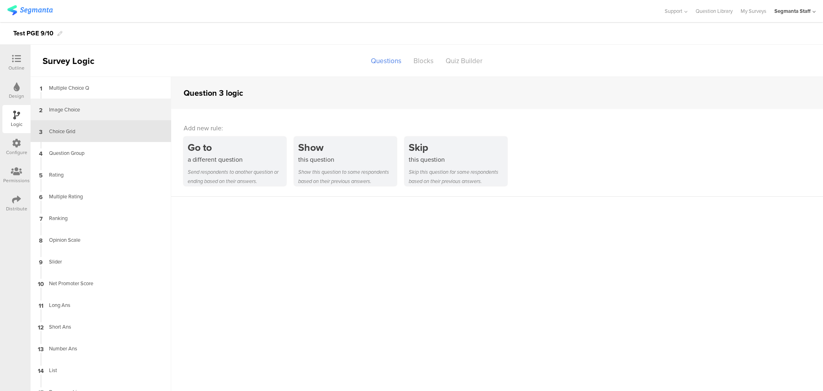
click at [127, 112] on div "Image Choice" at bounding box center [94, 110] width 100 height 8
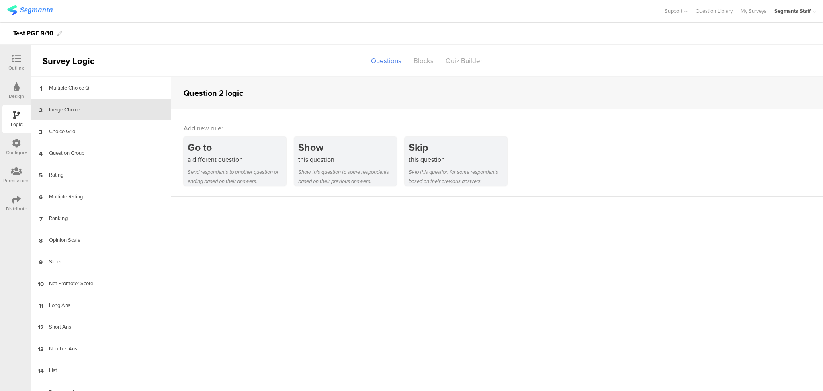
click at [217, 135] on div "Add new rule: Go to a different question Send respondents to another question o…" at bounding box center [497, 153] width 652 height 88
click at [216, 158] on div "a different question" at bounding box center [237, 159] width 98 height 9
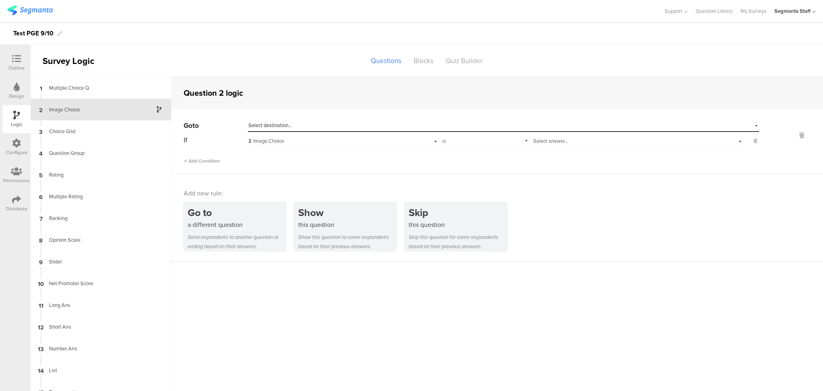
click at [303, 129] on div "Select destination..." at bounding box center [466, 125] width 437 height 7
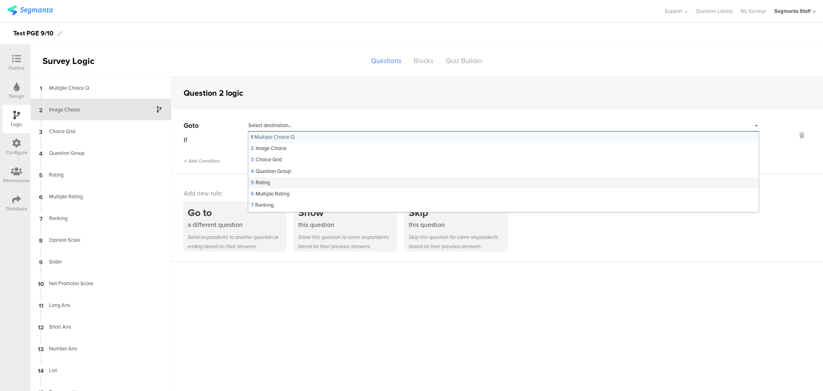
click at [277, 182] on div "5 Rating" at bounding box center [503, 182] width 510 height 11
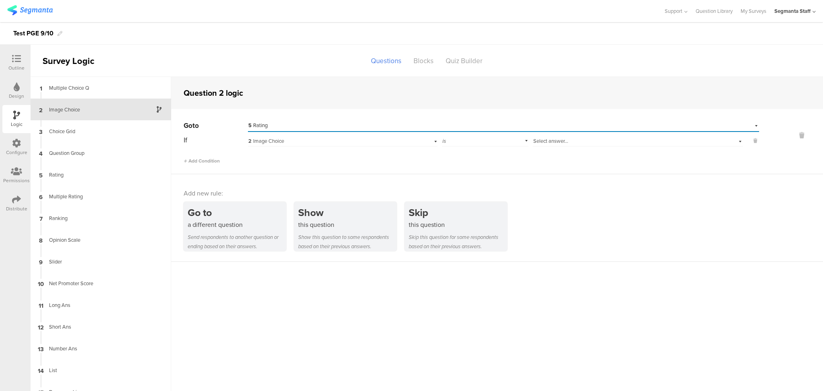
click at [256, 141] on span "2 Image Choice" at bounding box center [266, 141] width 36 height 8
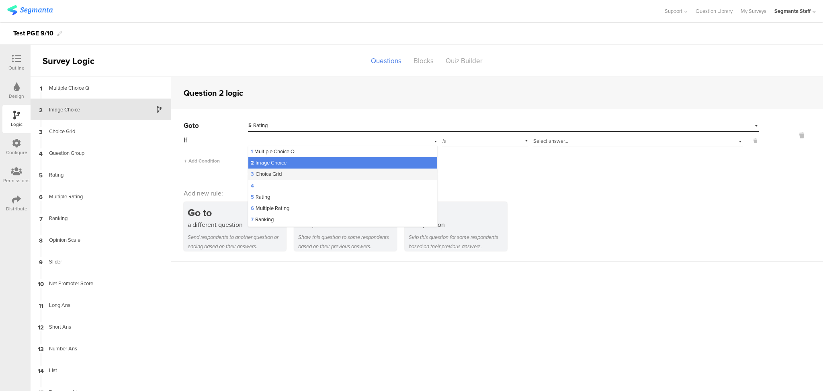
click at [263, 179] on div "3 Choice Grid" at bounding box center [342, 173] width 189 height 11
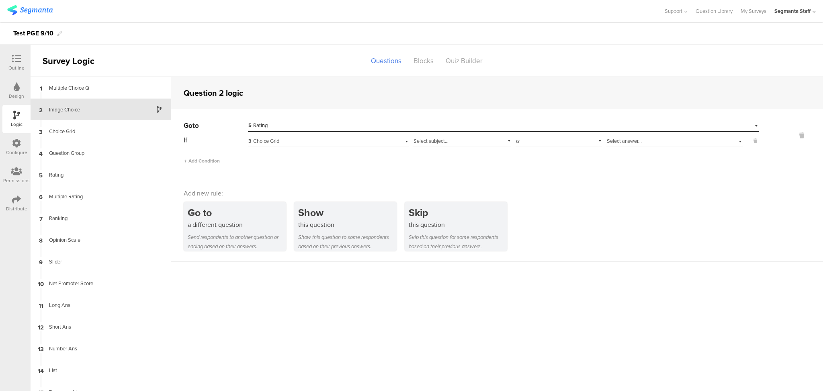
click at [302, 144] on div "3 Choice Grid" at bounding box center [315, 140] width 135 height 7
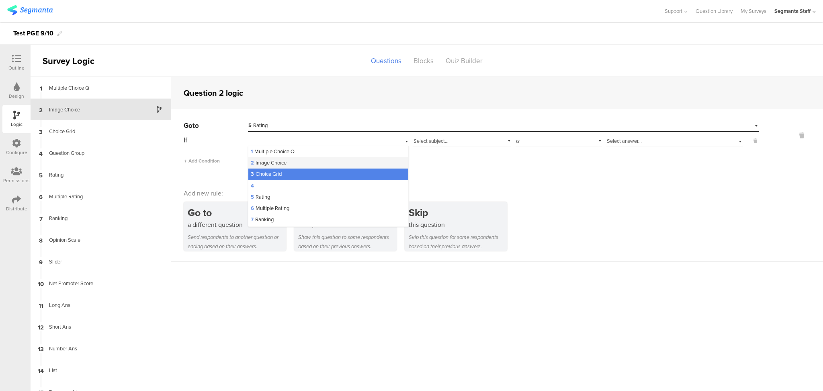
click at [297, 164] on div "2 Image Choice" at bounding box center [328, 162] width 160 height 11
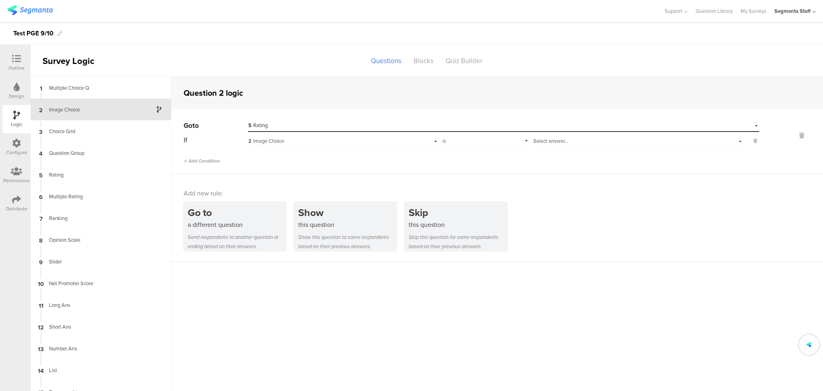
click at [474, 144] on div "is" at bounding box center [485, 140] width 86 height 12
click at [492, 151] on div "is" at bounding box center [486, 151] width 86 height 11
click at [567, 147] on div "If 2 Image Choice is Select answer... Add Condition" at bounding box center [472, 149] width 576 height 31
click at [569, 142] on div "Select answer..." at bounding box center [623, 140] width 180 height 7
click at [71, 113] on div "2 Image Choice" at bounding box center [101, 109] width 141 height 22
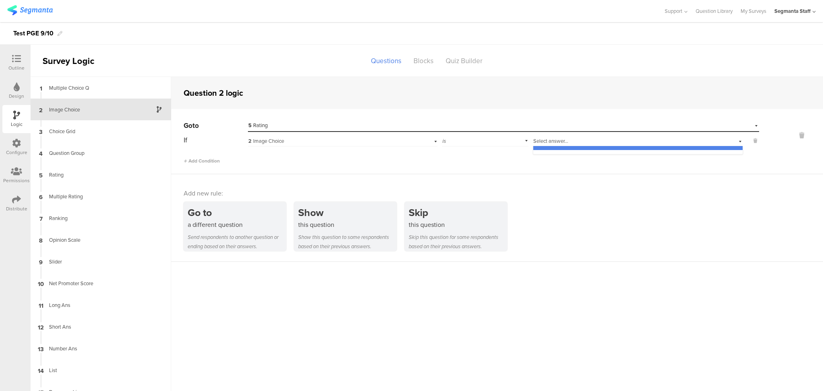
click at [117, 119] on div "2 Image Choice" at bounding box center [101, 109] width 141 height 22
click at [113, 111] on div "Image Choice" at bounding box center [94, 110] width 100 height 8
click at [16, 55] on icon at bounding box center [16, 58] width 9 height 9
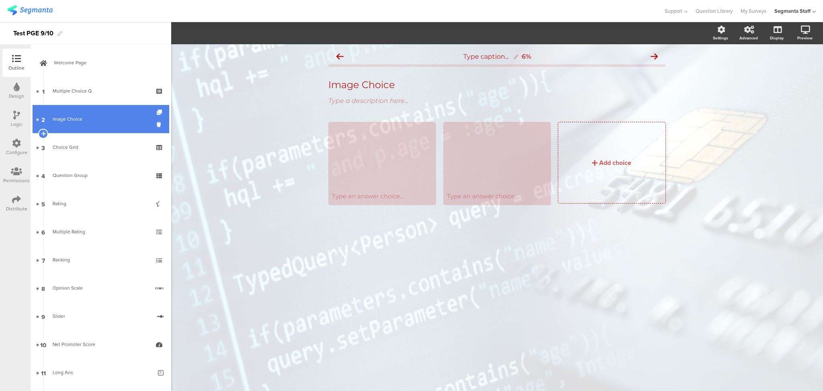
click at [89, 123] on link "2 Image Choice" at bounding box center [101, 119] width 137 height 28
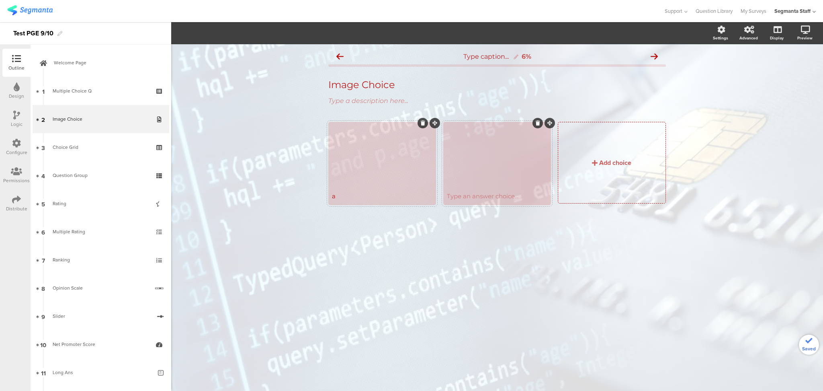
click at [478, 204] on div "Type an answer choice..." at bounding box center [497, 163] width 108 height 83
click at [476, 201] on div "Type an answer choice..." at bounding box center [497, 196] width 105 height 16
click at [4, 121] on div "Logic" at bounding box center [16, 119] width 28 height 28
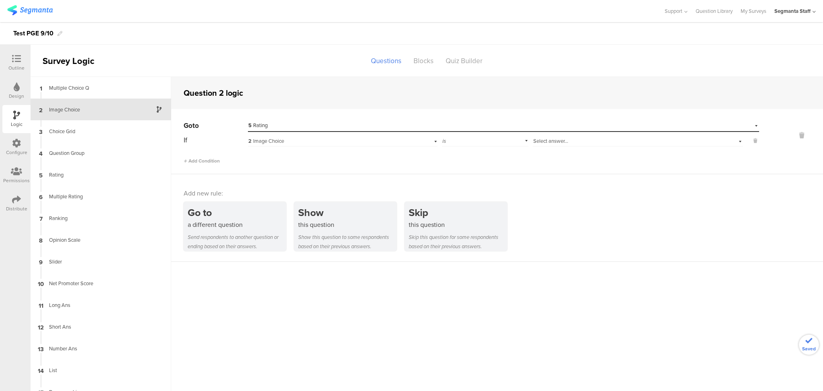
click at [562, 141] on span "Select answer..." at bounding box center [550, 141] width 35 height 8
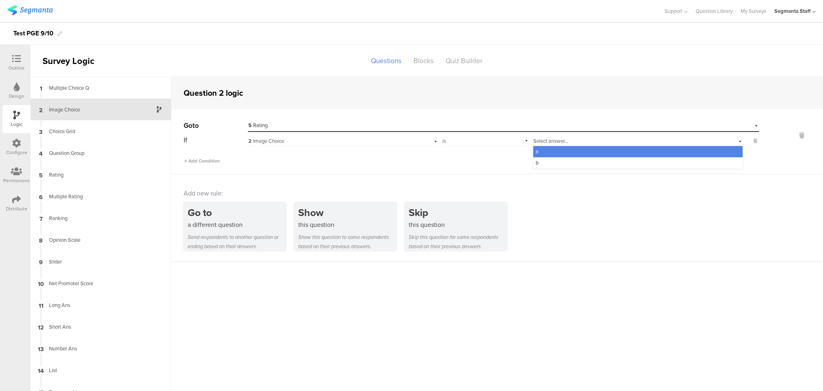
click at [555, 156] on div "a" at bounding box center [637, 151] width 209 height 11
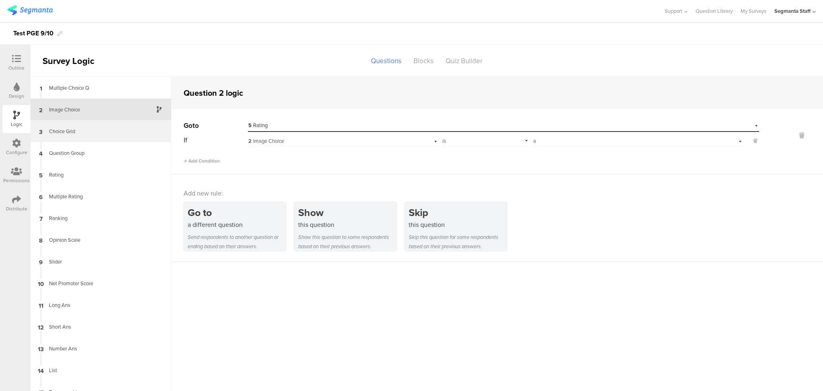
click at [94, 137] on div "3 Choice Grid" at bounding box center [101, 131] width 141 height 22
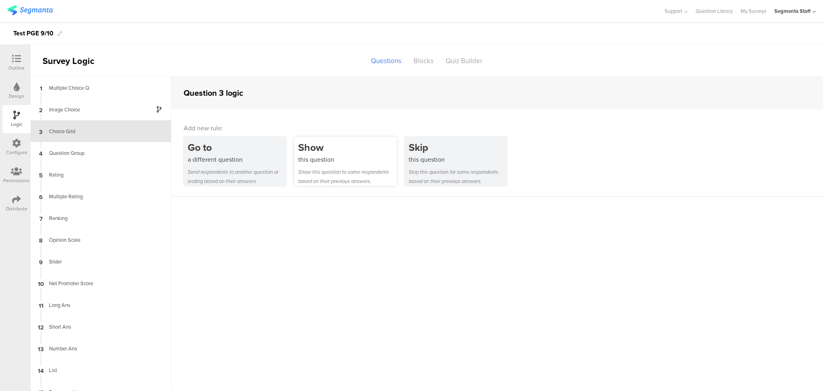
click at [346, 161] on div "this question" at bounding box center [347, 159] width 98 height 9
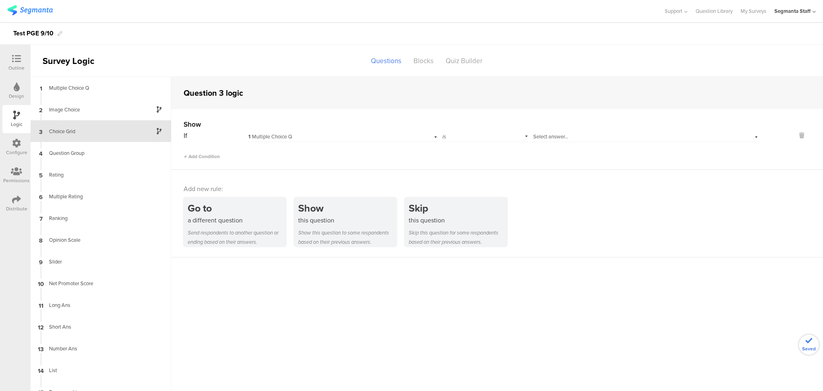
click at [556, 136] on span "Select answer..." at bounding box center [550, 137] width 35 height 8
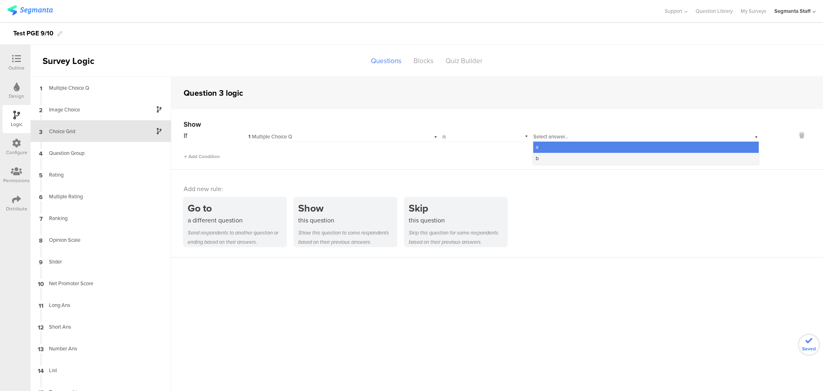
click at [550, 158] on div "b" at bounding box center [646, 158] width 226 height 11
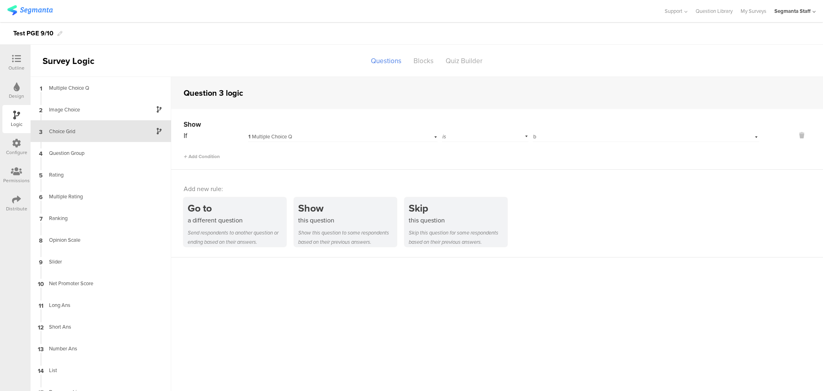
click at [346, 132] on div "1 Multiple Choice Q" at bounding box center [343, 135] width 190 height 12
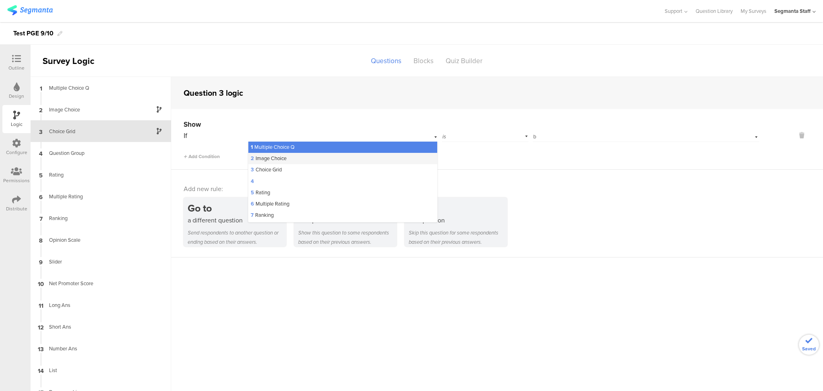
click at [320, 162] on div "2 Image Choice" at bounding box center [342, 158] width 189 height 11
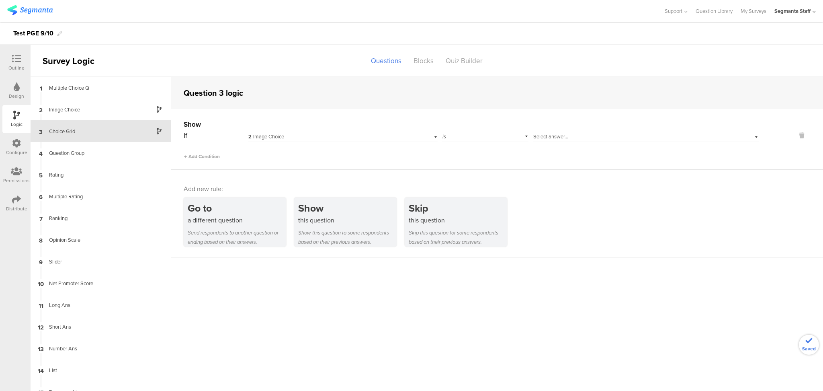
click at [478, 135] on div "is" at bounding box center [485, 135] width 86 height 12
click at [474, 144] on div "is" at bounding box center [486, 146] width 86 height 11
click at [541, 138] on span "Select answer..." at bounding box center [550, 137] width 35 height 8
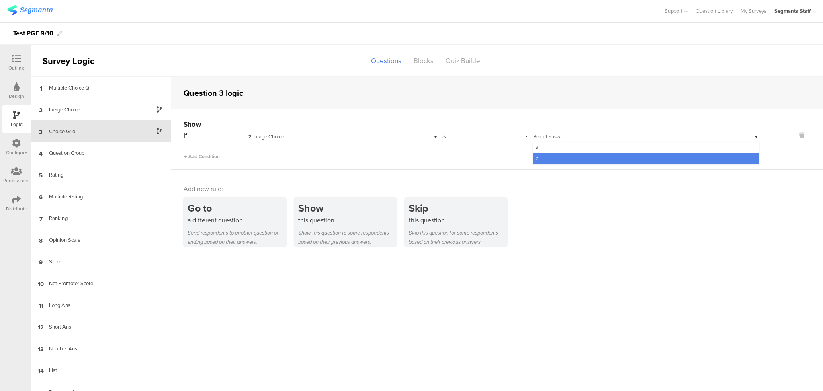
click at [536, 156] on span "b" at bounding box center [537, 158] width 3 height 8
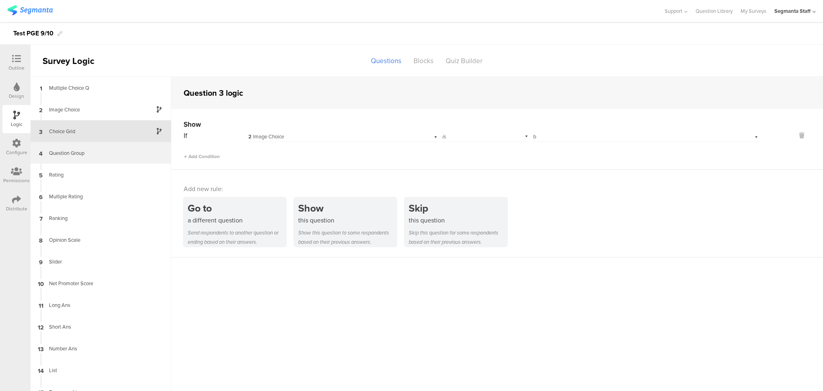
click at [58, 152] on div "Question Group" at bounding box center [94, 153] width 100 height 8
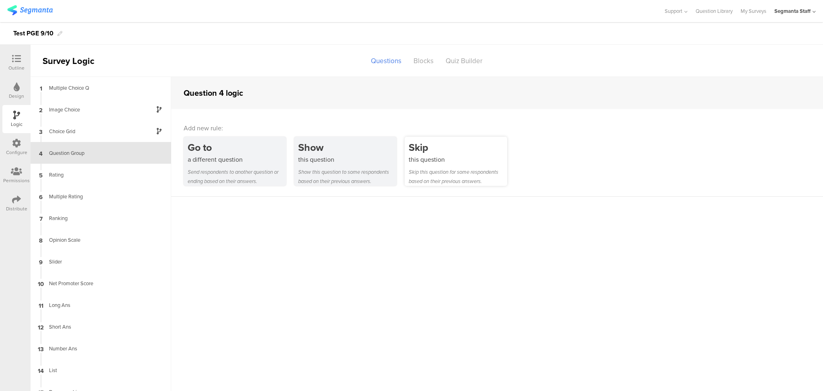
click at [458, 168] on div "Skip this question for some respondents based on their previous answers." at bounding box center [458, 176] width 98 height 18
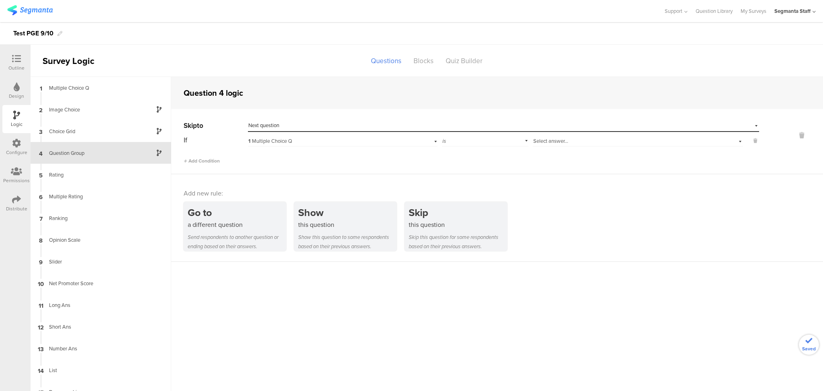
click at [480, 141] on div "is" at bounding box center [485, 140] width 86 height 12
click at [406, 139] on div "1 Multiple Choice Q" at bounding box center [343, 140] width 190 height 12
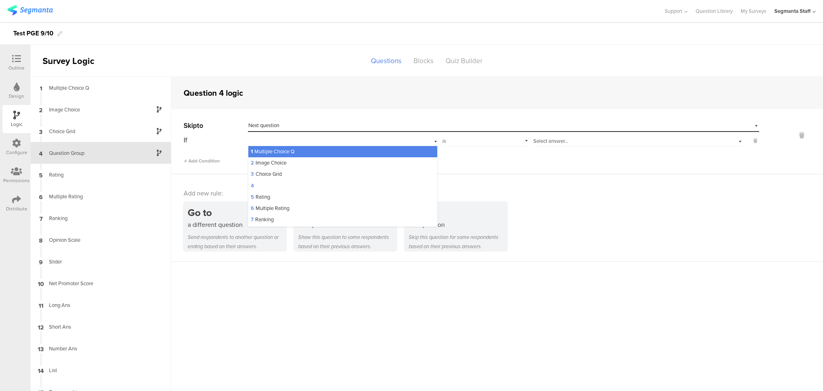
click at [464, 140] on div "is" at bounding box center [485, 140] width 86 height 12
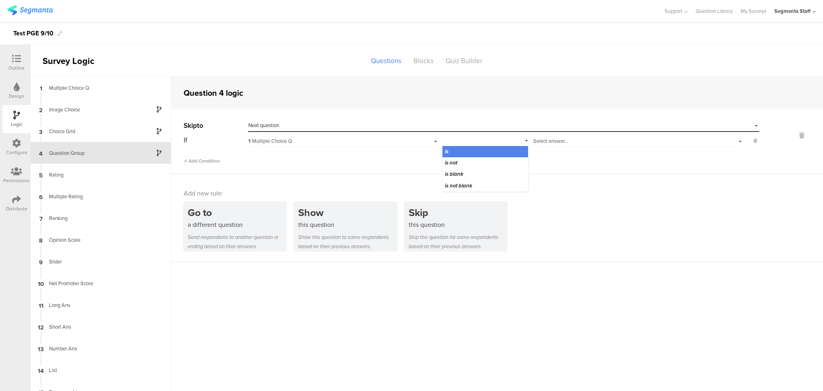
click at [345, 127] on div "Select destination... Next question" at bounding box center [498, 125] width 500 height 7
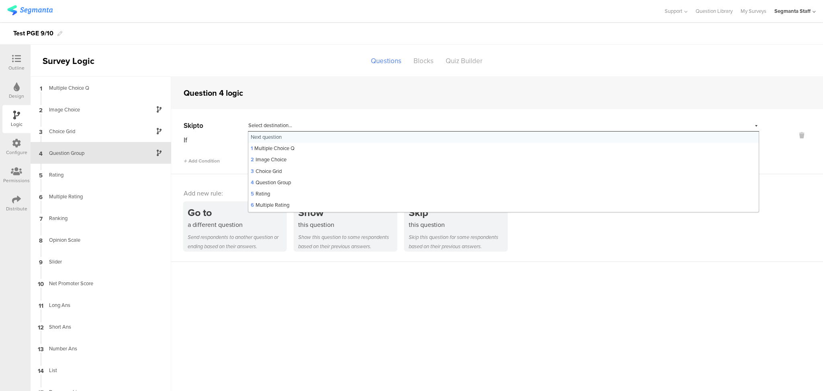
click at [345, 127] on div "Select destination... Next question" at bounding box center [466, 125] width 437 height 7
click at [313, 145] on div "1 Multiple Choice Q" at bounding box center [343, 140] width 190 height 12
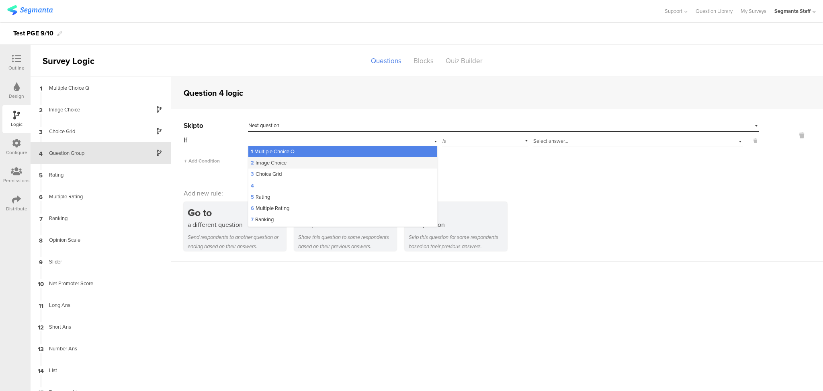
click at [314, 164] on div "2 Image Choice" at bounding box center [342, 162] width 189 height 11
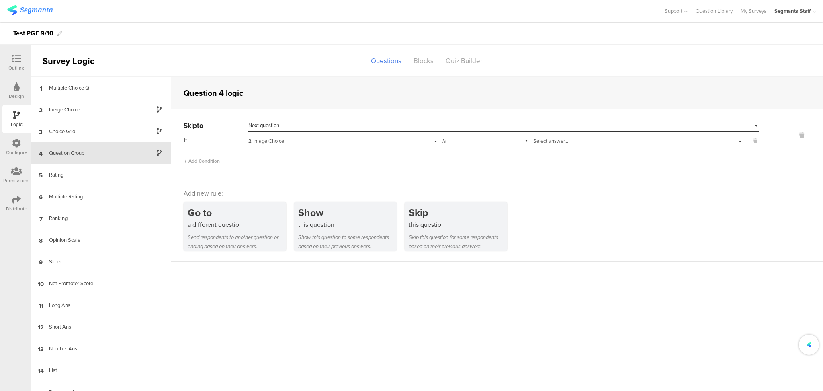
click at [368, 139] on div "2 Image Choice" at bounding box center [328, 140] width 161 height 7
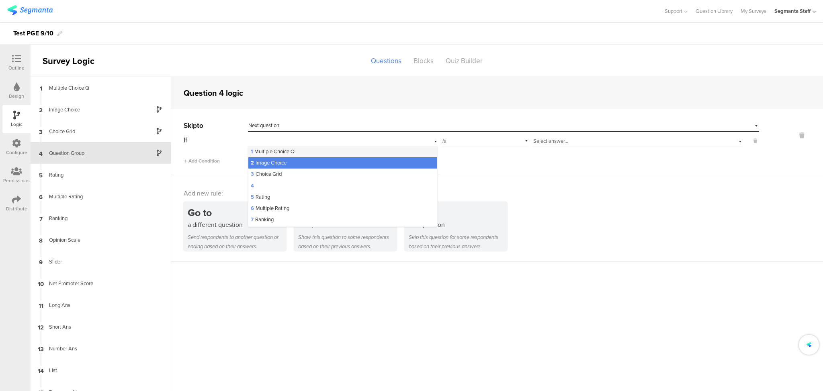
click at [352, 152] on div "1 Multiple Choice Q" at bounding box center [342, 151] width 189 height 11
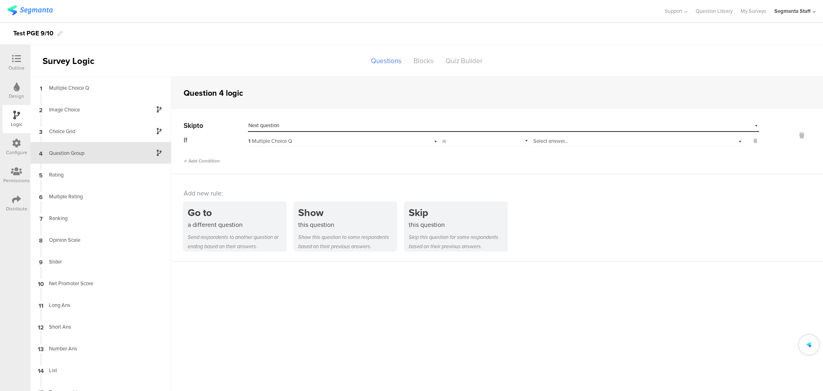
click at [474, 138] on div "is" at bounding box center [485, 140] width 86 height 12
click at [342, 144] on div "1 Multiple Choice Q" at bounding box center [328, 140] width 161 height 7
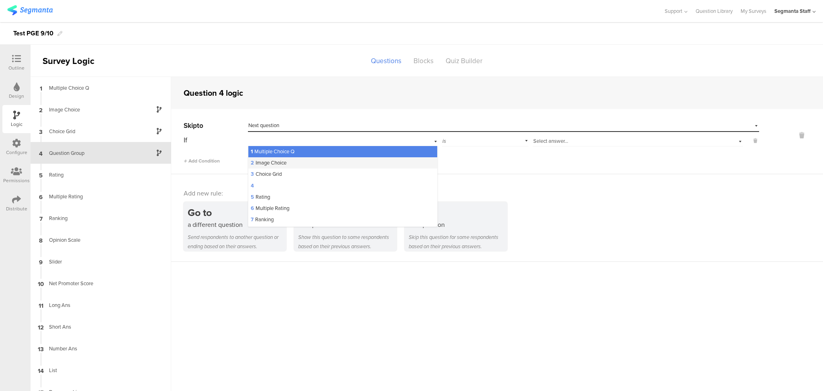
click at [325, 163] on div "2 Image Choice" at bounding box center [342, 162] width 189 height 11
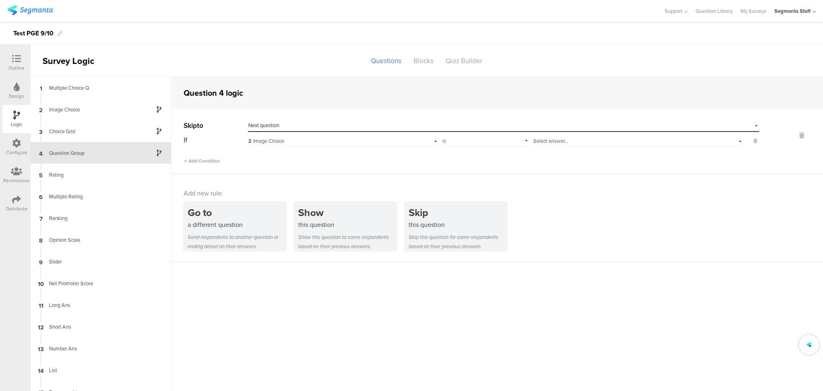
drag, startPoint x: 554, startPoint y: 141, endPoint x: 548, endPoint y: 144, distance: 6.5
click at [555, 141] on span "Select answer..." at bounding box center [550, 141] width 35 height 8
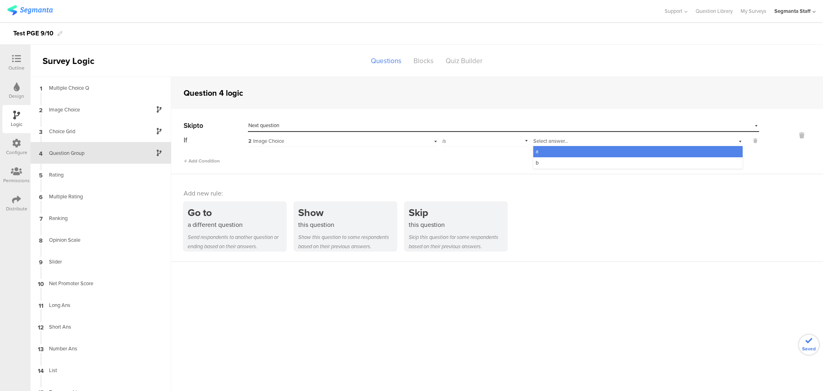
click at [535, 169] on div "Skip to Select destination... Next question If 2 Image Choice is Select answer.…" at bounding box center [497, 141] width 652 height 65
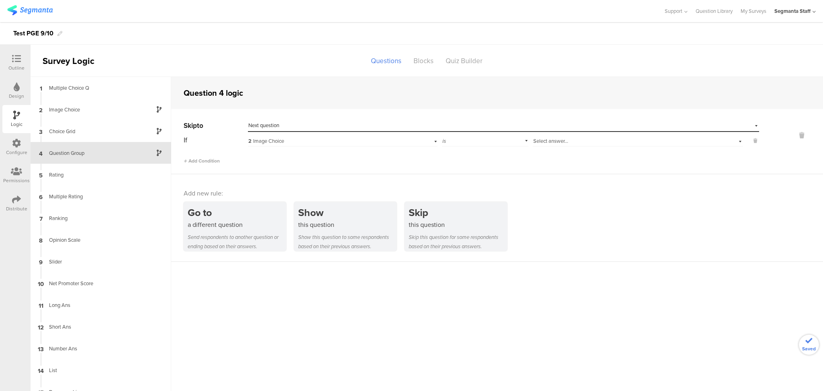
click at [544, 145] on div "Select answer..." at bounding box center [638, 140] width 210 height 12
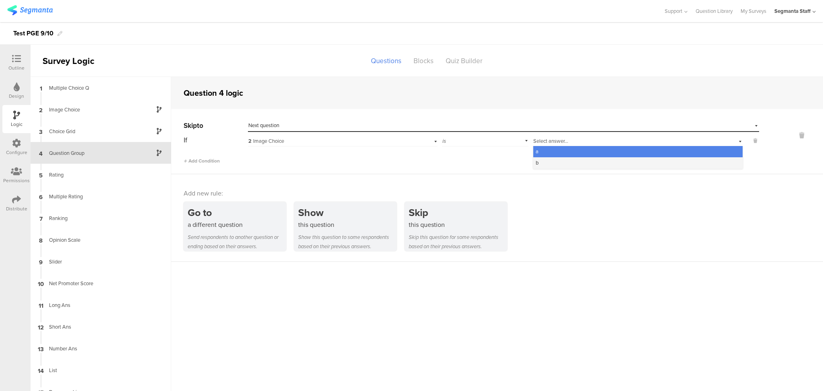
click at [535, 160] on div "b" at bounding box center [637, 162] width 209 height 11
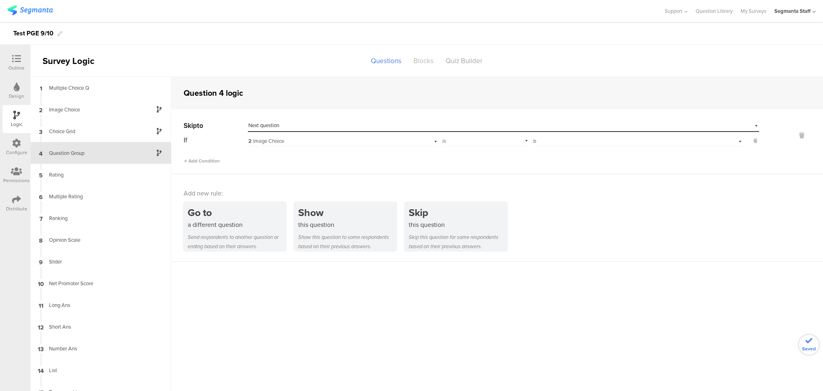
click at [420, 63] on div "Blocks" at bounding box center [424, 61] width 32 height 14
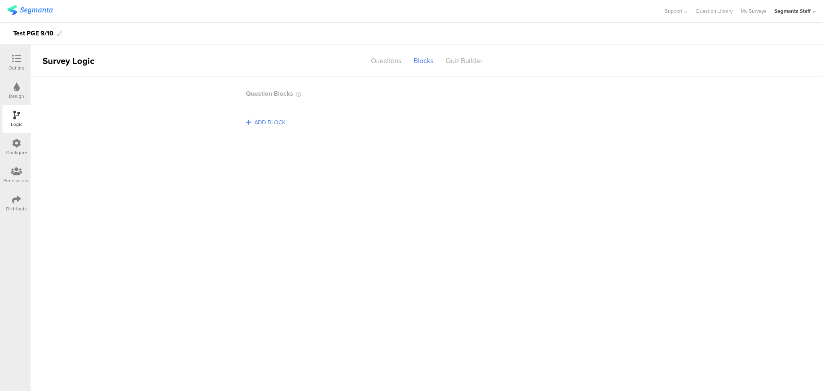
click at [271, 125] on span "ADD BLOCK" at bounding box center [269, 122] width 35 height 12
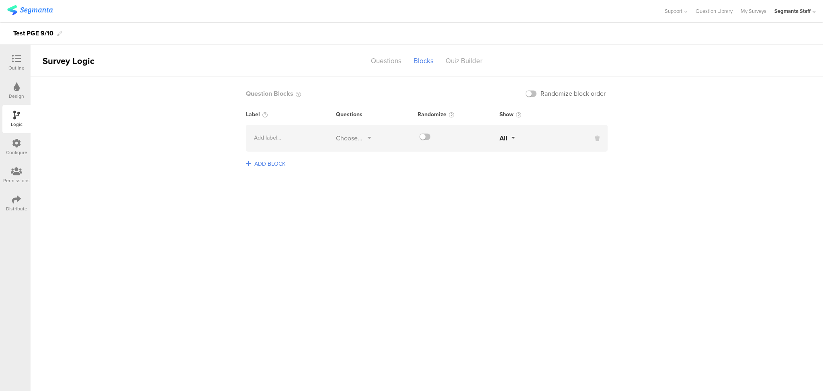
click at [359, 141] on div "Choose..." at bounding box center [349, 137] width 27 height 9
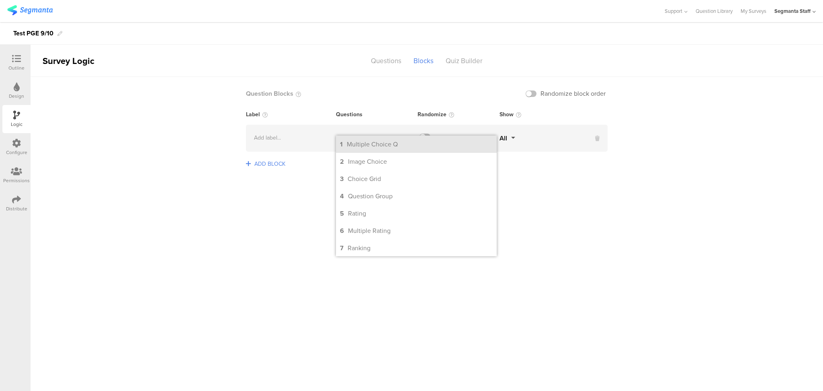
click at [342, 148] on div "1" at bounding box center [341, 143] width 3 height 9
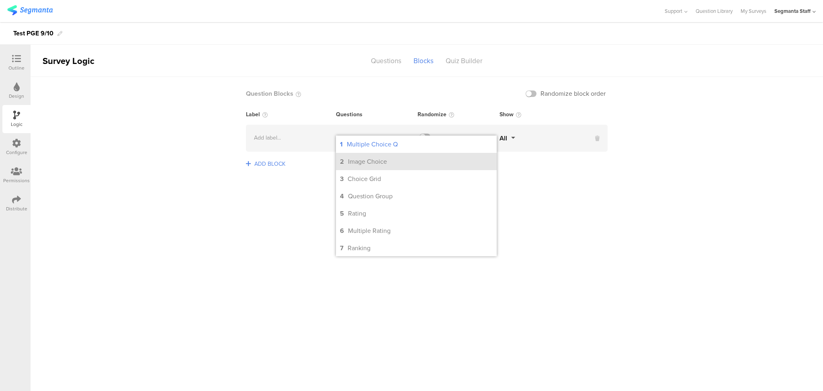
click at [350, 164] on div "Image Choice" at bounding box center [367, 161] width 39 height 9
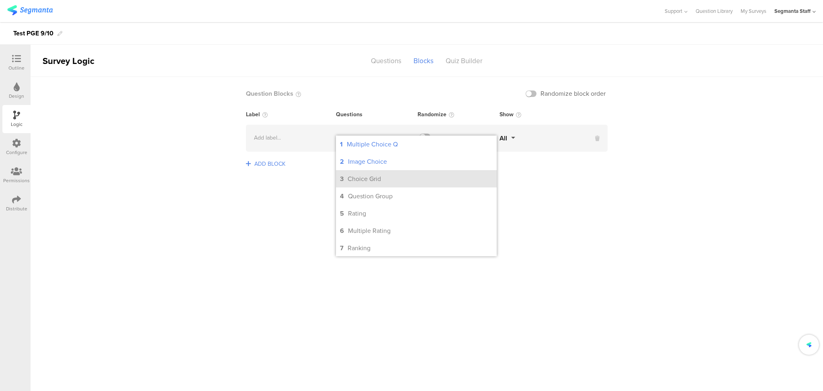
click at [350, 182] on div "Choice Grid" at bounding box center [364, 178] width 33 height 9
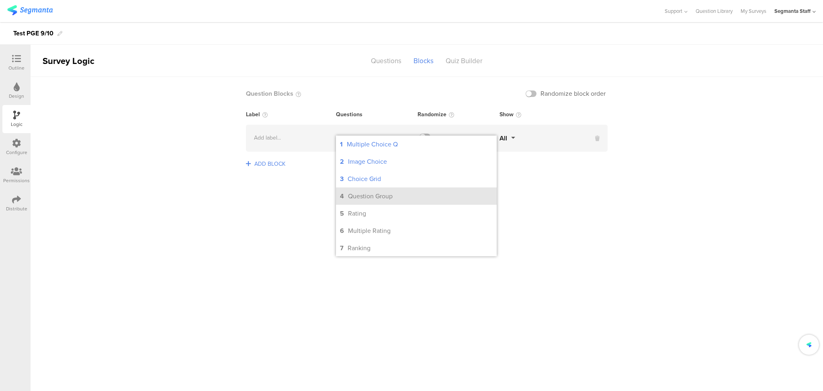
click at [351, 196] on div "Question Group" at bounding box center [370, 195] width 45 height 9
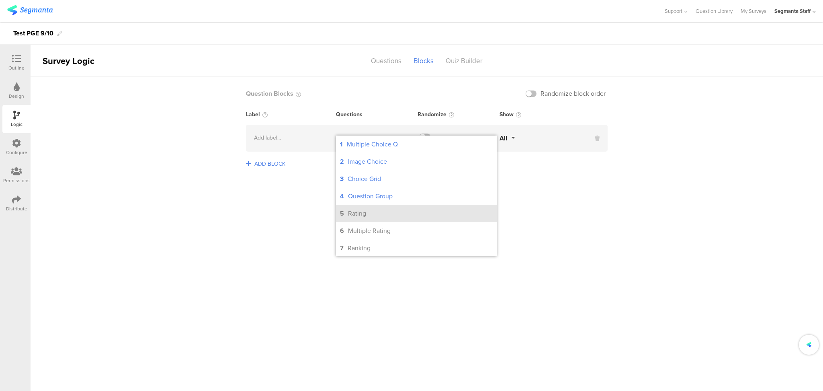
click at [354, 222] on li "5 Rating" at bounding box center [416, 213] width 161 height 17
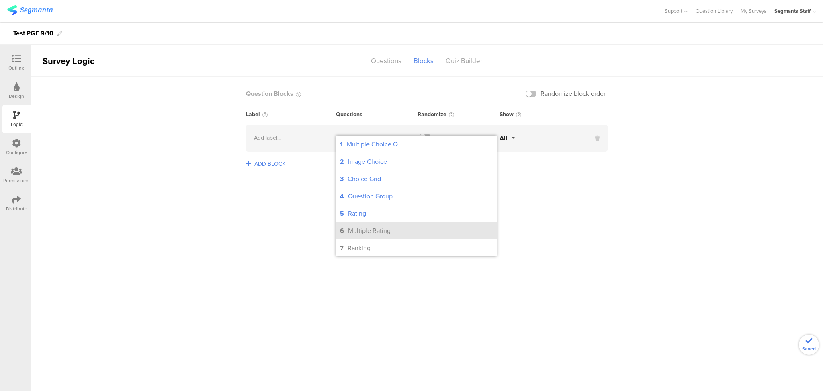
drag, startPoint x: 358, startPoint y: 235, endPoint x: 359, endPoint y: 246, distance: 11.0
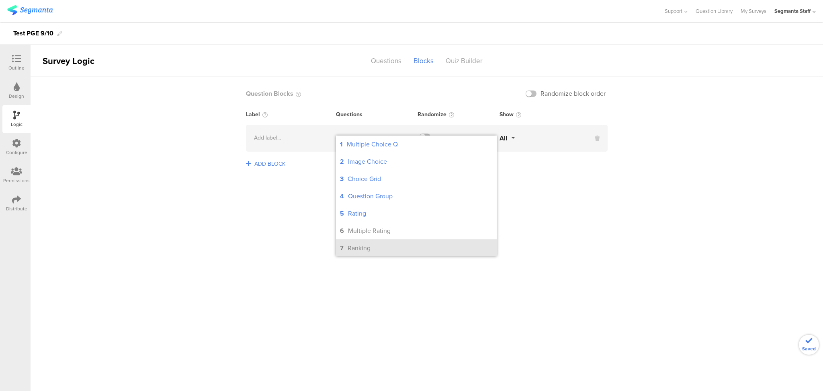
click at [358, 235] on div "Multiple Rating" at bounding box center [369, 230] width 43 height 9
click at [359, 250] on div "Ranking" at bounding box center [359, 247] width 23 height 9
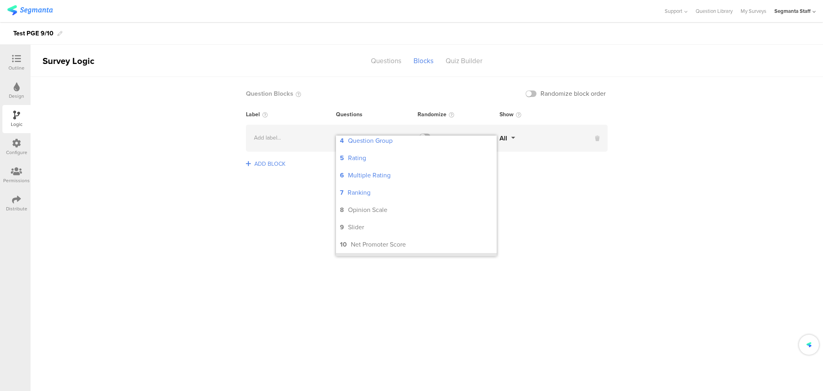
scroll to position [107, 0]
click at [252, 162] on span "ADD BLOCK" at bounding box center [269, 164] width 35 height 12
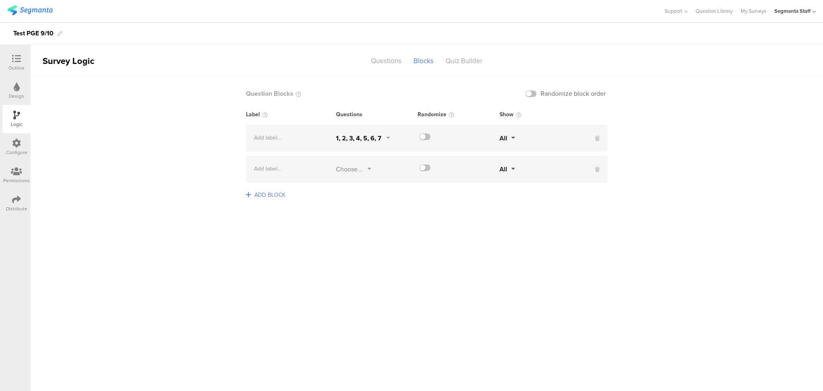
click at [350, 168] on div "Choose..." at bounding box center [349, 168] width 27 height 9
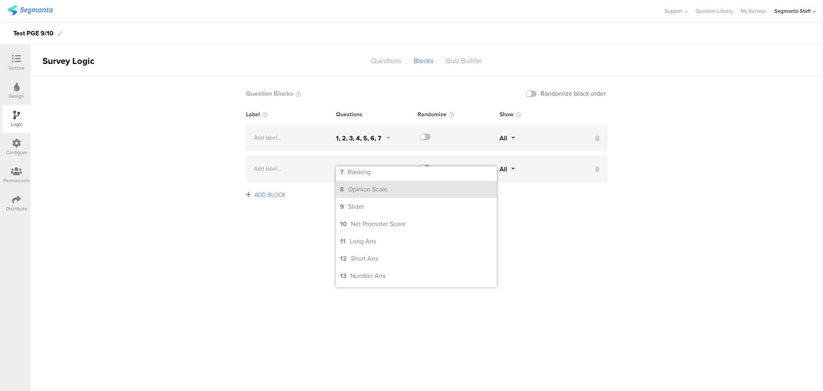
click at [369, 189] on div "Opinion Scale" at bounding box center [367, 189] width 39 height 9
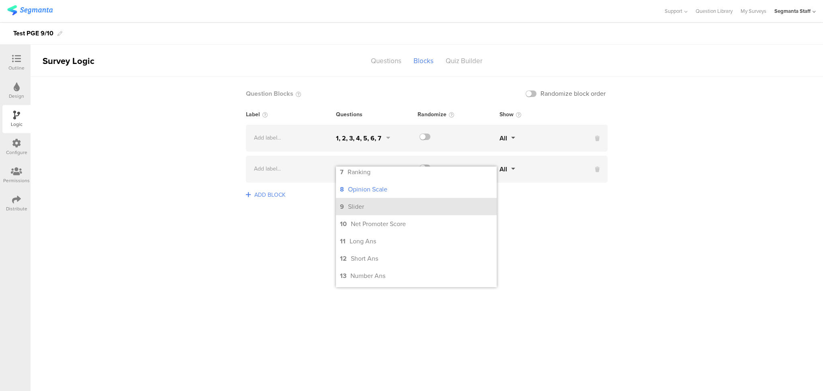
click at [363, 211] on div "Slider" at bounding box center [356, 206] width 16 height 9
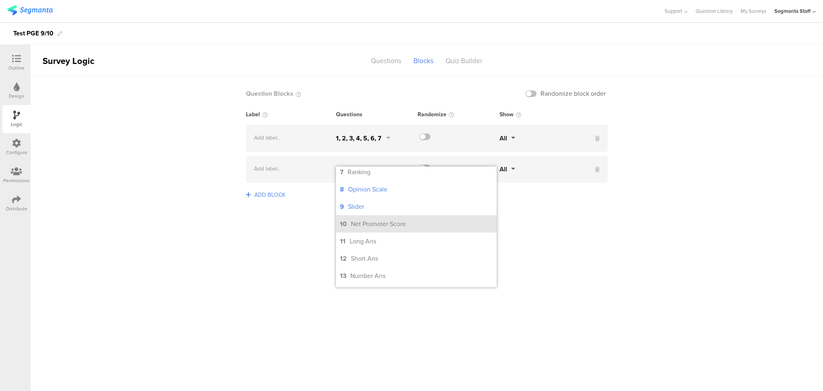
click at [360, 225] on div "Net Promoter Score" at bounding box center [378, 223] width 55 height 9
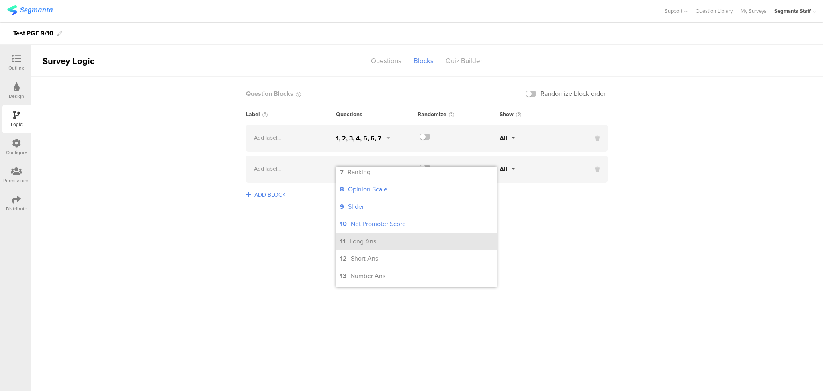
drag, startPoint x: 353, startPoint y: 238, endPoint x: 349, endPoint y: 251, distance: 13.9
click at [353, 238] on li "11 Long Ans" at bounding box center [416, 240] width 161 height 17
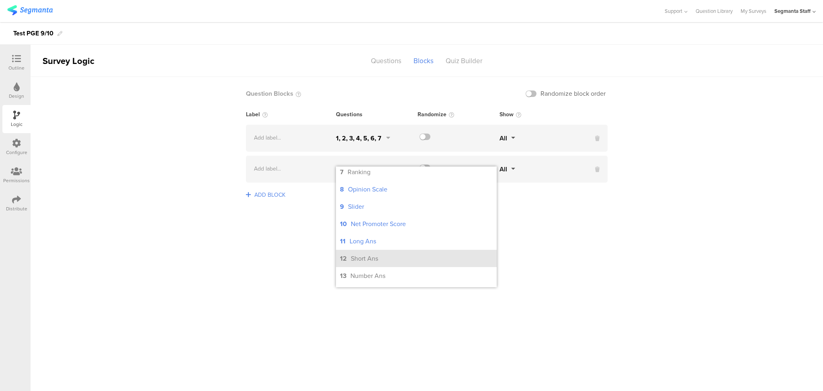
click at [349, 261] on li "12 Short Ans" at bounding box center [416, 258] width 161 height 17
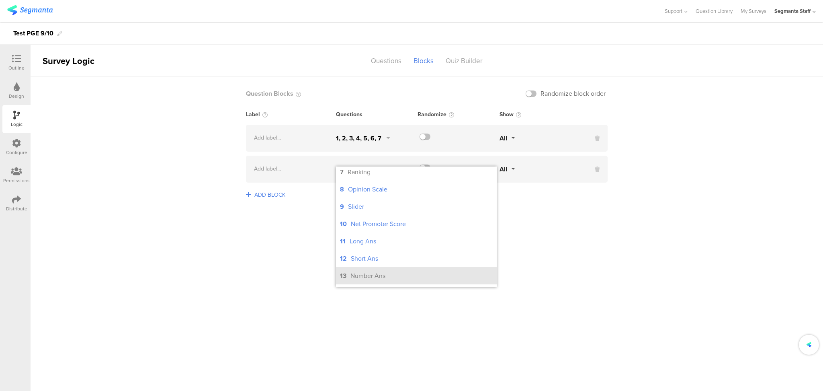
click at [358, 278] on div "Number Ans" at bounding box center [368, 275] width 35 height 9
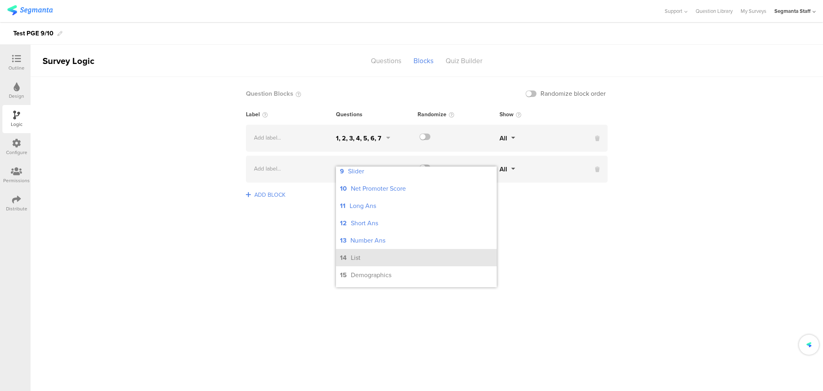
scroll to position [161, 0]
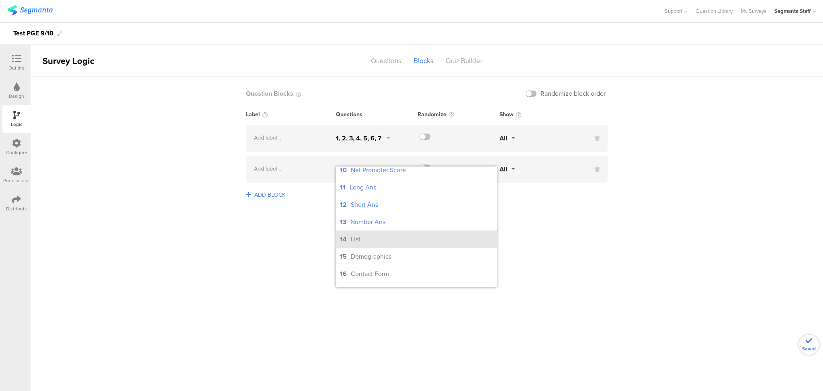
click at [351, 240] on div "List" at bounding box center [356, 238] width 10 height 9
click at [258, 203] on span "ADD BLOCK" at bounding box center [269, 204] width 35 height 12
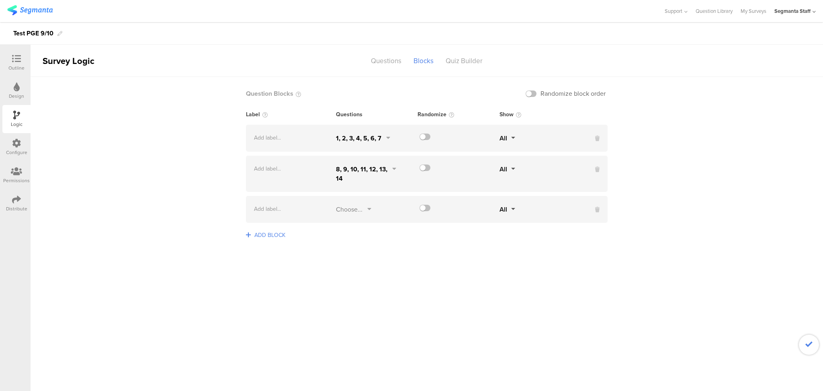
click at [352, 209] on div "Choose..." at bounding box center [349, 209] width 27 height 9
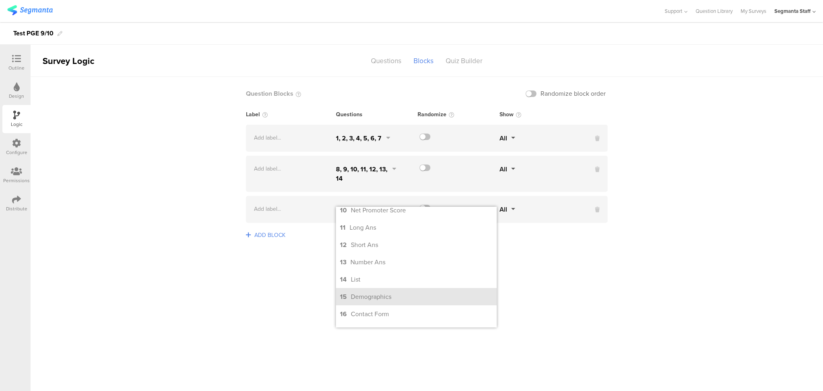
scroll to position [211, 0]
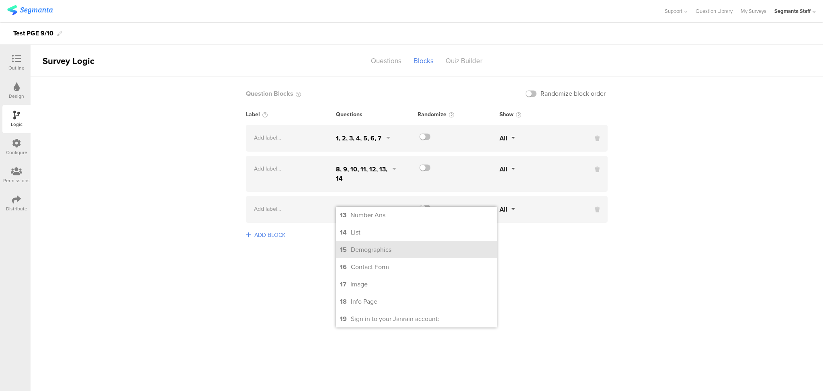
click at [364, 248] on div "Demographics" at bounding box center [371, 249] width 41 height 9
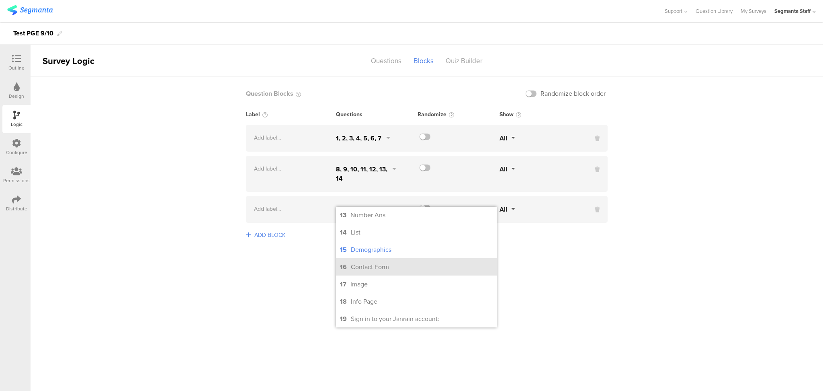
click at [367, 267] on div "Contact Form" at bounding box center [370, 266] width 38 height 9
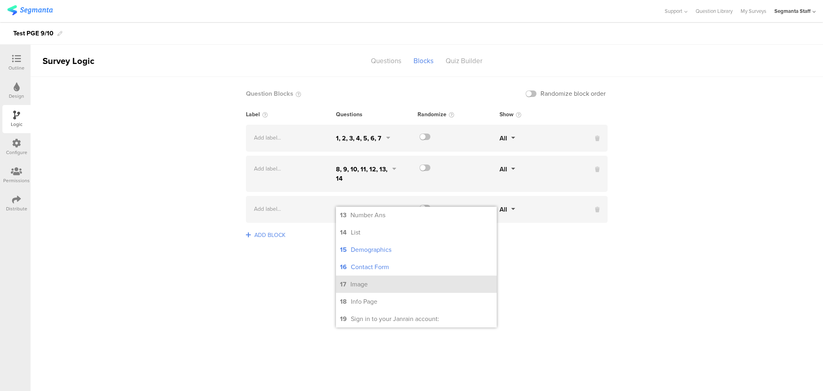
click at [363, 280] on div "Image" at bounding box center [359, 283] width 17 height 9
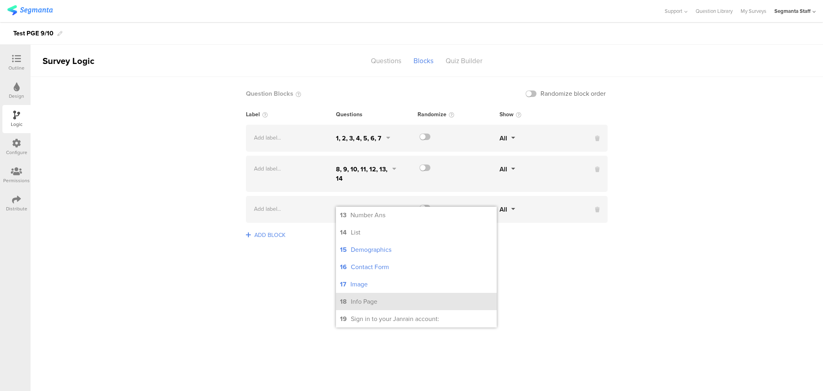
click at [369, 297] on div "Info Page" at bounding box center [364, 301] width 27 height 9
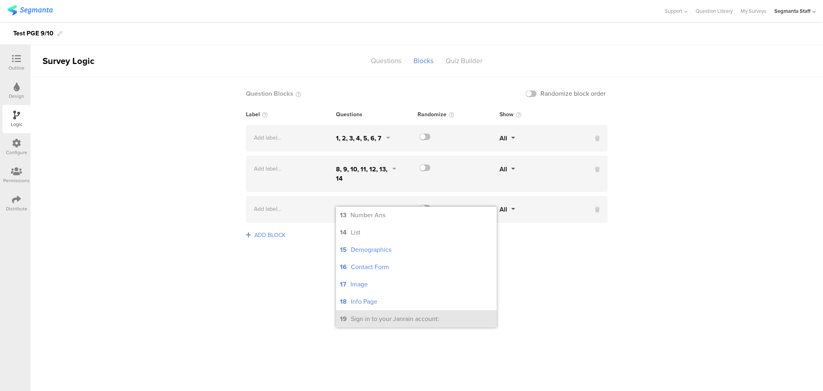
click at [371, 311] on li "19 Sign in to your Janrain account:" at bounding box center [416, 318] width 161 height 17
click at [285, 279] on sg-logic-groups-list "Question Blocks Randomize block order Label Questions Randomize Show Add label.…" at bounding box center [427, 234] width 793 height 314
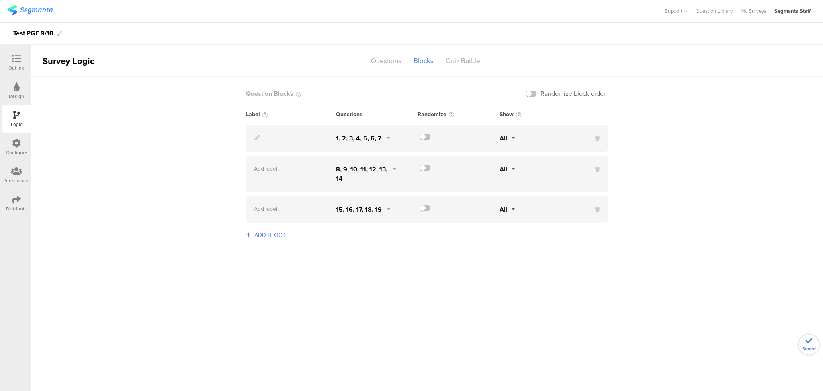
click at [280, 143] on div at bounding box center [291, 137] width 90 height 9
click at [420, 166] on div at bounding box center [459, 167] width 82 height 6
click at [422, 168] on label at bounding box center [425, 167] width 11 height 6
click at [0, 0] on input "checkbox" at bounding box center [0, 0] width 0 height 0
click at [431, 206] on div at bounding box center [459, 208] width 82 height 6
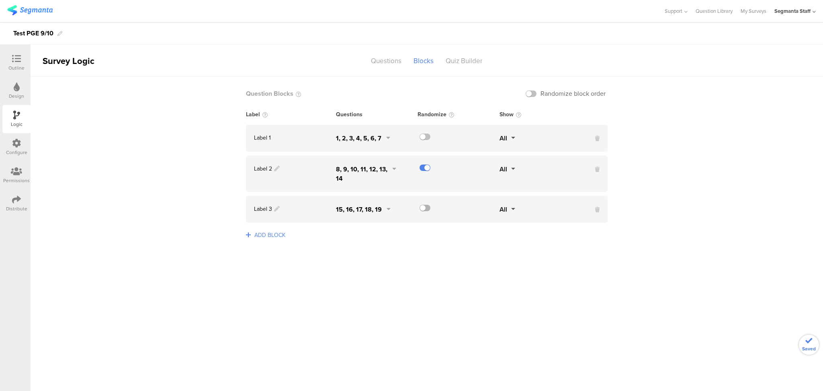
click at [427, 211] on label at bounding box center [425, 208] width 11 height 6
click at [0, 0] on input "checkbox" at bounding box center [0, 0] width 0 height 0
click at [469, 63] on div "Quiz Builder" at bounding box center [464, 61] width 49 height 14
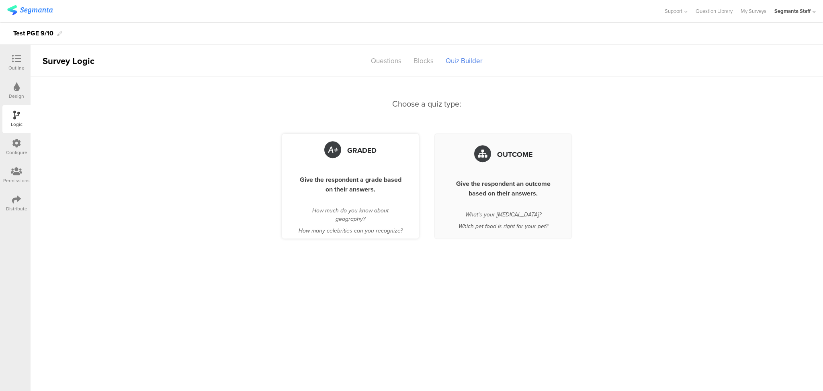
click at [306, 173] on div "Graded Give the respondent a grade based on their answers. How much do you know…" at bounding box center [350, 186] width 137 height 105
click at [310, 188] on div "Give the respondent a grade based on their answers." at bounding box center [350, 184] width 105 height 19
click at [512, 209] on div "Outcome Give the respondent an outcome based on their answers. What's your pers…" at bounding box center [503, 186] width 137 height 105
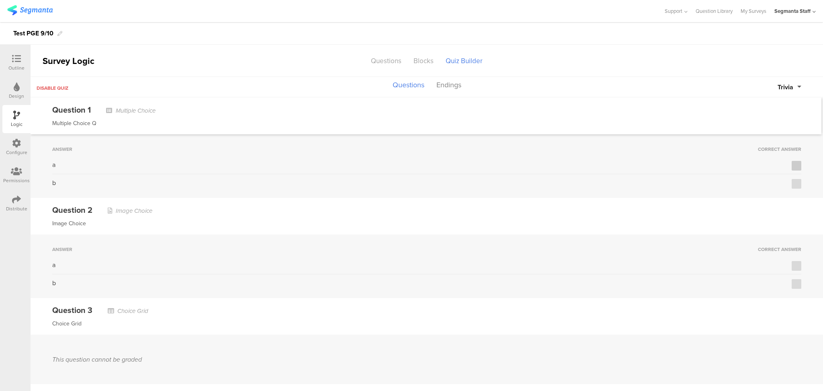
click at [792, 168] on label at bounding box center [797, 166] width 10 height 10
click at [0, 0] on input "checkbox" at bounding box center [0, 0] width 0 height 0
click at [794, 185] on icon at bounding box center [796, 184] width 5 height 6
click at [0, 0] on input "checkbox" at bounding box center [0, 0] width 0 height 0
click at [792, 261] on label at bounding box center [797, 266] width 10 height 10
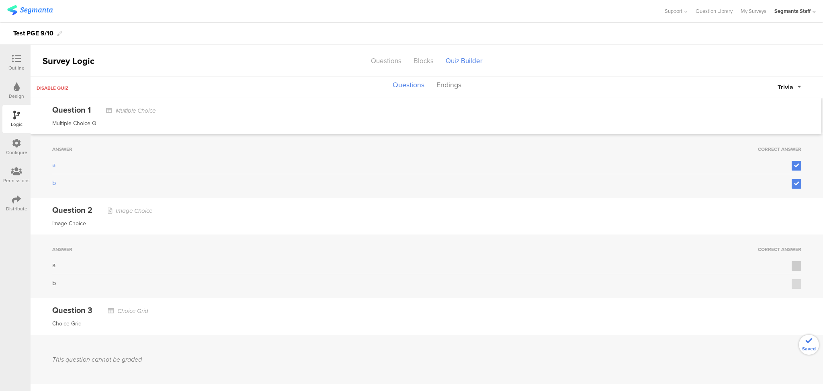
click at [0, 0] on input "checkbox" at bounding box center [0, 0] width 0 height 0
click at [793, 287] on div "Answer Correct Answer a b" at bounding box center [427, 266] width 793 height 64
click at [792, 179] on label at bounding box center [797, 184] width 10 height 10
click at [0, 0] on input "checkbox" at bounding box center [0, 0] width 0 height 0
click at [794, 264] on icon at bounding box center [796, 266] width 5 height 6
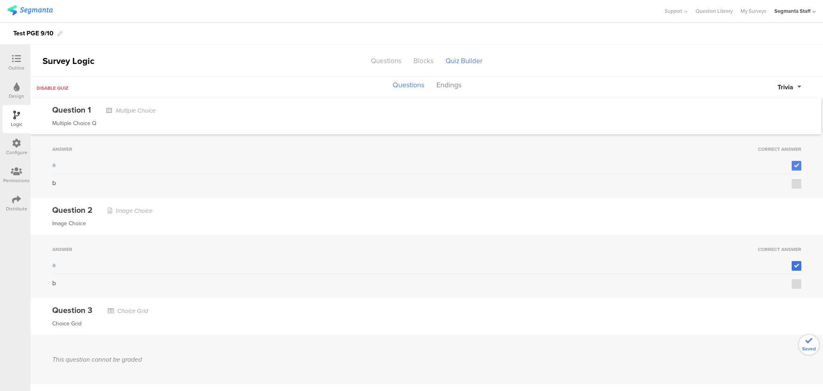
click at [0, 0] on input "checkbox" at bounding box center [0, 0] width 0 height 0
click at [792, 283] on label at bounding box center [797, 284] width 10 height 10
click at [0, 0] on input "checkbox" at bounding box center [0, 0] width 0 height 0
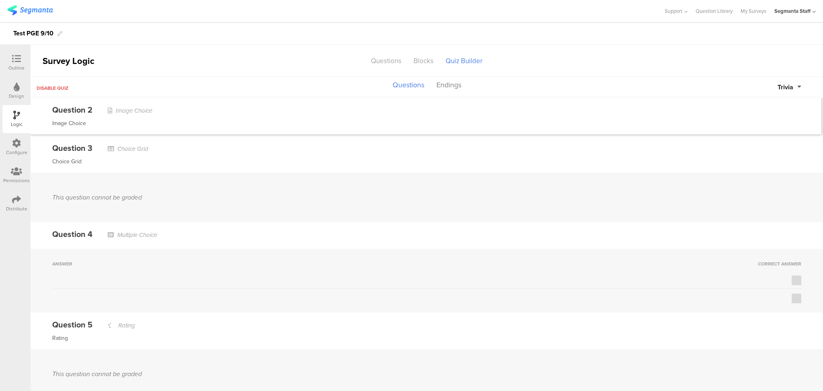
scroll to position [161, 0]
click at [794, 297] on icon at bounding box center [796, 300] width 5 height 6
click at [0, 0] on input "checkbox" at bounding box center [0, 0] width 0 height 0
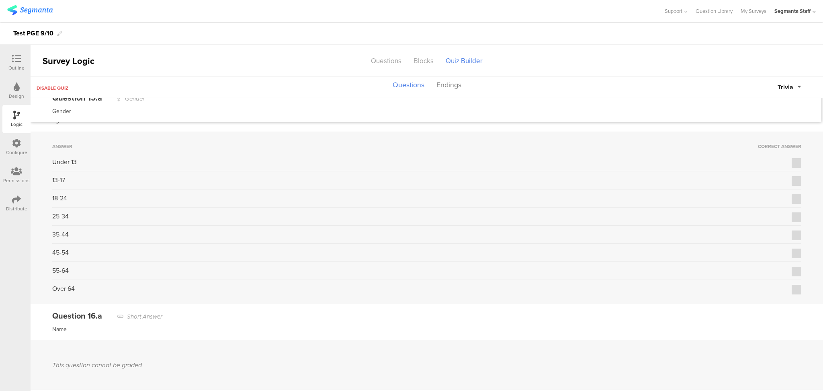
scroll to position [1232, 0]
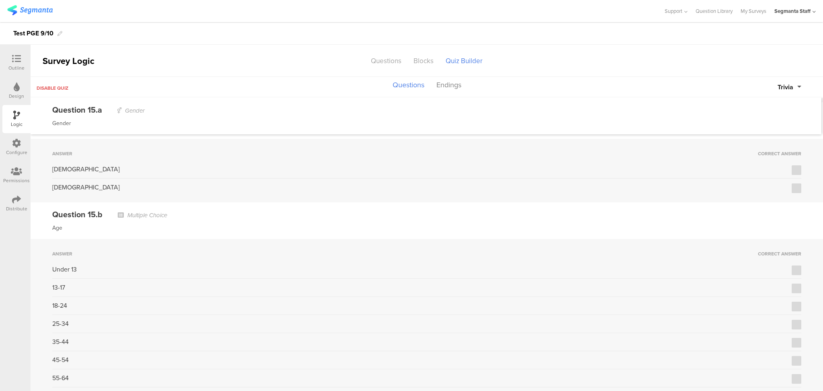
click at [795, 188] on div "Answer Correct Answer Male Female" at bounding box center [427, 171] width 793 height 64
click at [792, 187] on label at bounding box center [797, 188] width 10 height 10
click at [0, 0] on input "checkbox" at bounding box center [0, 0] width 0 height 0
click at [794, 267] on icon at bounding box center [796, 270] width 5 height 6
click at [0, 0] on input "checkbox" at bounding box center [0, 0] width 0 height 0
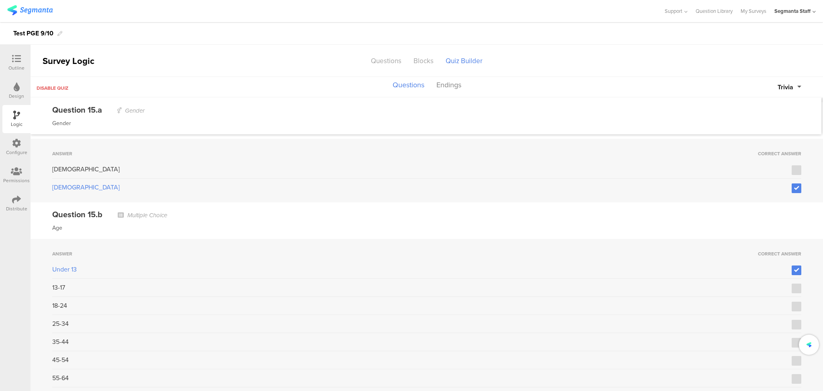
click at [789, 292] on div "Answer Correct Answer Under 13 13-17 18-24 25-34 35-44 45-54 55-64 Over 64" at bounding box center [427, 325] width 793 height 172
click at [792, 303] on label at bounding box center [797, 306] width 10 height 10
click at [0, 0] on input "checkbox" at bounding box center [0, 0] width 0 height 0
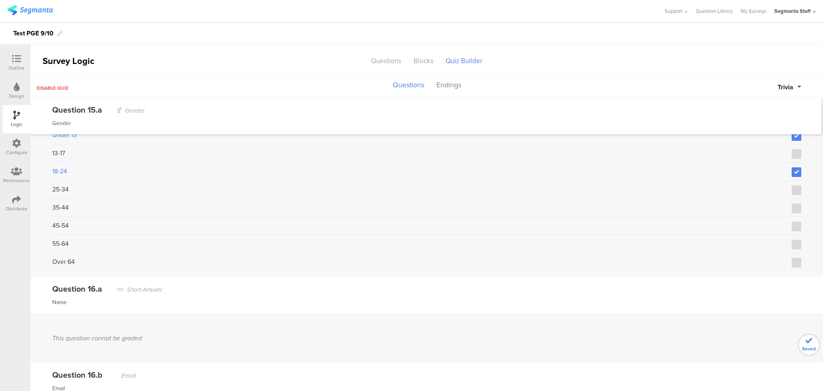
scroll to position [1393, 0]
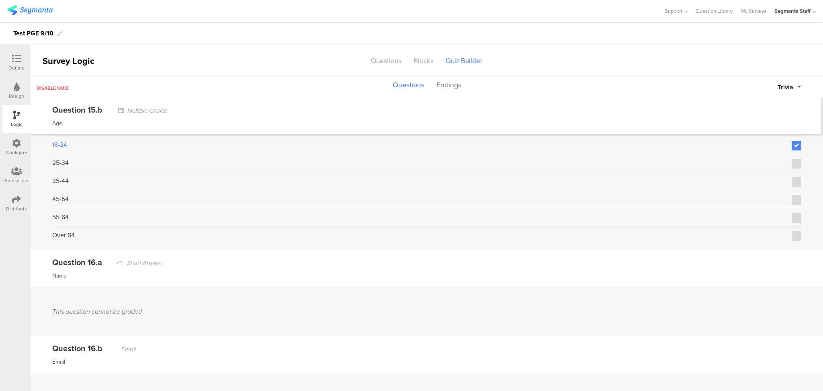
click at [787, 236] on div "Answer Correct Answer Under 13 13-17 18-24 25-34 35-44 45-54 55-64 Over 64" at bounding box center [427, 164] width 793 height 172
drag, startPoint x: 789, startPoint y: 208, endPoint x: 790, endPoint y: 214, distance: 6.1
click at [792, 213] on label at bounding box center [797, 218] width 10 height 10
click at [0, 0] on input "checkbox" at bounding box center [0, 0] width 0 height 0
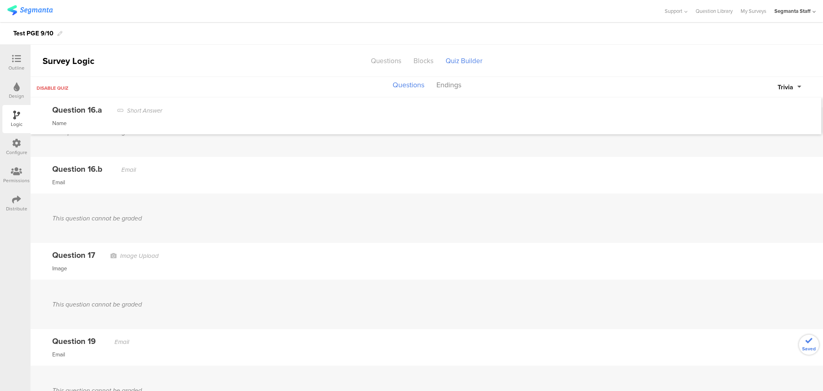
scroll to position [1590, 0]
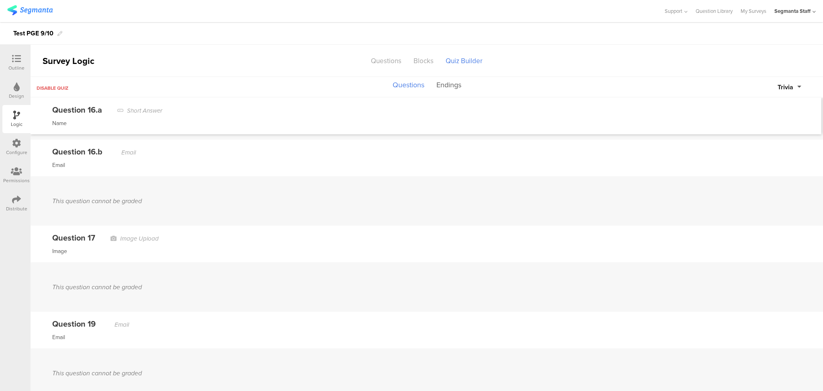
click at [452, 89] on button "Endings" at bounding box center [449, 85] width 29 height 15
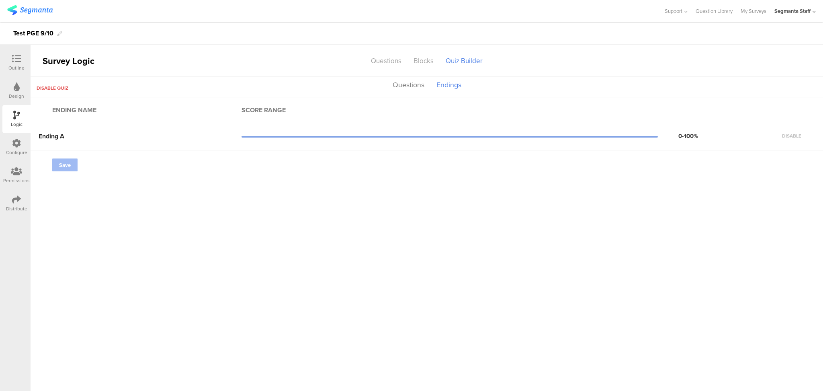
click at [61, 166] on div "Save" at bounding box center [68, 164] width 33 height 13
click at [396, 85] on button "Questions" at bounding box center [409, 85] width 36 height 15
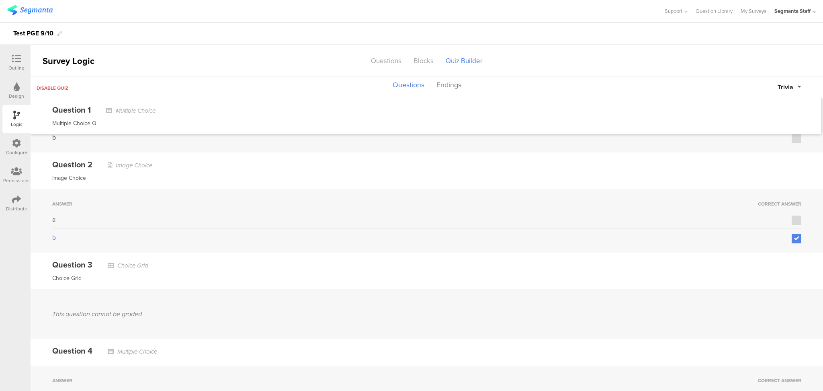
scroll to position [0, 0]
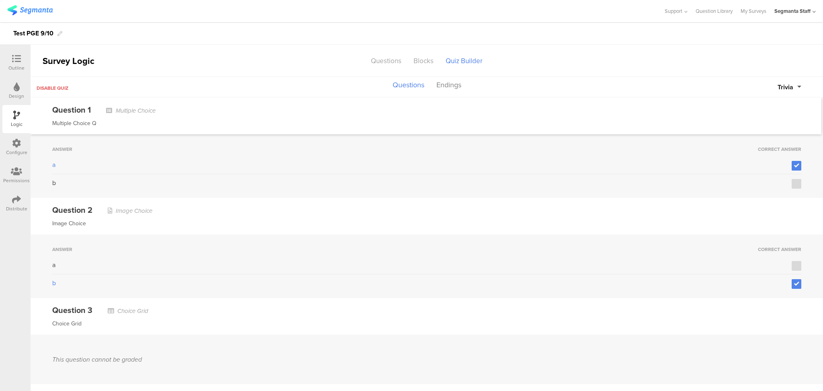
click at [785, 84] on span "Trivia" at bounding box center [786, 86] width 16 height 9
click at [758, 126] on button "Points" at bounding box center [771, 121] width 60 height 17
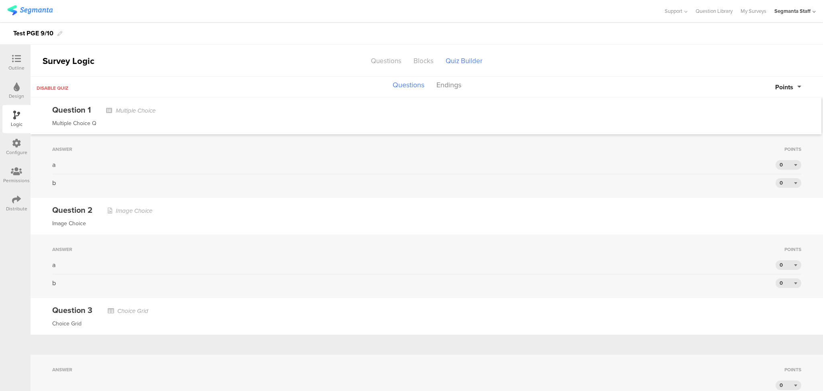
click at [793, 84] on button "Points" at bounding box center [788, 86] width 26 height 9
click at [754, 99] on button "Trivia" at bounding box center [771, 104] width 60 height 17
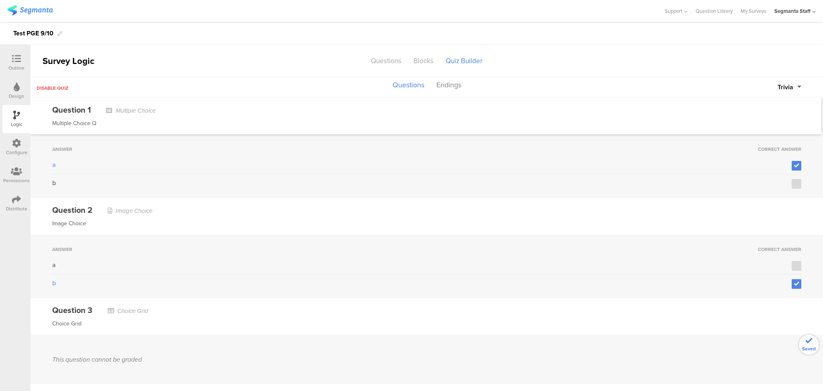
click at [367, 205] on div "Question 2 Image Choice" at bounding box center [426, 210] width 749 height 12
click at [22, 58] on div at bounding box center [16, 59] width 16 height 10
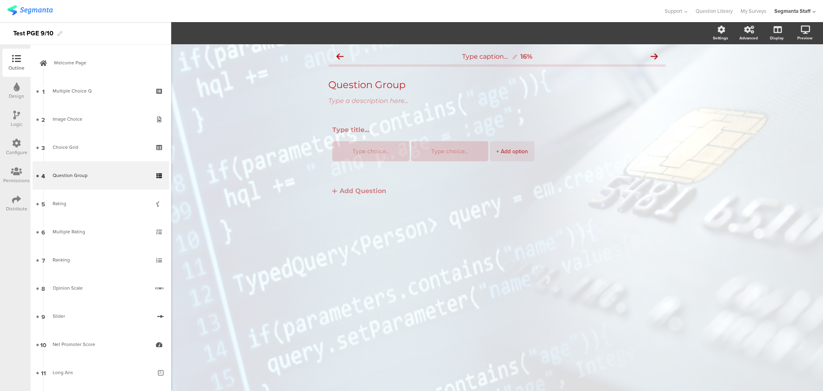
click at [8, 188] on div "Permissions" at bounding box center [16, 175] width 28 height 28
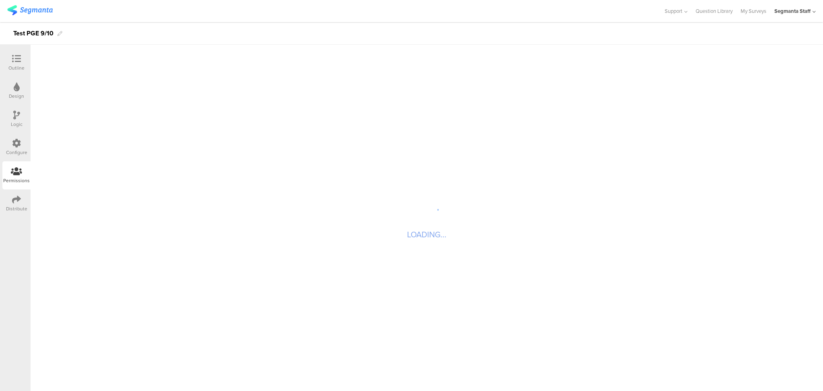
click at [13, 202] on icon at bounding box center [16, 199] width 9 height 9
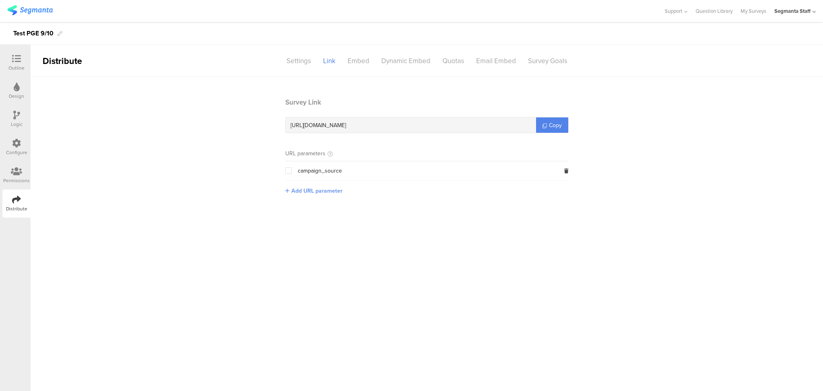
click at [299, 187] on span "Add URL parameter" at bounding box center [316, 191] width 51 height 8
click at [308, 184] on input "text" at bounding box center [338, 190] width 106 height 13
type input "seg_erid"
click at [400, 190] on button "Save" at bounding box center [404, 190] width 12 height 8
click at [553, 121] on span "Copy" at bounding box center [555, 125] width 13 height 8
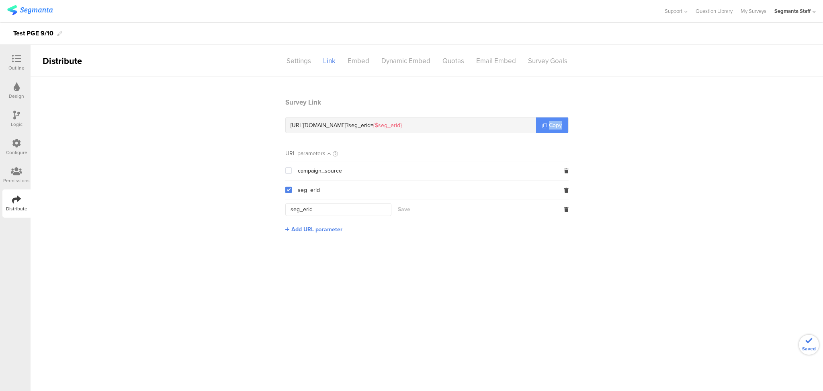
click at [553, 121] on span "Copy" at bounding box center [555, 125] width 13 height 8
click at [744, 16] on link "My Surveys" at bounding box center [754, 11] width 26 height 22
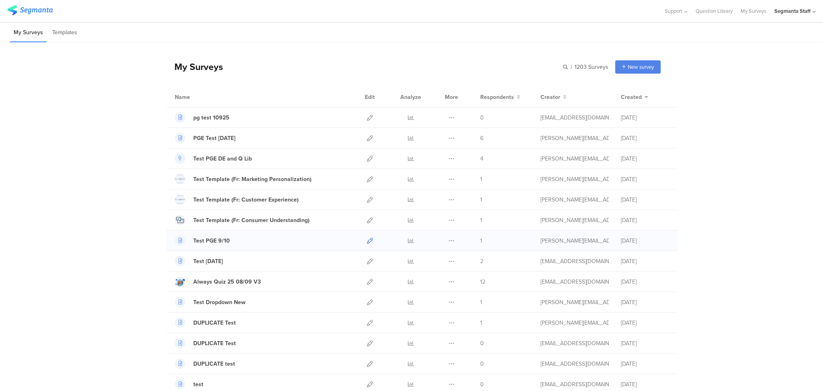
click at [367, 246] on link at bounding box center [370, 240] width 6 height 20
click at [631, 84] on div "Start from scratch" at bounding box center [623, 83] width 75 height 18
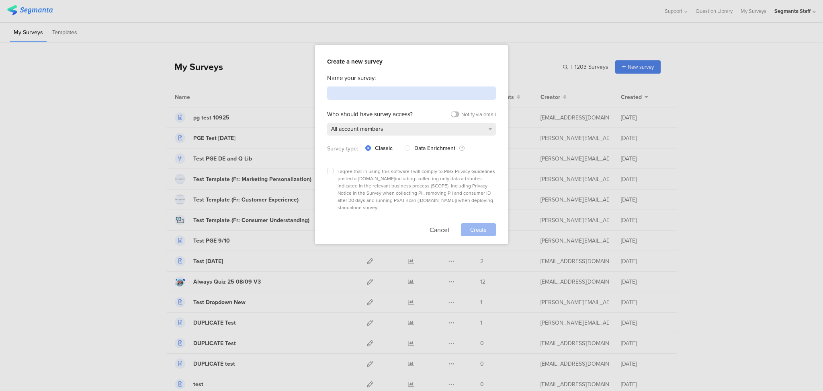
click at [394, 91] on input at bounding box center [411, 92] width 169 height 13
type input "Test PGE"
click at [331, 169] on icon at bounding box center [330, 170] width 3 height 3
click at [0, 0] on input "checkbox" at bounding box center [0, 0] width 0 height 0
click at [474, 226] on span "Create" at bounding box center [478, 230] width 16 height 8
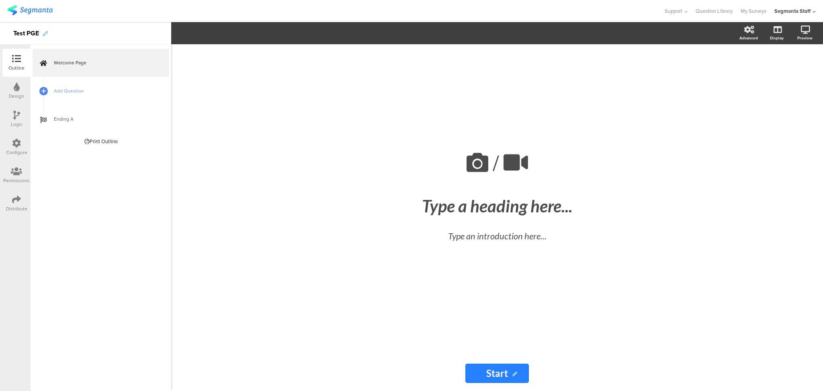
click at [47, 34] on icon at bounding box center [45, 33] width 5 height 5
click at [39, 36] on div "Test PGE" at bounding box center [26, 33] width 26 height 13
drag, startPoint x: 31, startPoint y: 199, endPoint x: 37, endPoint y: 202, distance: 7.2
click at [40, 208] on div "Outline Design Logic Configure Permissions Distribute New question Import quest…" at bounding box center [411, 206] width 823 height 369
click at [60, 90] on span "Add Question" at bounding box center [105, 91] width 103 height 8
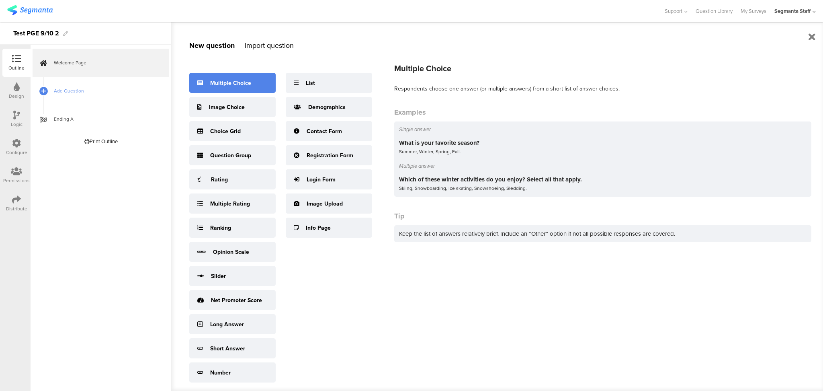
click at [227, 73] on div "Multiple Choice" at bounding box center [232, 83] width 86 height 20
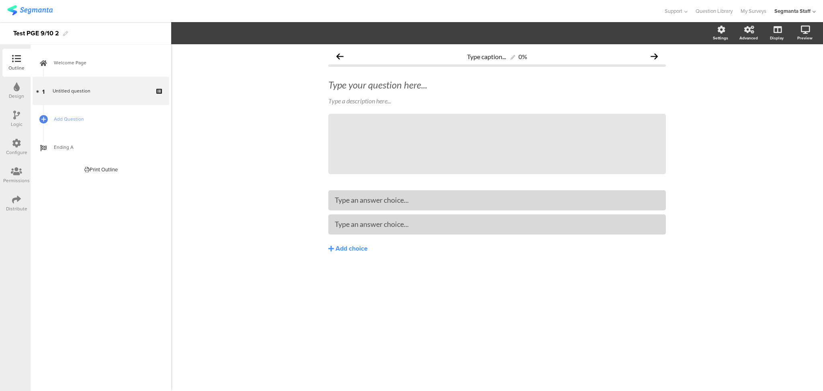
click at [367, 186] on div "Type caption... 0% Type your question here... Type a description here... /" at bounding box center [497, 167] width 338 height 238
click at [411, 84] on div "Type your question here..." at bounding box center [497, 85] width 342 height 16
drag, startPoint x: 74, startPoint y: 119, endPoint x: 81, endPoint y: 112, distance: 10.0
click at [74, 118] on span "Add Question" at bounding box center [105, 119] width 103 height 8
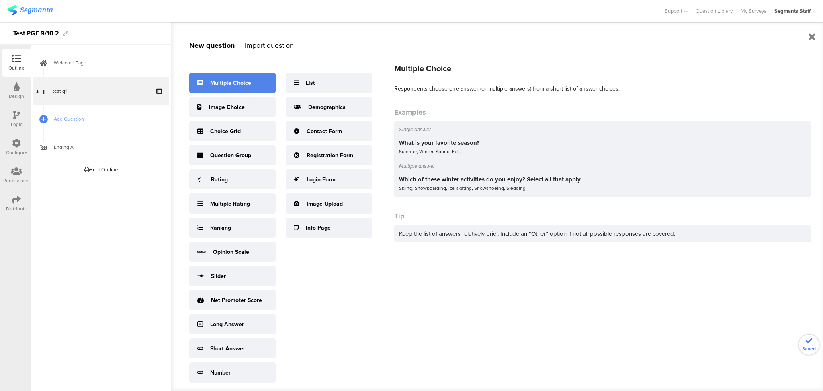
click at [242, 90] on div "Multiple Choice" at bounding box center [232, 83] width 86 height 20
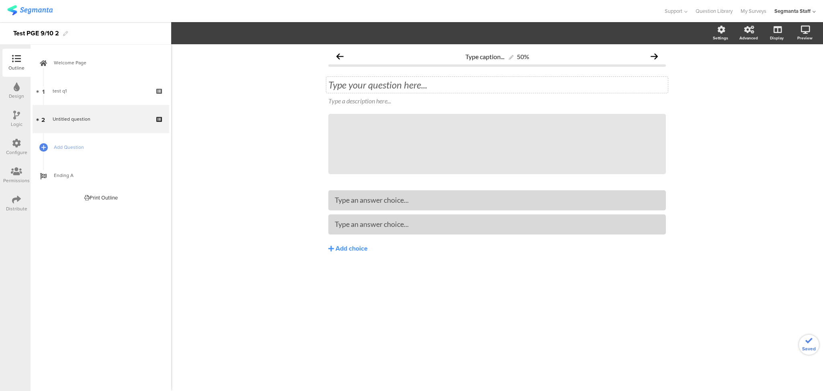
click at [344, 87] on div "Type your question here..." at bounding box center [497, 85] width 342 height 16
click at [355, 217] on div at bounding box center [497, 223] width 325 height 13
click at [22, 209] on div "Distribute" at bounding box center [16, 208] width 21 height 7
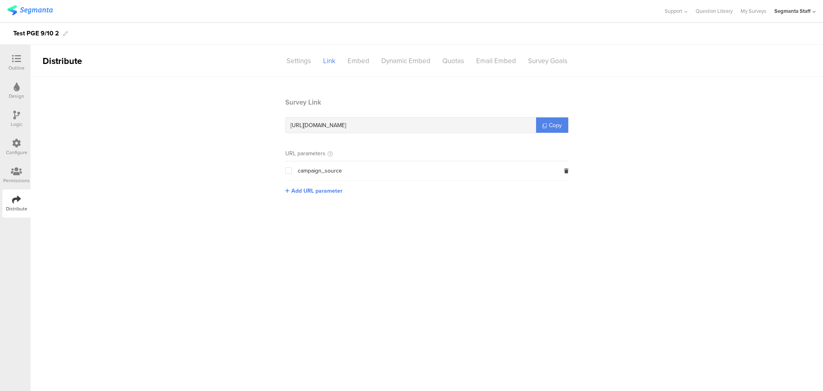
click at [305, 197] on section "Survey Link https://pgsurveys.segmanta.com/6aek5c Copy URL parameters campaign_…" at bounding box center [426, 152] width 299 height 110
click at [314, 187] on span "Add URL parameter" at bounding box center [316, 191] width 51 height 8
click at [314, 186] on input "text" at bounding box center [338, 190] width 106 height 13
type input "seg_erid"
click at [404, 189] on button "Save" at bounding box center [404, 190] width 12 height 8
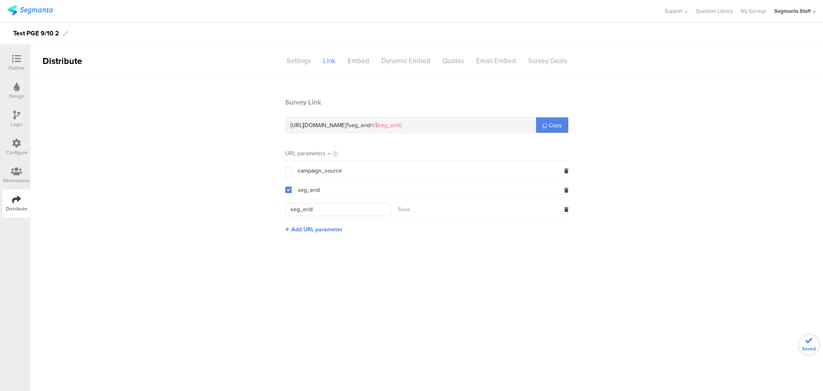
click at [558, 116] on section "Survey Link https://pgsurveys.segmanta.com/6aek5c ? seg_erid= {$seg_erid} Copy" at bounding box center [426, 115] width 283 height 36
click at [549, 122] on span "Copy" at bounding box center [555, 125] width 13 height 8
click at [308, 63] on div "Settings" at bounding box center [299, 61] width 37 height 14
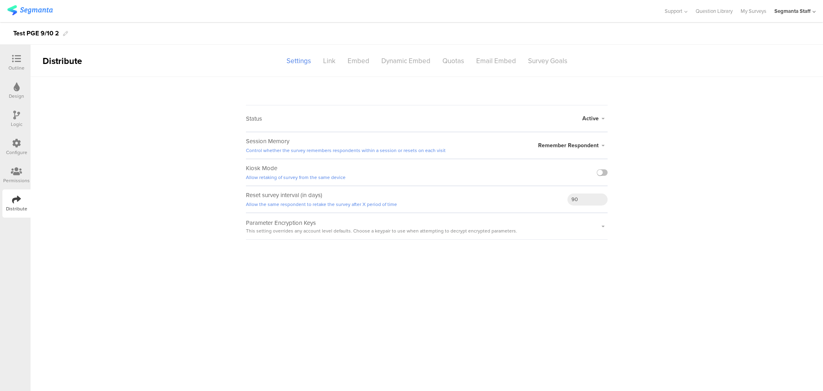
click at [586, 117] on span "Active" at bounding box center [590, 118] width 16 height 8
click at [569, 143] on li "Closed" at bounding box center [561, 150] width 92 height 16
click at [576, 123] on link "Closed Survey Preview" at bounding box center [574, 123] width 50 height 7
click at [338, 63] on div "Link" at bounding box center [329, 61] width 25 height 14
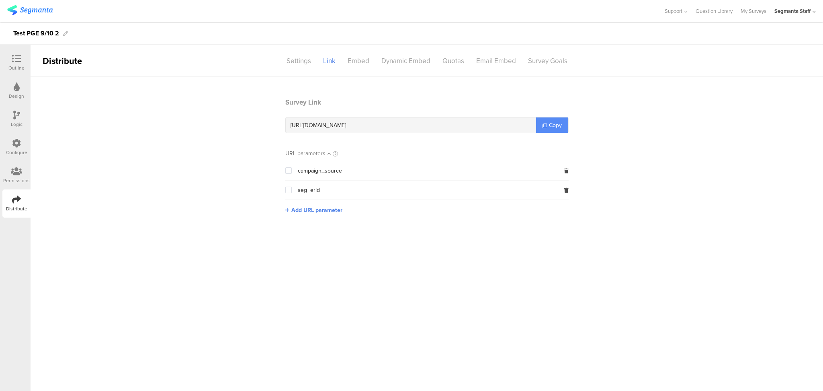
click at [547, 125] on link "Copy" at bounding box center [552, 124] width 32 height 15
drag, startPoint x: 547, startPoint y: 125, endPoint x: 539, endPoint y: 102, distance: 24.9
click at [547, 125] on link "Copy" at bounding box center [552, 124] width 32 height 15
click at [297, 59] on div "Settings" at bounding box center [299, 61] width 37 height 14
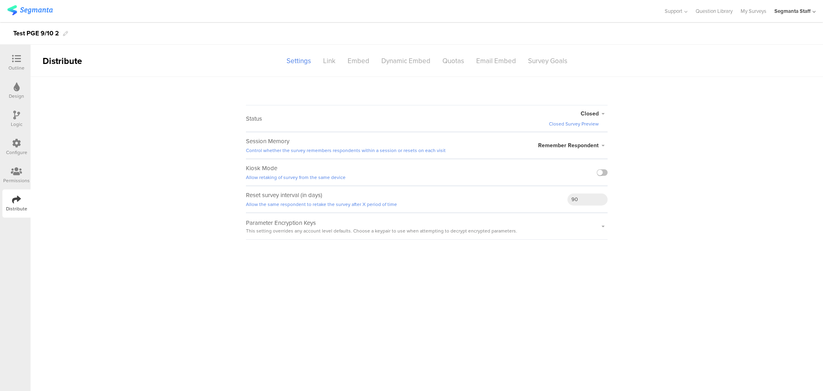
click at [587, 112] on span "Closed" at bounding box center [590, 113] width 18 height 8
click at [579, 134] on li "Active" at bounding box center [561, 139] width 92 height 16
click at [613, 164] on sg-survey-status-editor "Status Active Active Closed Schedule Start Date: End Date: Save Cancel Session …" at bounding box center [427, 158] width 793 height 163
drag, startPoint x: 605, startPoint y: 175, endPoint x: 600, endPoint y: 172, distance: 5.6
click at [603, 175] on label at bounding box center [602, 172] width 11 height 6
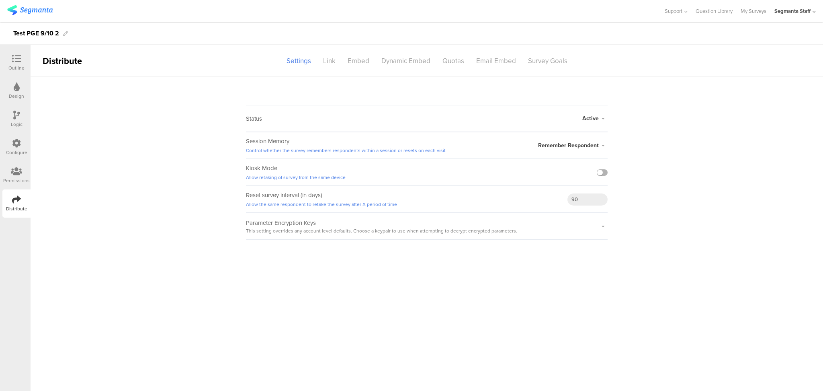
click at [0, 0] on input "checkbox" at bounding box center [0, 0] width 0 height 0
click at [331, 60] on div "Link" at bounding box center [329, 61] width 25 height 14
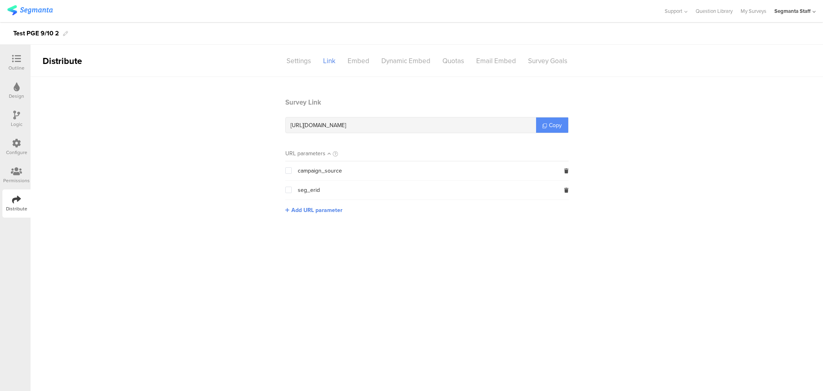
click at [547, 119] on link "Copy" at bounding box center [552, 124] width 32 height 15
click at [543, 121] on link "Copy" at bounding box center [552, 124] width 32 height 15
click at [542, 122] on link "Copy" at bounding box center [552, 124] width 32 height 15
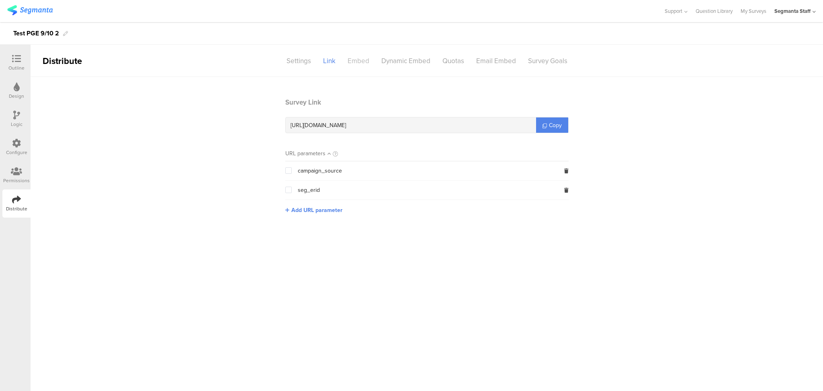
click at [352, 62] on div "Embed" at bounding box center [359, 61] width 34 height 14
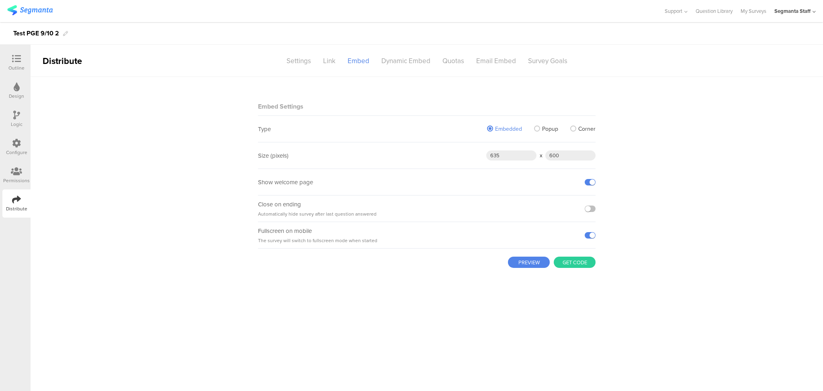
click at [115, 139] on main "Embed Settings Type Embedded Popup Corner Size (pixels) 635 x 600 Show welcome …" at bounding box center [427, 234] width 793 height 314
click at [516, 258] on button "PREVIEW" at bounding box center [529, 261] width 42 height 11
click at [543, 126] on span "Popup" at bounding box center [550, 129] width 16 height 8
click at [0, 0] on input "Popup" at bounding box center [0, 0] width 0 height 0
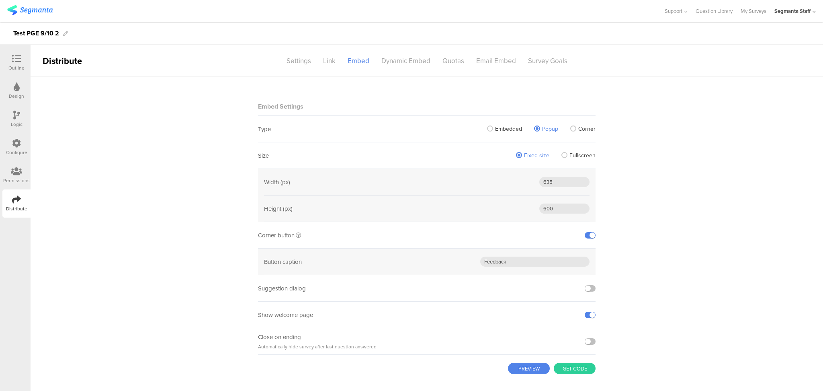
click at [521, 366] on button "PREVIEW" at bounding box center [529, 368] width 42 height 11
click at [571, 123] on div "Embedded Popup Corner" at bounding box center [535, 129] width 121 height 26
click at [570, 128] on span at bounding box center [573, 128] width 6 height 6
click at [0, 0] on input "Corner" at bounding box center [0, 0] width 0 height 0
click at [529, 368] on button "PREVIEW" at bounding box center [529, 368] width 42 height 11
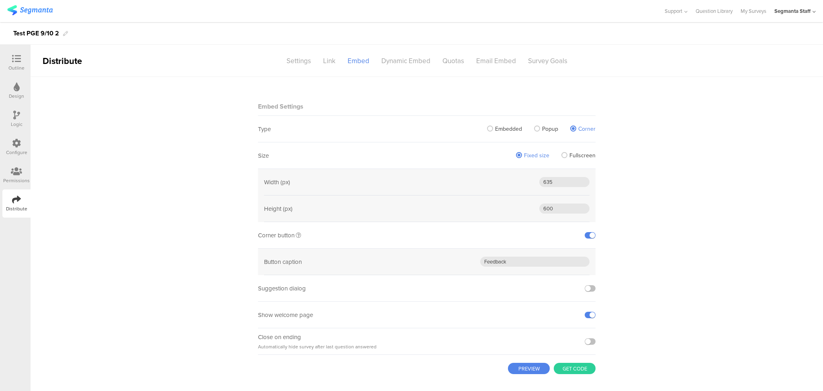
click at [563, 367] on button "Get code" at bounding box center [575, 368] width 42 height 11
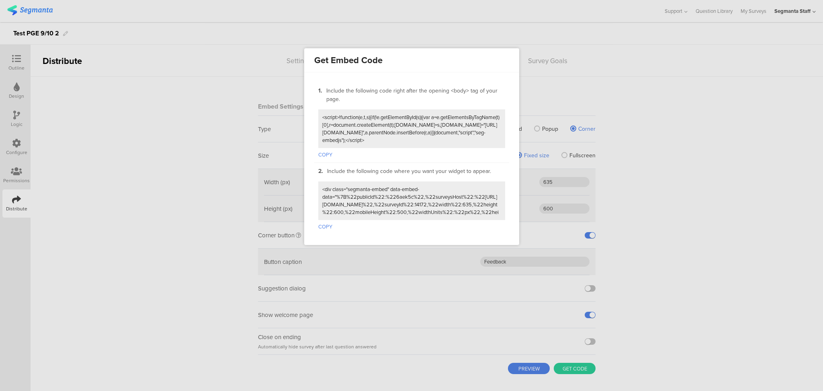
click at [329, 153] on button "COPY" at bounding box center [325, 153] width 14 height 10
click at [330, 152] on button "COPY" at bounding box center [325, 153] width 14 height 10
click at [329, 220] on button "COPY" at bounding box center [325, 225] width 14 height 10
click at [328, 220] on button "COPY" at bounding box center [325, 225] width 14 height 10
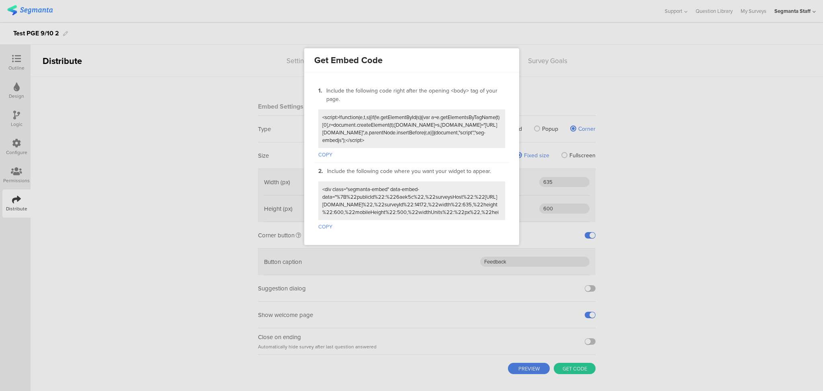
click at [328, 220] on button "COPY" at bounding box center [325, 225] width 14 height 10
click at [180, 203] on div at bounding box center [411, 195] width 823 height 391
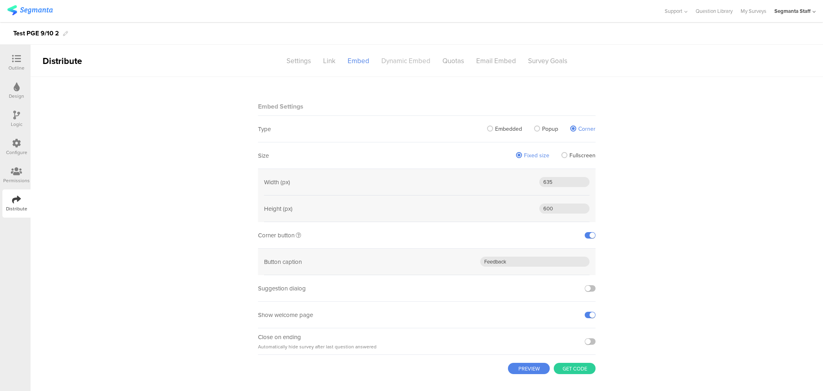
click at [385, 62] on div "Dynamic Embed" at bounding box center [405, 61] width 61 height 14
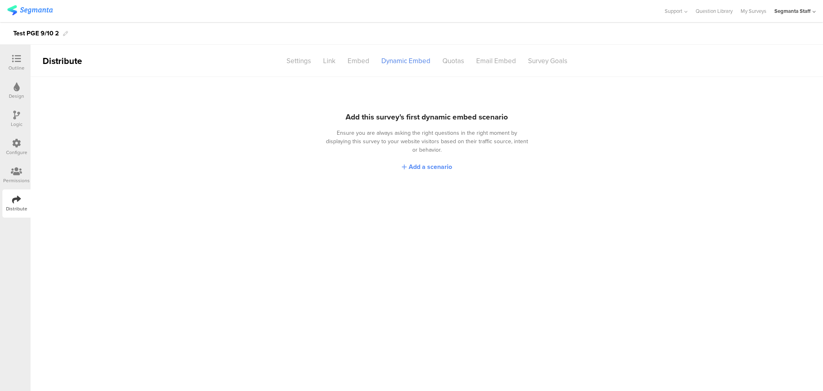
click at [419, 162] on div "Add a scenario" at bounding box center [427, 166] width 50 height 13
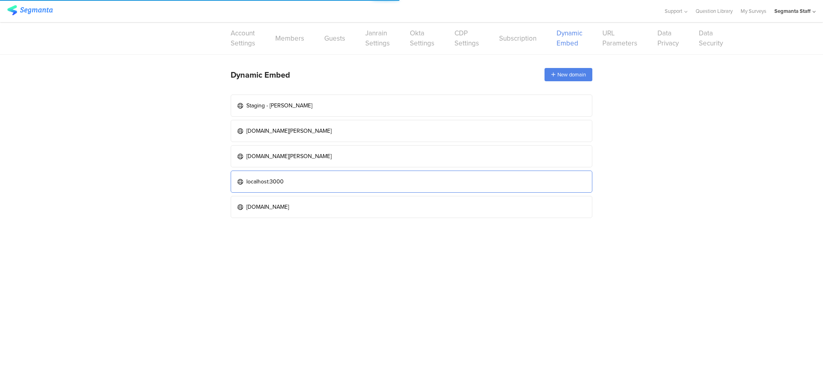
click at [330, 176] on link "localhost:3000" at bounding box center [412, 181] width 362 height 22
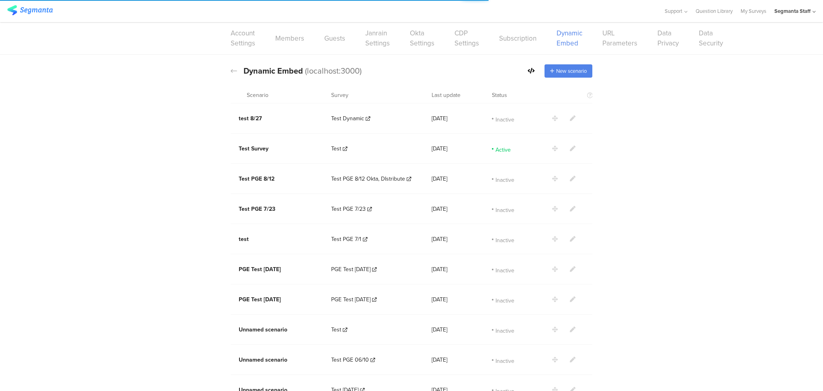
click at [570, 149] on icon at bounding box center [573, 149] width 6 height 6
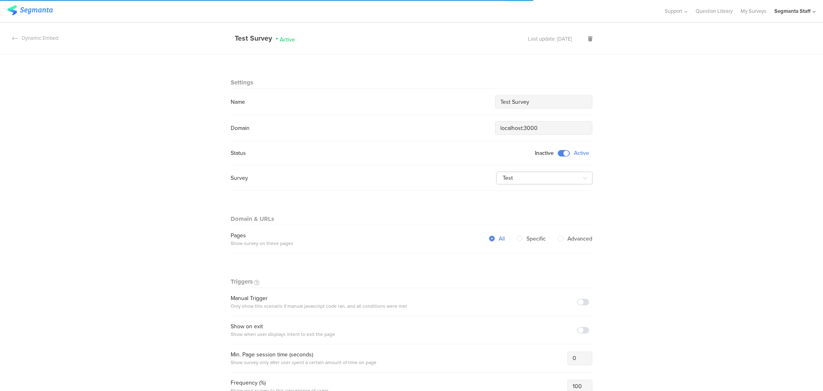
click at [558, 152] on span at bounding box center [564, 153] width 12 height 6
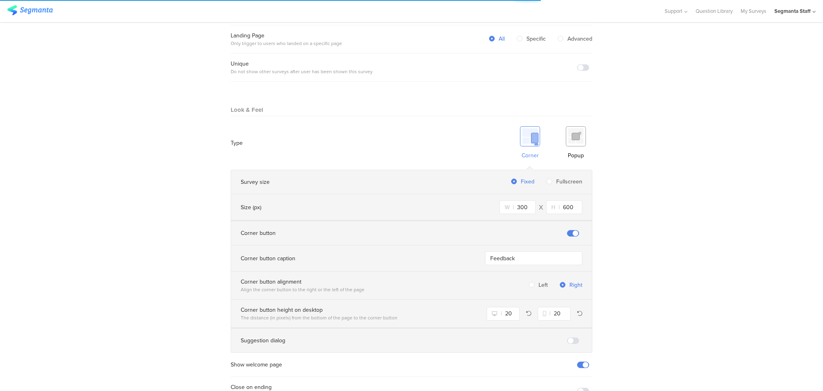
scroll to position [449, 0]
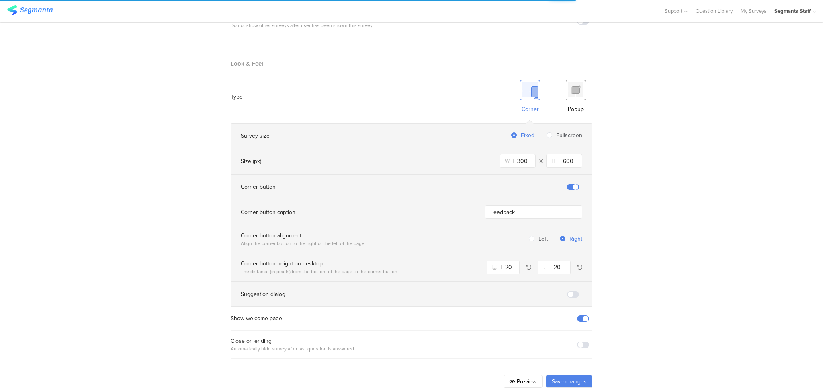
click at [569, 375] on button "Save changes" at bounding box center [569, 381] width 47 height 13
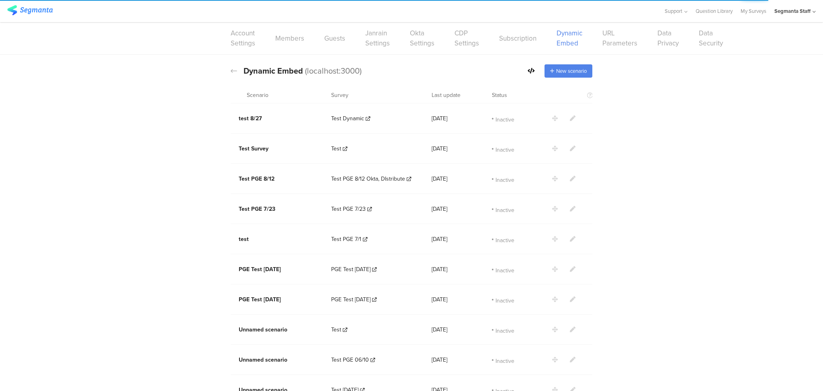
click at [563, 64] on div "Dynamic Embed Code Dynamic Embed (localhost:3000) New scenario" at bounding box center [412, 71] width 362 height 40
click at [569, 73] on span "New scenario" at bounding box center [571, 71] width 31 height 8
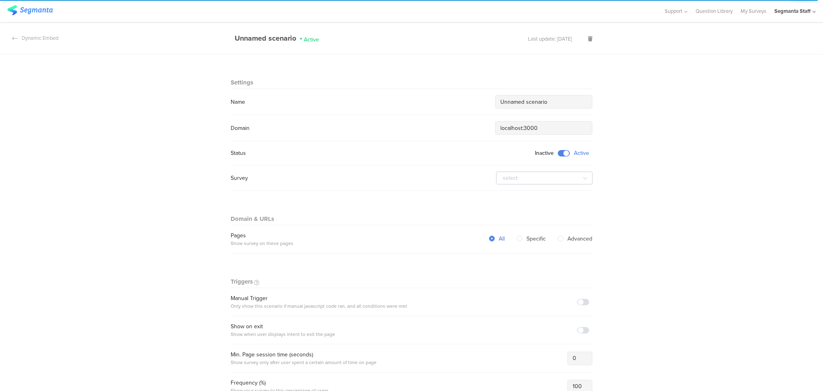
click at [555, 105] on input "Unnamed scenario" at bounding box center [543, 102] width 87 height 8
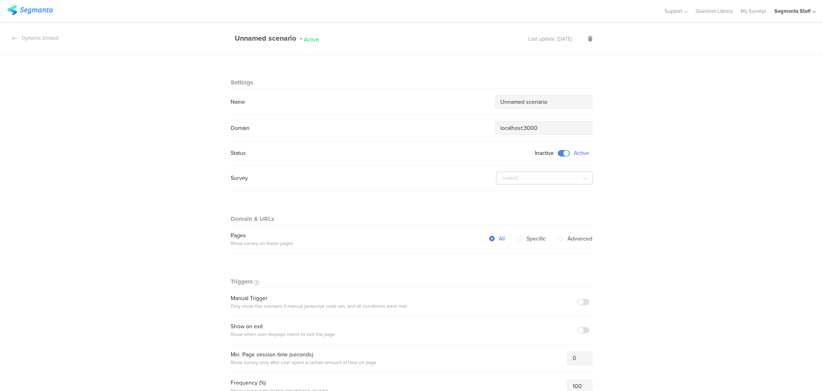
drag, startPoint x: 562, startPoint y: 100, endPoint x: 412, endPoint y: 103, distance: 150.4
click at [412, 103] on div "Name Unnamed scenario" at bounding box center [412, 102] width 362 height 14
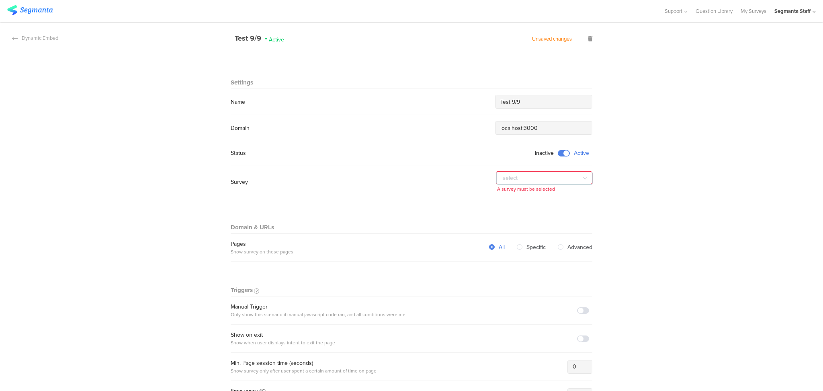
type input "Test 9/9"
click at [552, 178] on input "text" at bounding box center [544, 178] width 96 height 13
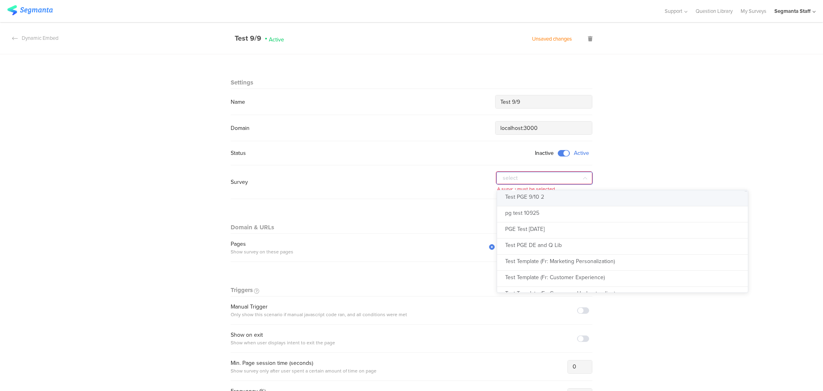
click at [547, 199] on li "Test PGE 9/10 2" at bounding box center [626, 198] width 259 height 16
type input "Test PGE 9/10 2"
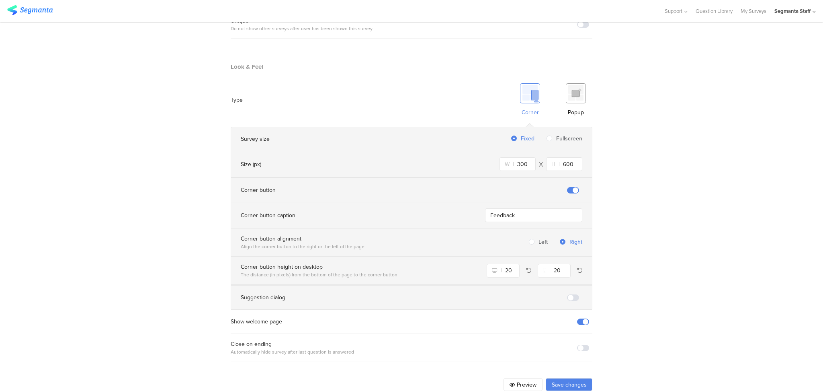
scroll to position [449, 0]
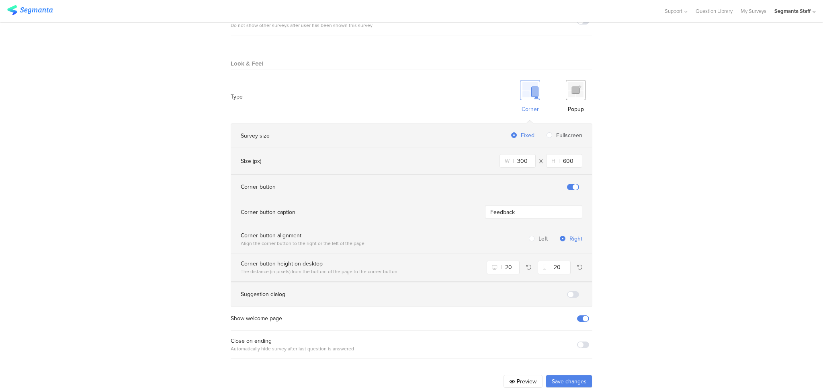
click at [574, 375] on button "Save changes" at bounding box center [569, 381] width 47 height 13
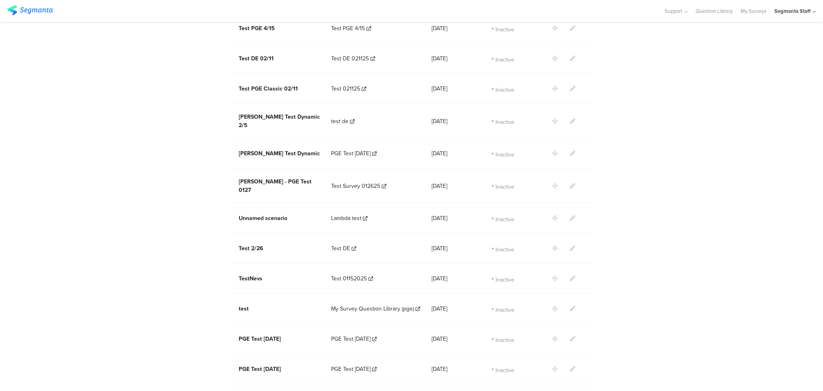
drag, startPoint x: 568, startPoint y: 370, endPoint x: 505, endPoint y: 374, distance: 62.4
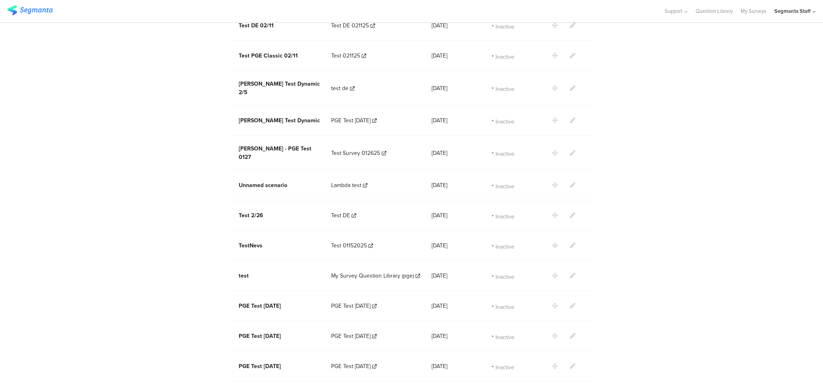
click at [503, 375] on div "Inactive" at bounding box center [522, 366] width 60 height 24
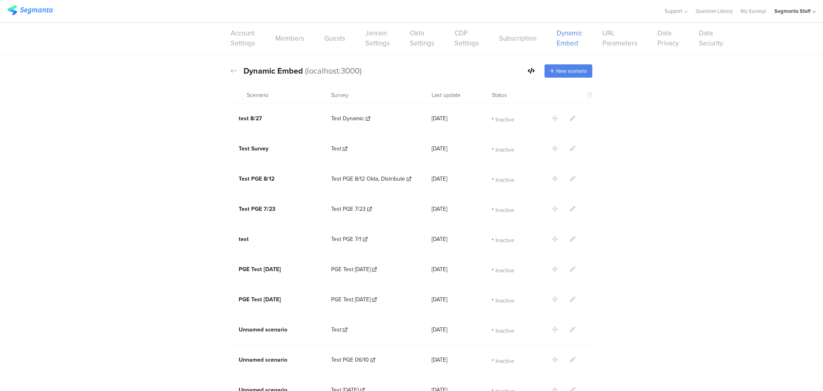
click at [530, 72] on icon at bounding box center [531, 71] width 7 height 6
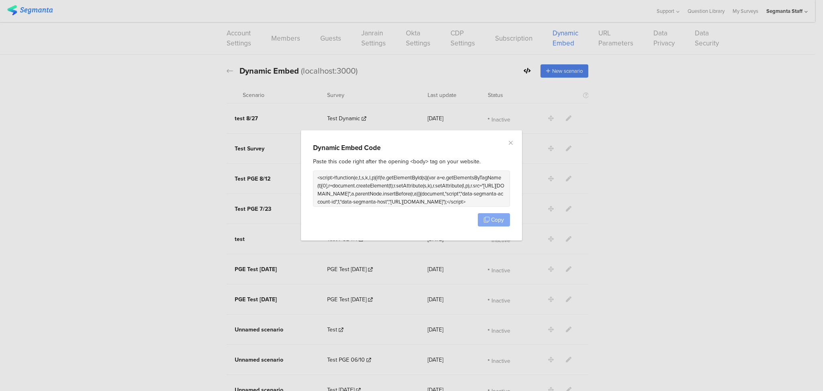
click at [491, 219] on span "Copy" at bounding box center [497, 219] width 13 height 8
click at [490, 219] on button "Copy" at bounding box center [494, 219] width 32 height 13
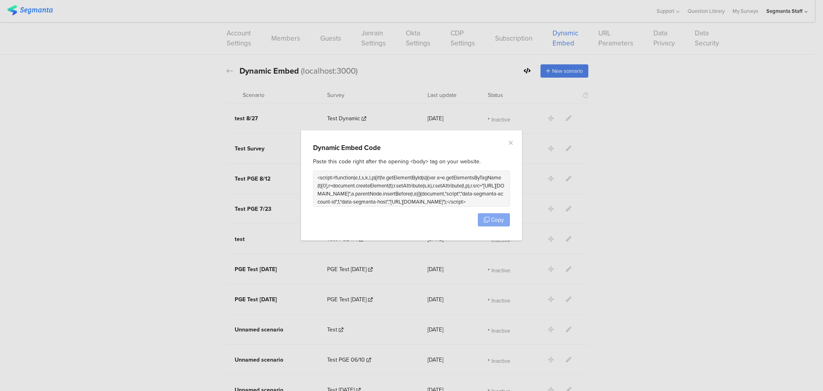
click at [490, 219] on button "Copy" at bounding box center [494, 219] width 32 height 13
click at [511, 142] on icon "Close" at bounding box center [511, 142] width 6 height 6
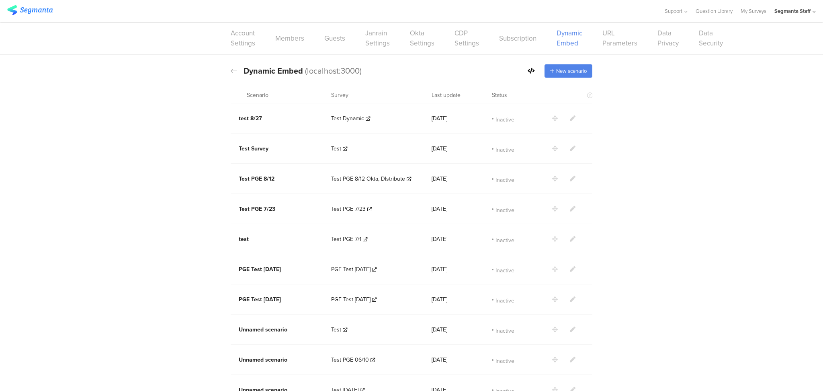
click at [528, 71] on icon at bounding box center [531, 71] width 7 height 6
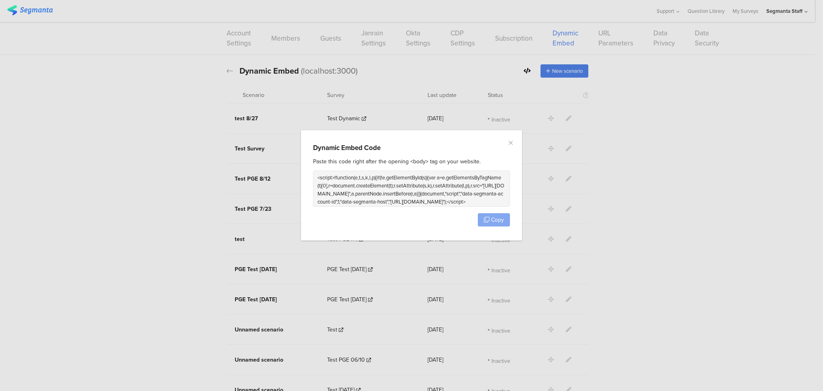
click at [494, 219] on span "Copy" at bounding box center [497, 219] width 13 height 8
click at [497, 219] on span "Copy" at bounding box center [497, 219] width 13 height 8
click at [168, 129] on div "Dynamic Embed Code Paste this code right after the opening <body> tag on your w…" at bounding box center [411, 195] width 823 height 391
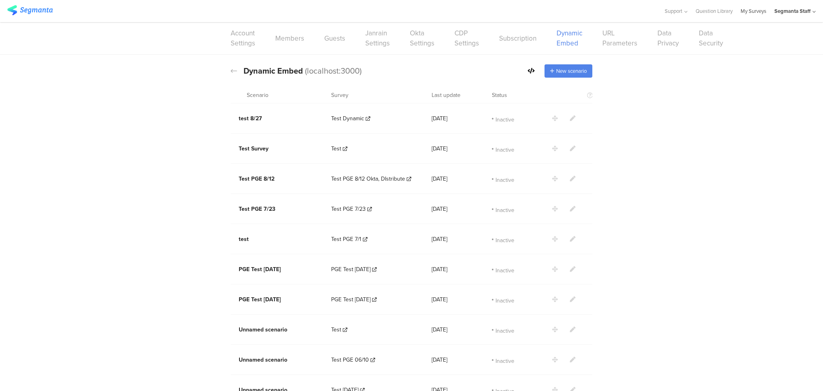
click at [743, 9] on link "My Surveys" at bounding box center [754, 11] width 26 height 22
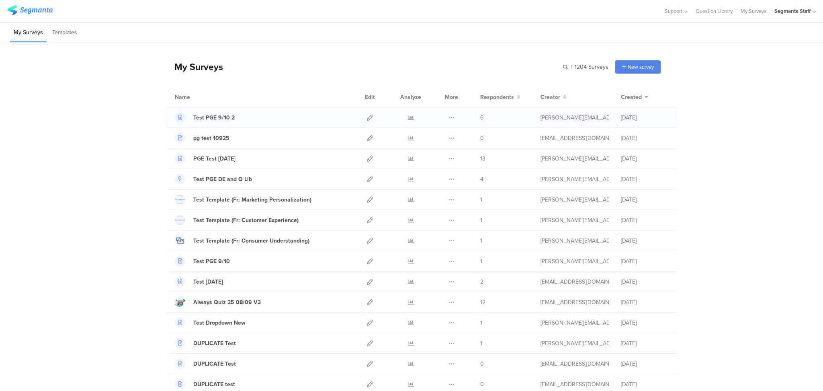
click at [362, 121] on div at bounding box center [369, 117] width 17 height 20
click at [367, 119] on icon at bounding box center [370, 118] width 6 height 6
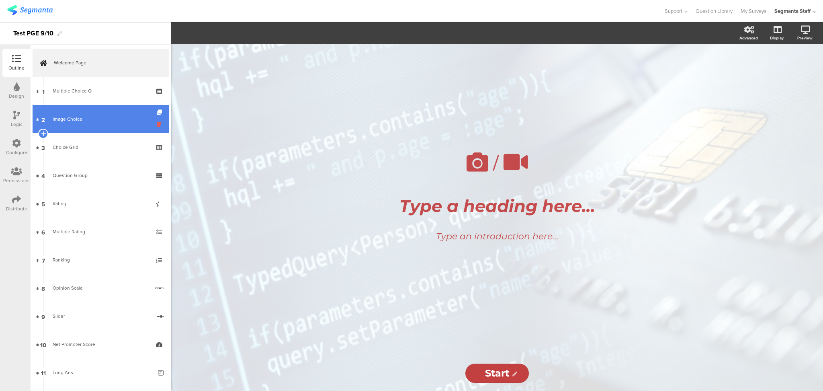
click at [157, 126] on icon at bounding box center [160, 125] width 7 height 8
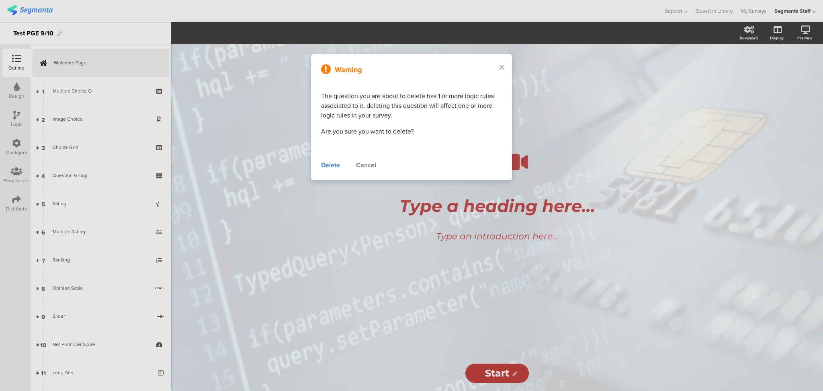
click at [320, 163] on div "Warning The question you are about to delete has 1 or more logic rules associat…" at bounding box center [411, 117] width 201 height 126
click at [329, 165] on div "Delete" at bounding box center [330, 165] width 19 height 10
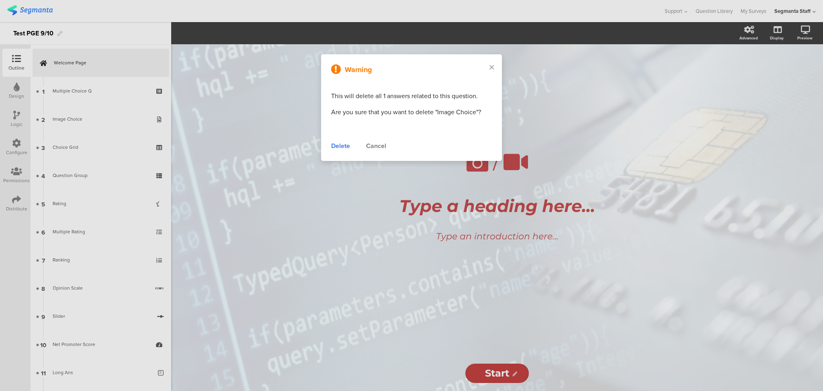
click at [351, 146] on div "Delete Cancel" at bounding box center [411, 146] width 161 height 10
click at [342, 146] on div "Delete" at bounding box center [340, 146] width 19 height 10
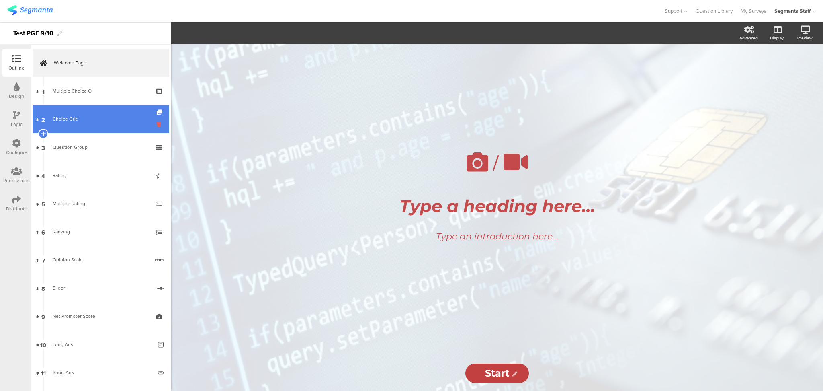
click at [157, 127] on icon at bounding box center [160, 125] width 7 height 8
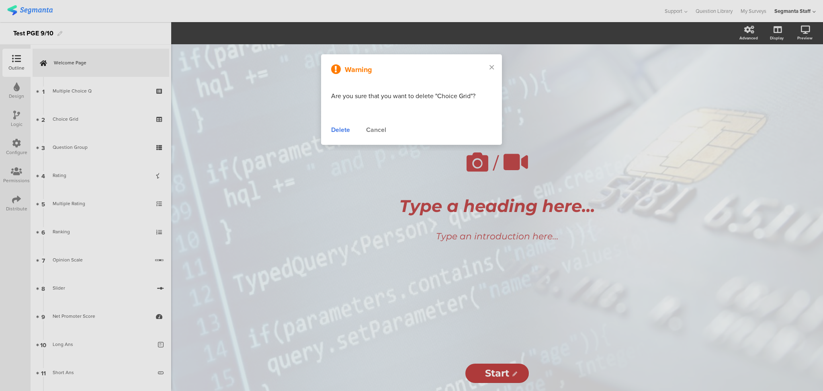
drag, startPoint x: 374, startPoint y: 132, endPoint x: 265, endPoint y: 153, distance: 111.2
click at [374, 132] on div "Cancel" at bounding box center [376, 130] width 20 height 10
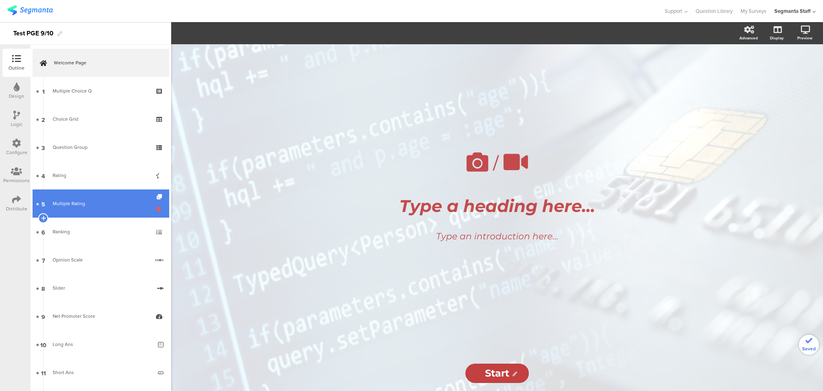
click at [148, 209] on link "5 Multiple Rating" at bounding box center [101, 203] width 137 height 28
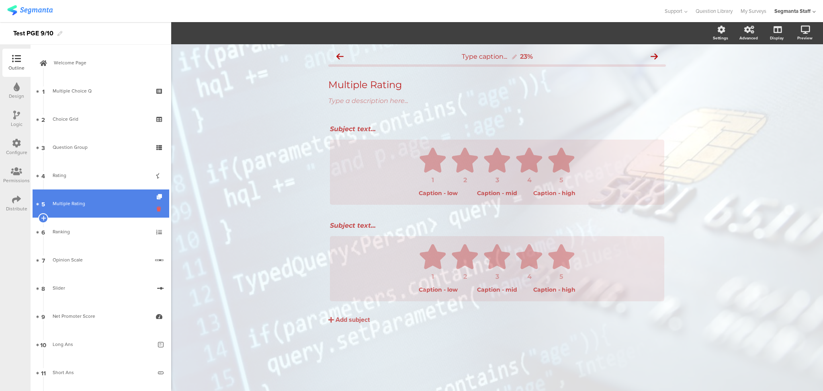
click at [157, 209] on icon at bounding box center [160, 209] width 7 height 8
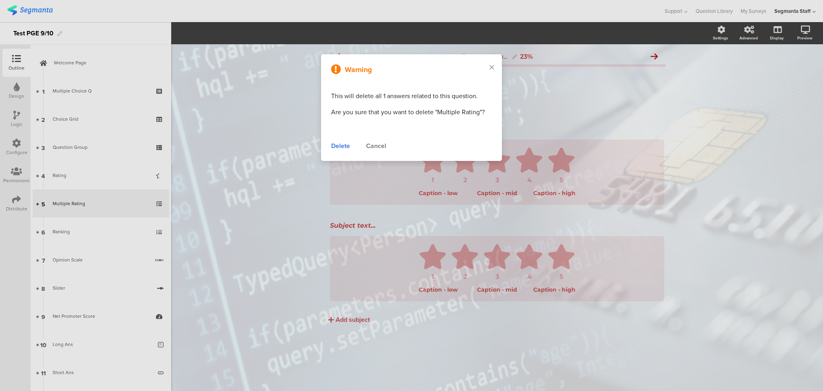
click at [383, 139] on div "Warning This will delete all 1 answers related to this question. Are you sure t…" at bounding box center [411, 107] width 181 height 107
click at [382, 141] on div "Cancel" at bounding box center [376, 146] width 20 height 10
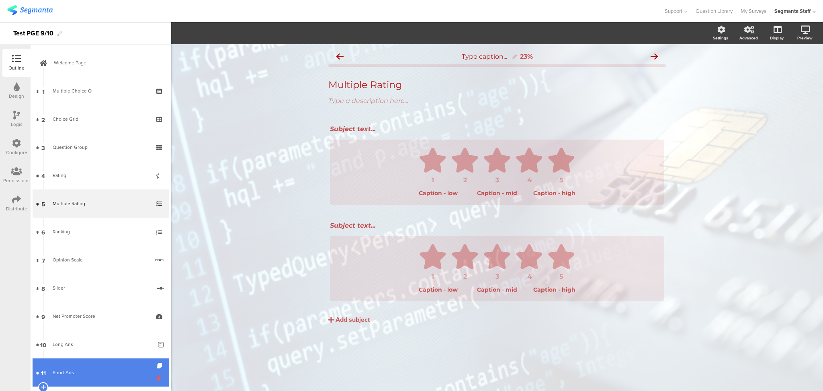
click at [157, 380] on icon at bounding box center [160, 378] width 7 height 8
click at [157, 379] on icon at bounding box center [160, 378] width 7 height 8
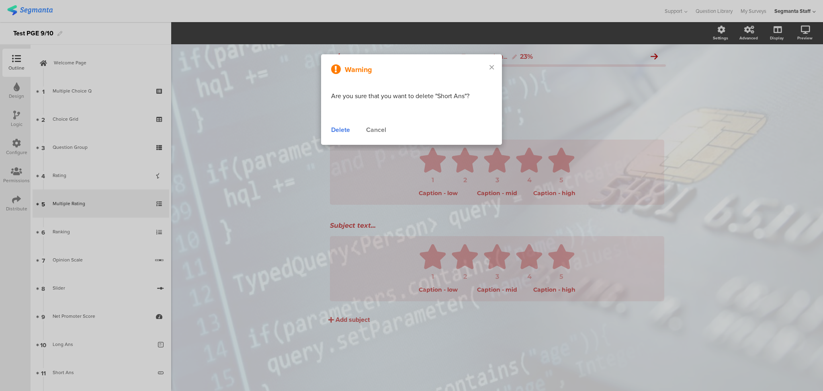
click at [344, 128] on div "Delete" at bounding box center [340, 130] width 19 height 10
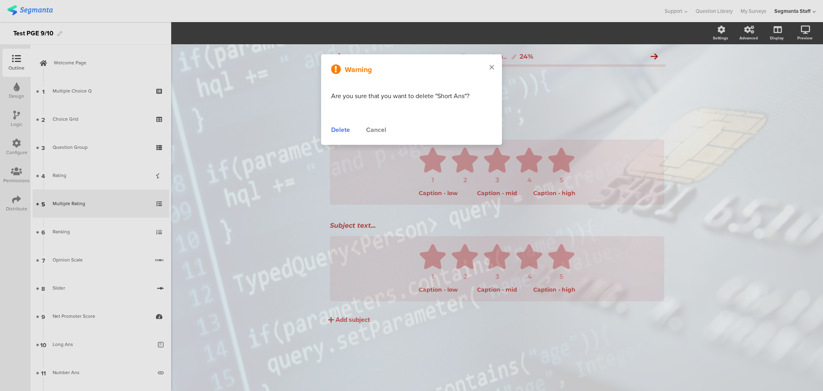
click at [490, 66] on icon at bounding box center [492, 67] width 4 height 7
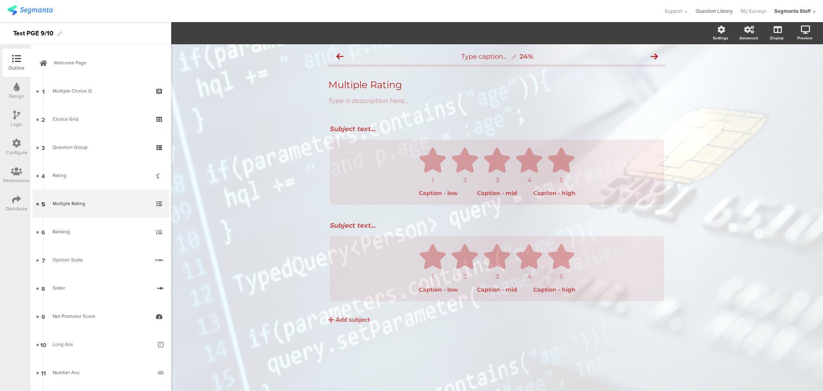
click at [705, 9] on link "Question Library" at bounding box center [714, 11] width 37 height 22
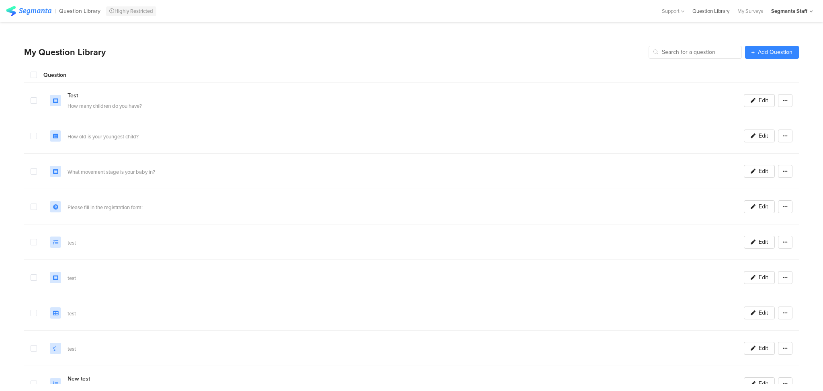
click at [713, 10] on div "Question Library" at bounding box center [711, 11] width 45 height 8
click at [16, 82] on section "My Question Library Add Question Question Test How many children do you have? E…" at bounding box center [411, 206] width 823 height 369
